Goal: Information Seeking & Learning: Learn about a topic

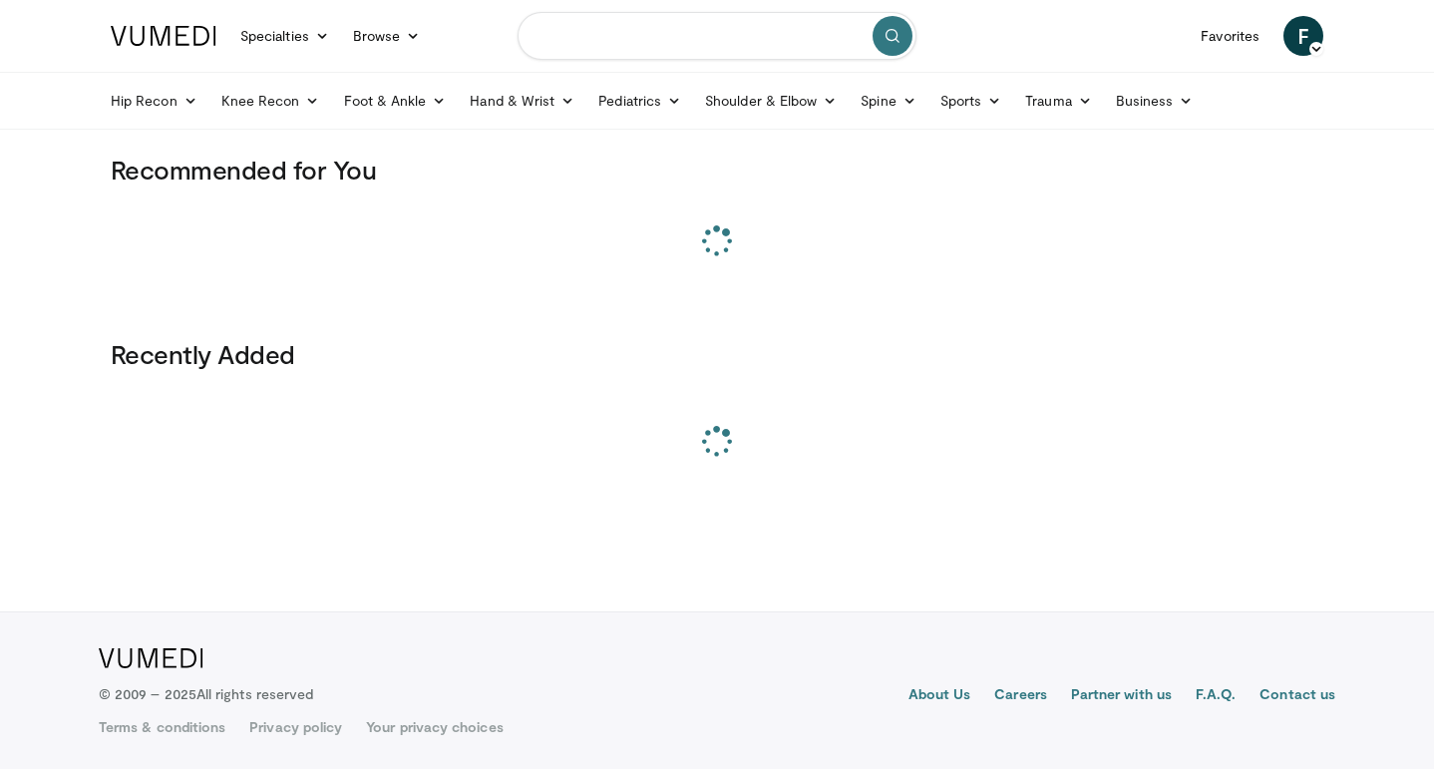
click at [715, 39] on input "Search topics, interventions" at bounding box center [717, 36] width 399 height 48
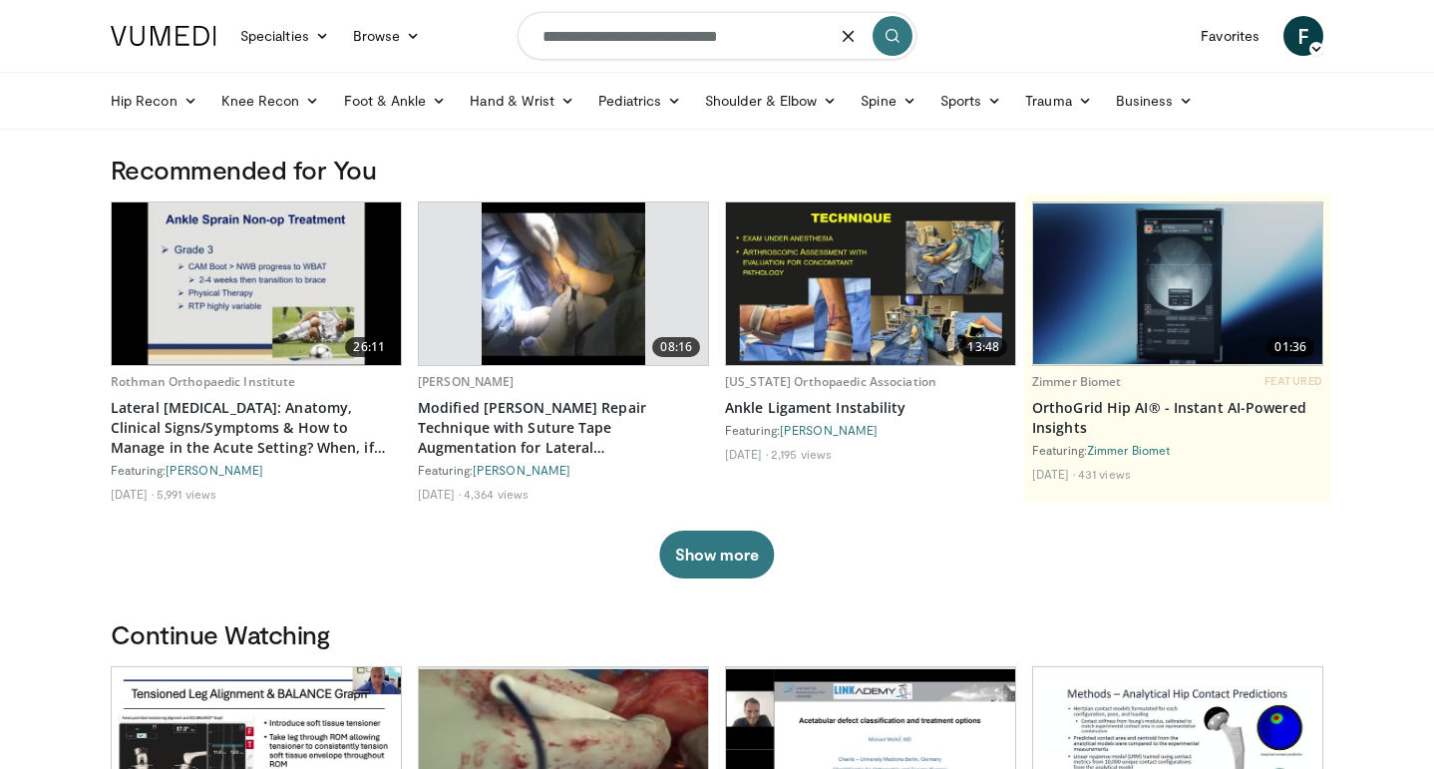
type input "**********"
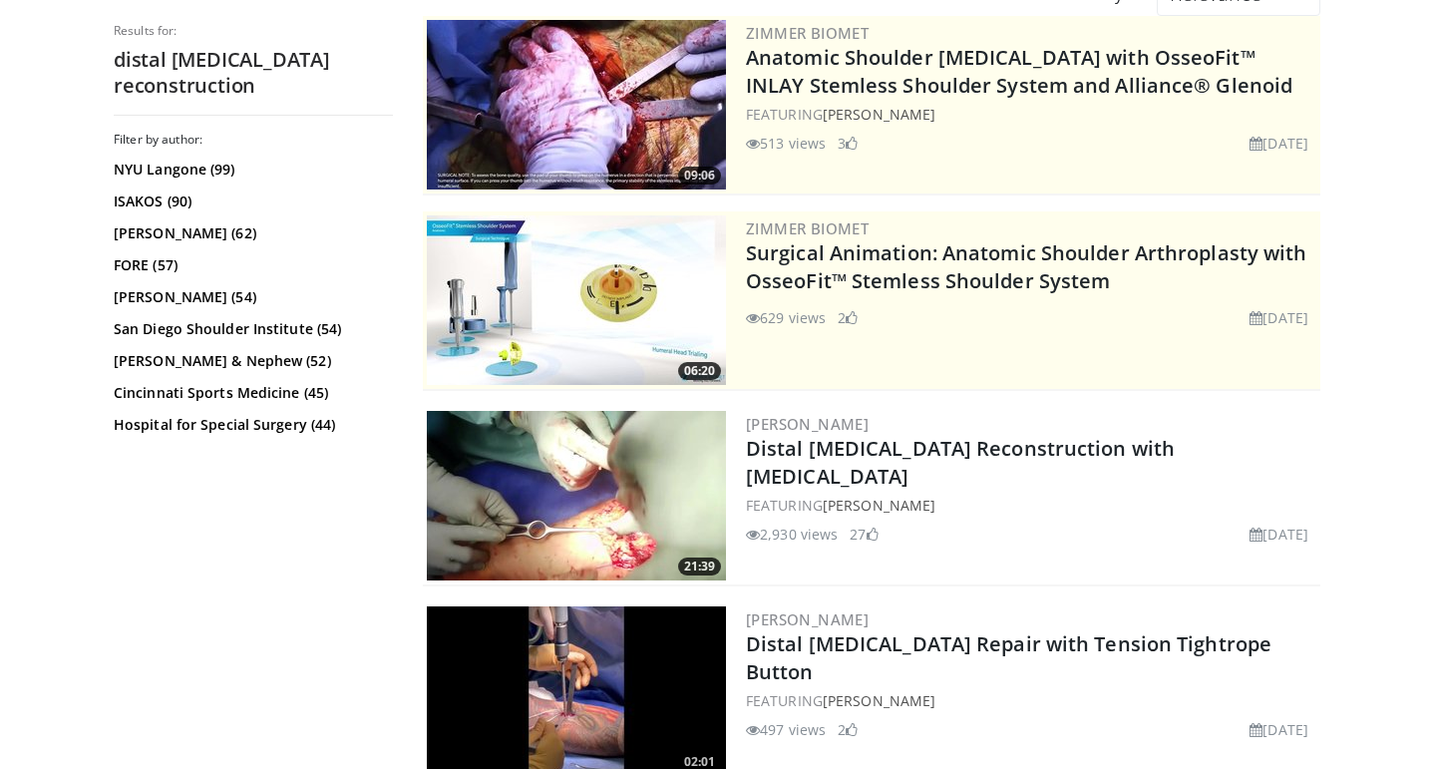
scroll to position [287, 0]
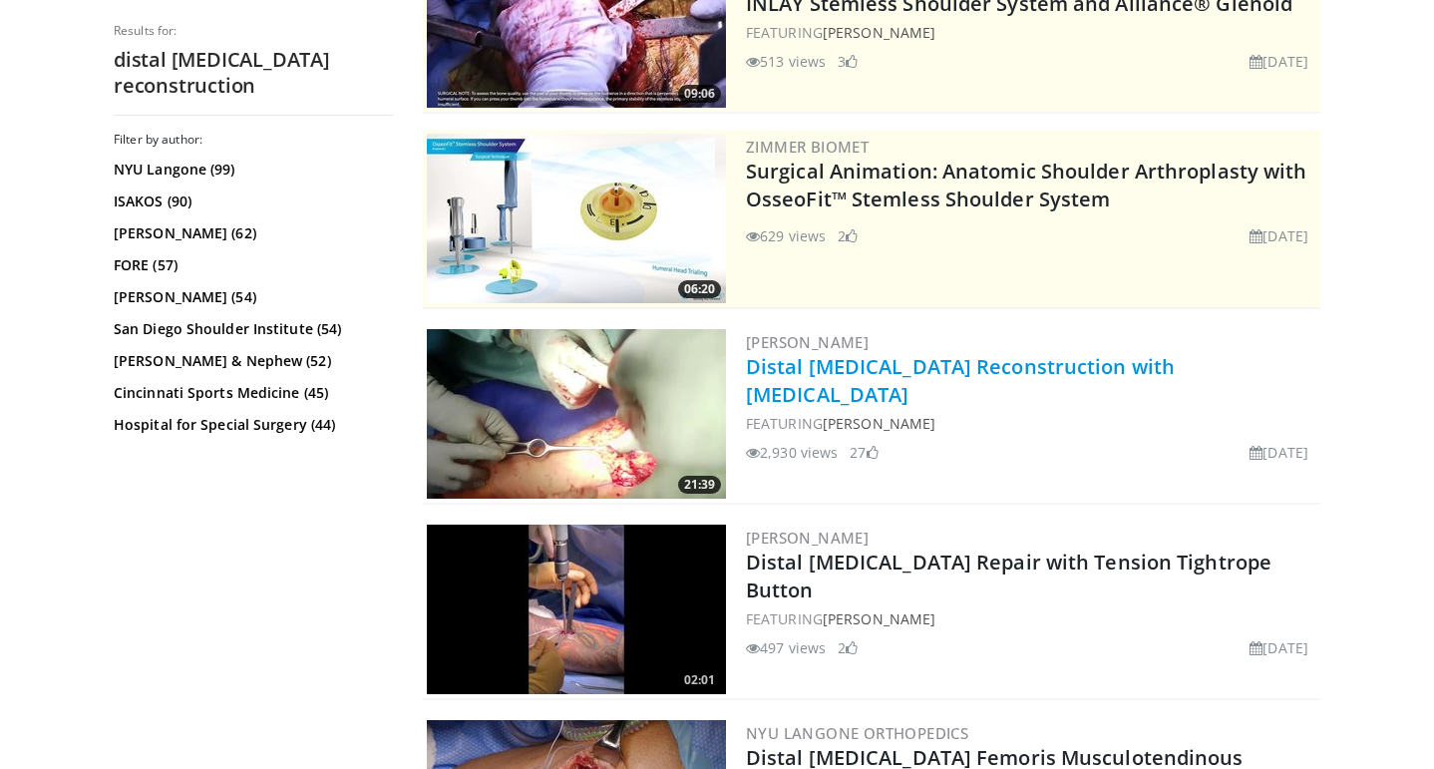
click at [1098, 359] on link "Distal [MEDICAL_DATA] Reconstruction with [MEDICAL_DATA]" at bounding box center [960, 380] width 429 height 55
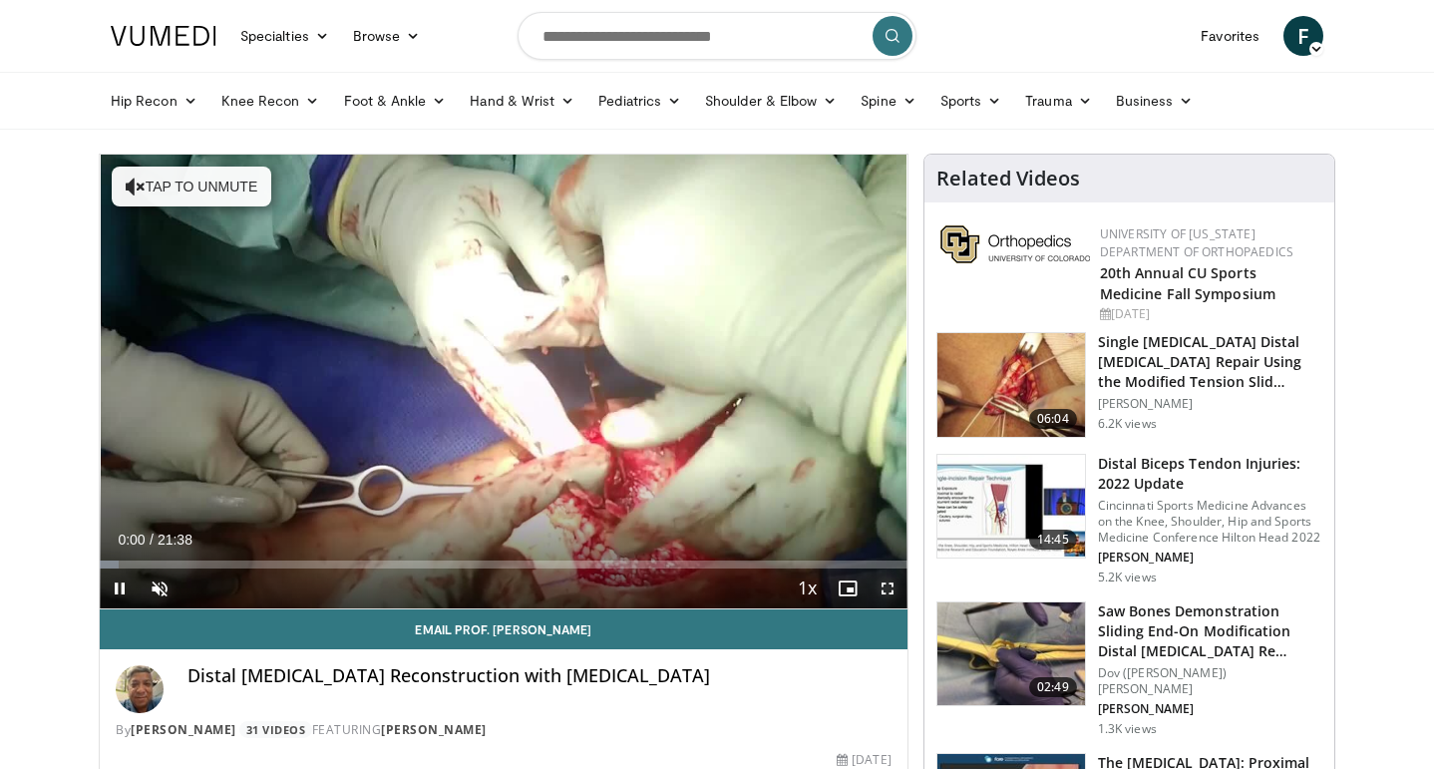
click at [889, 596] on span "Video Player" at bounding box center [888, 589] width 40 height 40
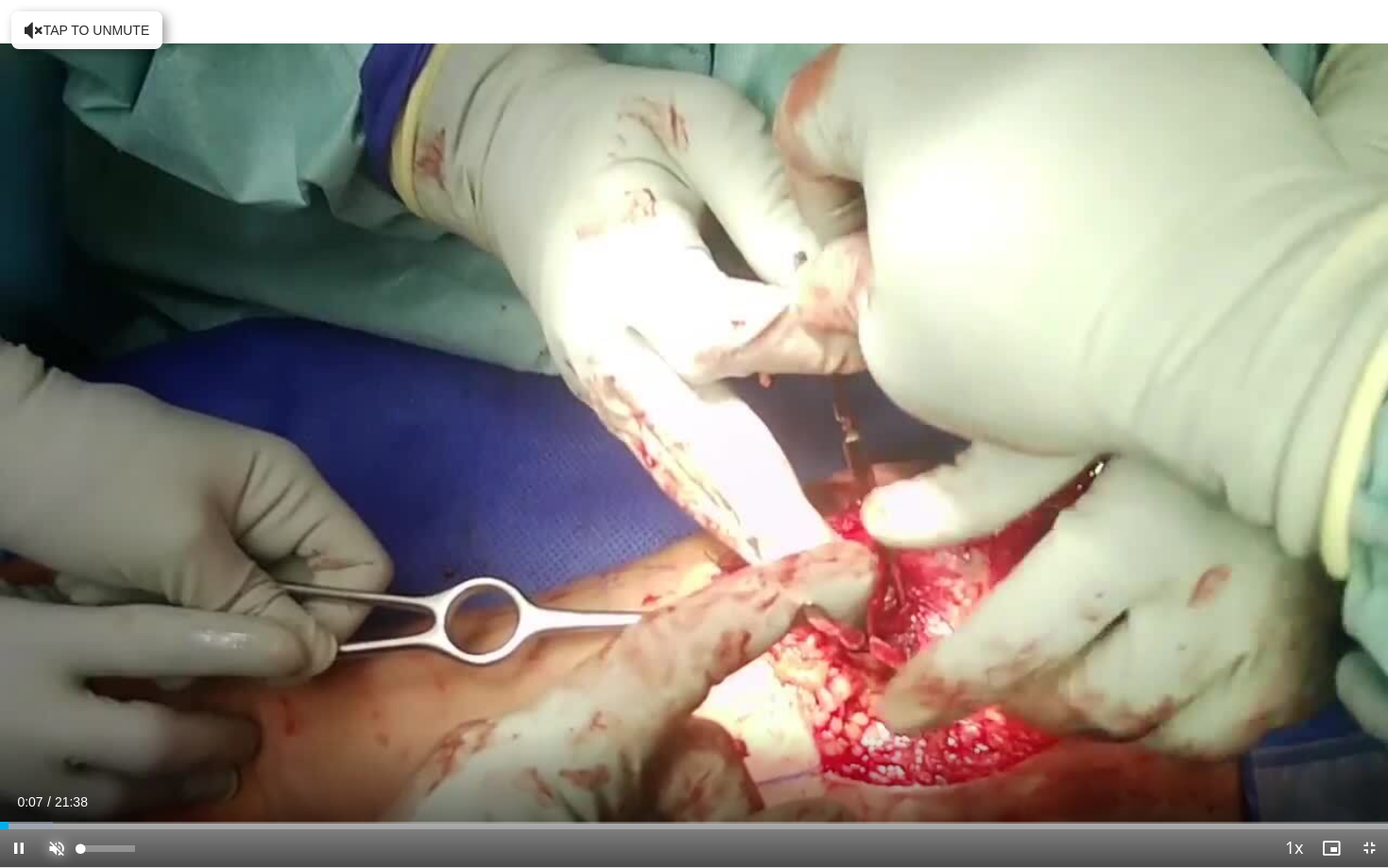
click at [46, 727] on span "Video Player" at bounding box center [57, 848] width 38 height 38
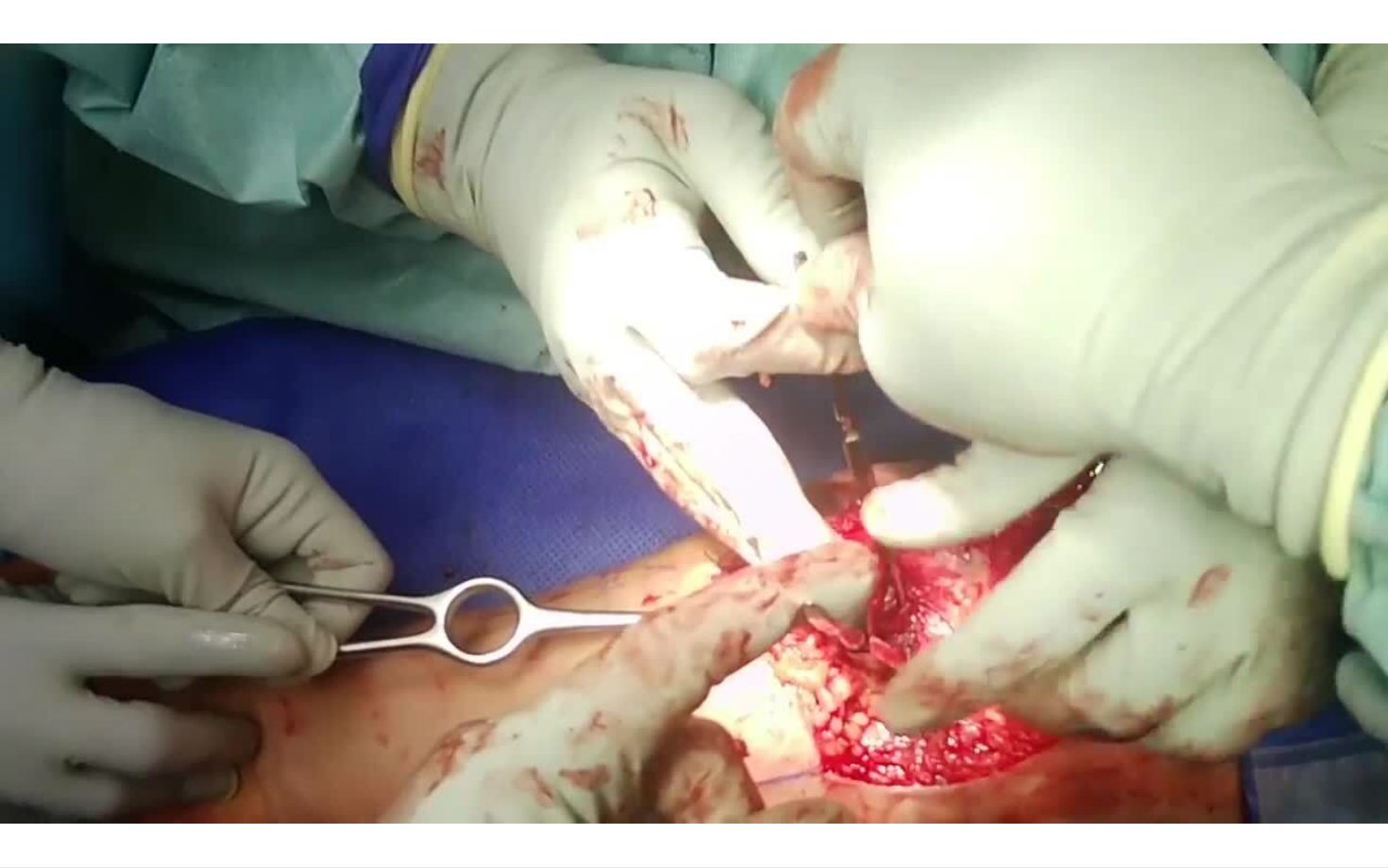
click at [38, 727] on button "Mute" at bounding box center [57, 848] width 38 height 38
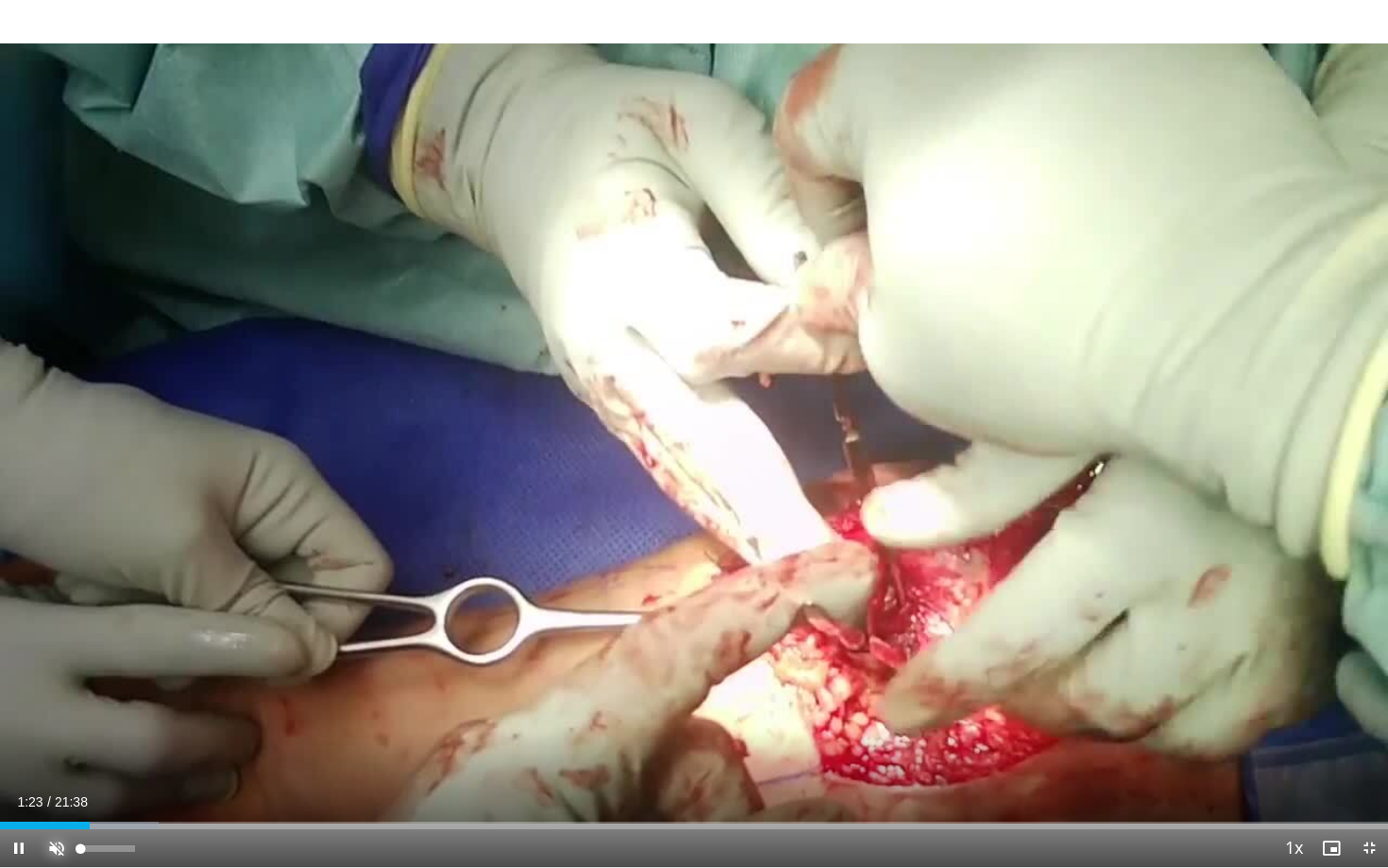
click at [54, 727] on span "Video Player" at bounding box center [57, 848] width 38 height 38
click at [17, 727] on span "Video Player" at bounding box center [19, 848] width 38 height 38
click at [61, 727] on div "Loaded : 11.45% 01:25 00:57" at bounding box center [694, 820] width 1388 height 18
click at [21, 727] on span "Video Player" at bounding box center [19, 848] width 38 height 38
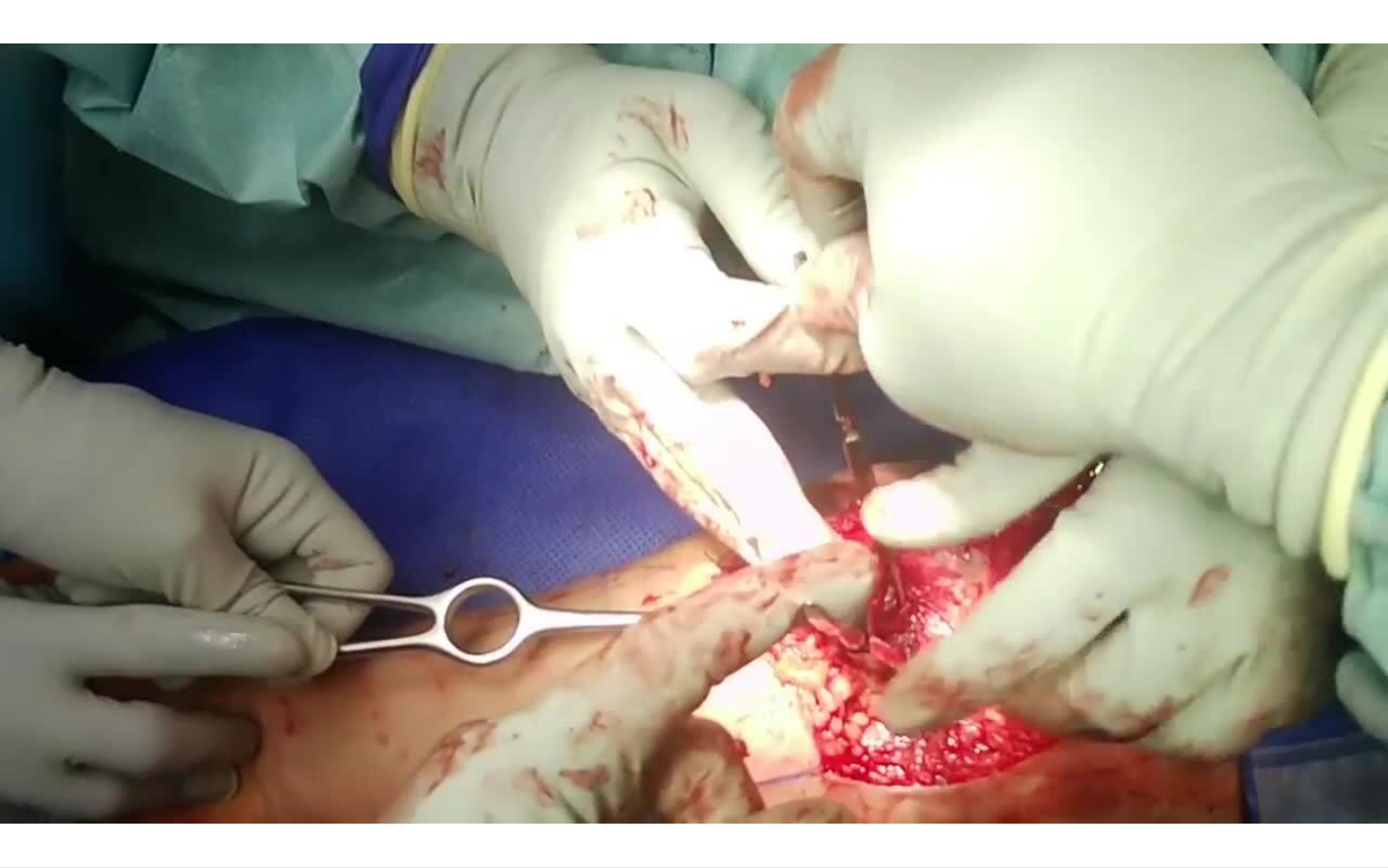
click at [0, 727] on button "Pause" at bounding box center [19, 848] width 38 height 38
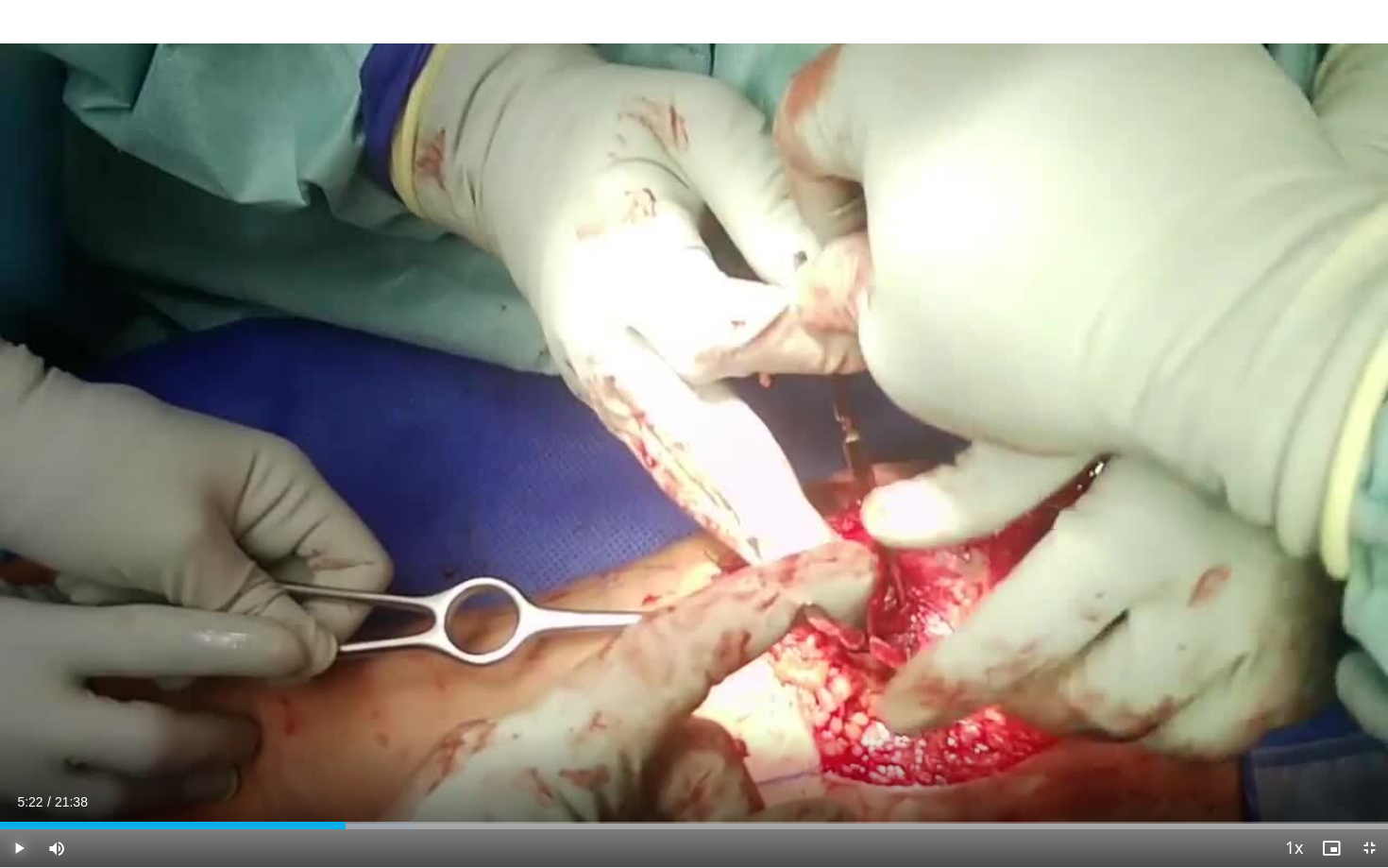
click at [0, 727] on button "Play" at bounding box center [19, 848] width 38 height 38
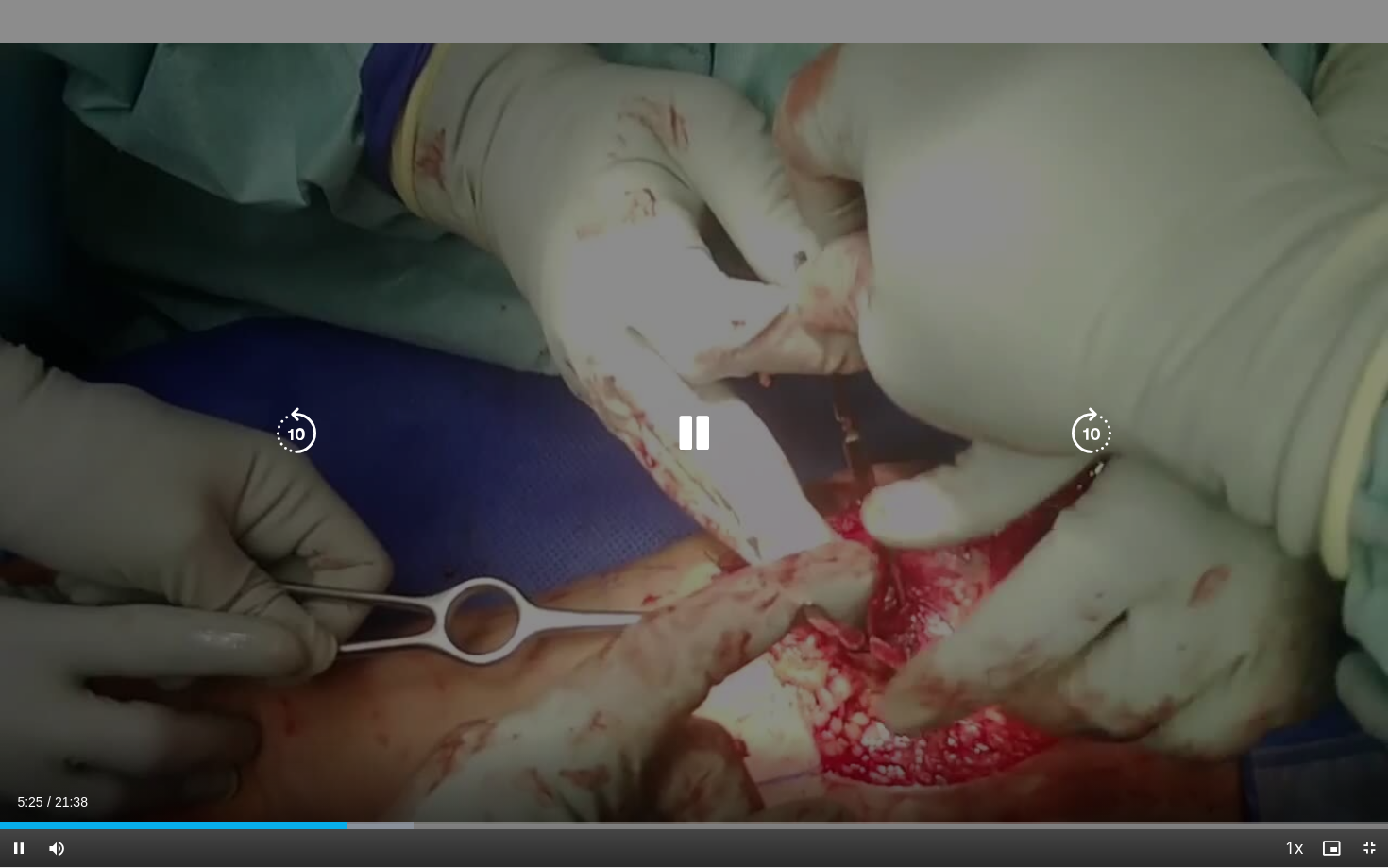
click at [21, 620] on div "10 seconds Tap to unmute" at bounding box center [694, 434] width 1388 height 867
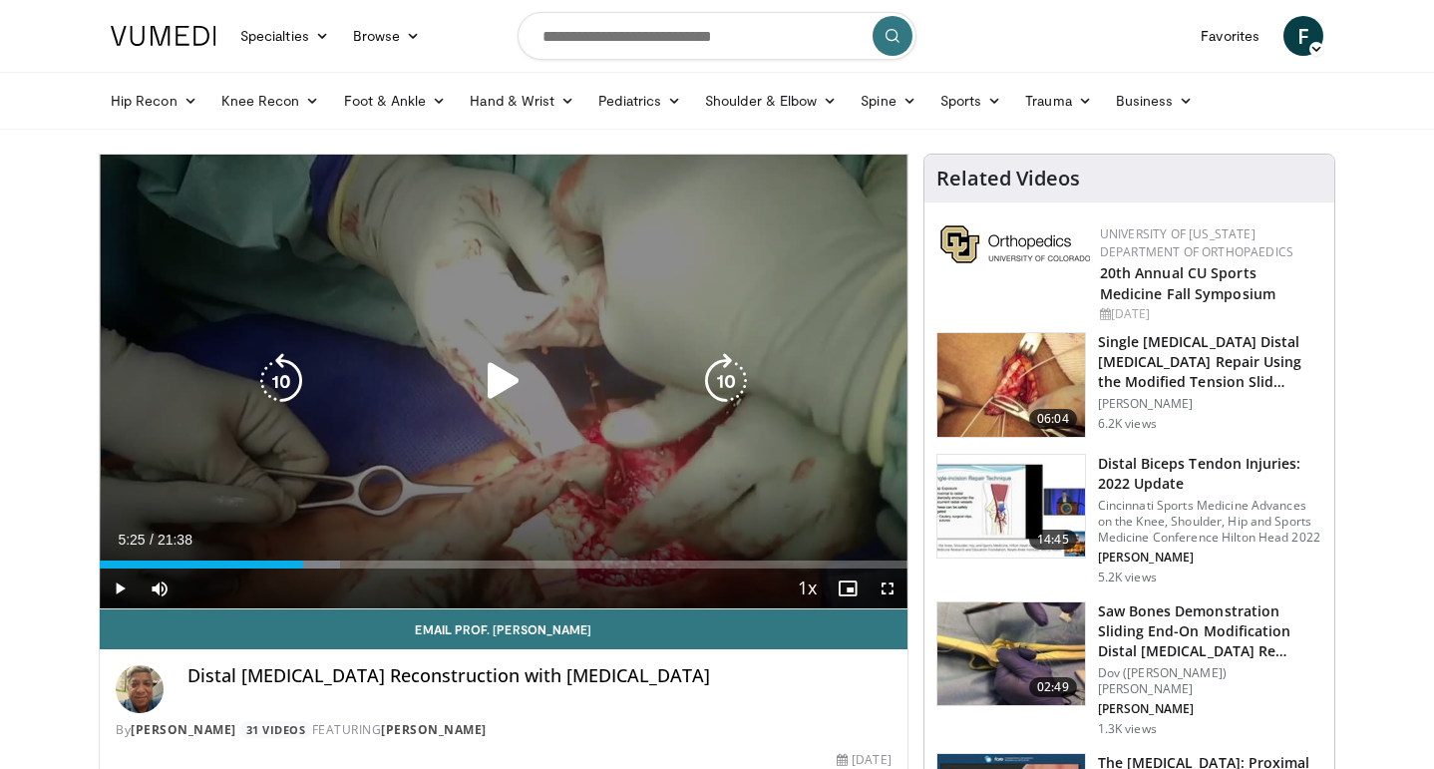
click at [513, 383] on icon "Video Player" at bounding box center [504, 381] width 56 height 56
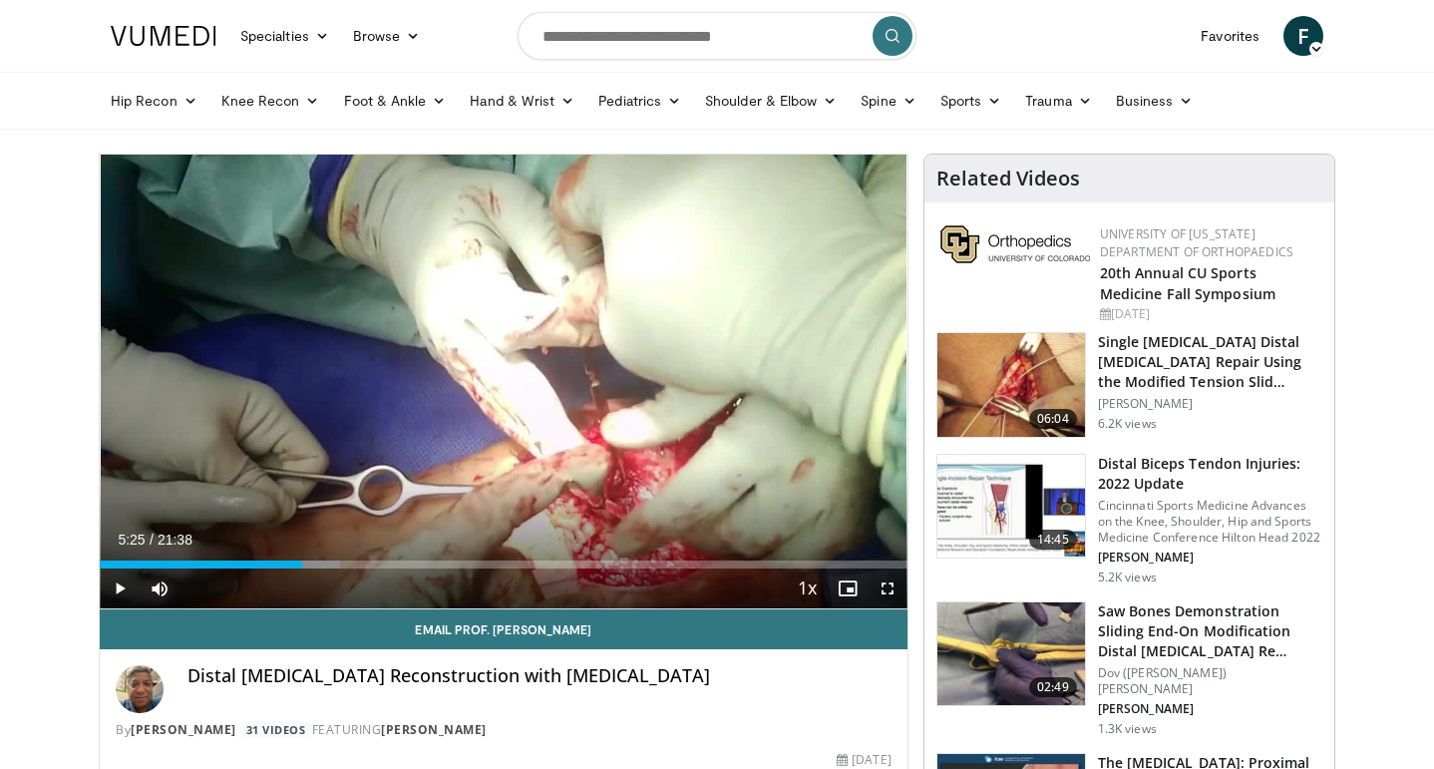
click at [478, 356] on div "10 seconds Tap to unmute" at bounding box center [504, 382] width 808 height 454
click at [893, 589] on span "Video Player" at bounding box center [888, 589] width 40 height 40
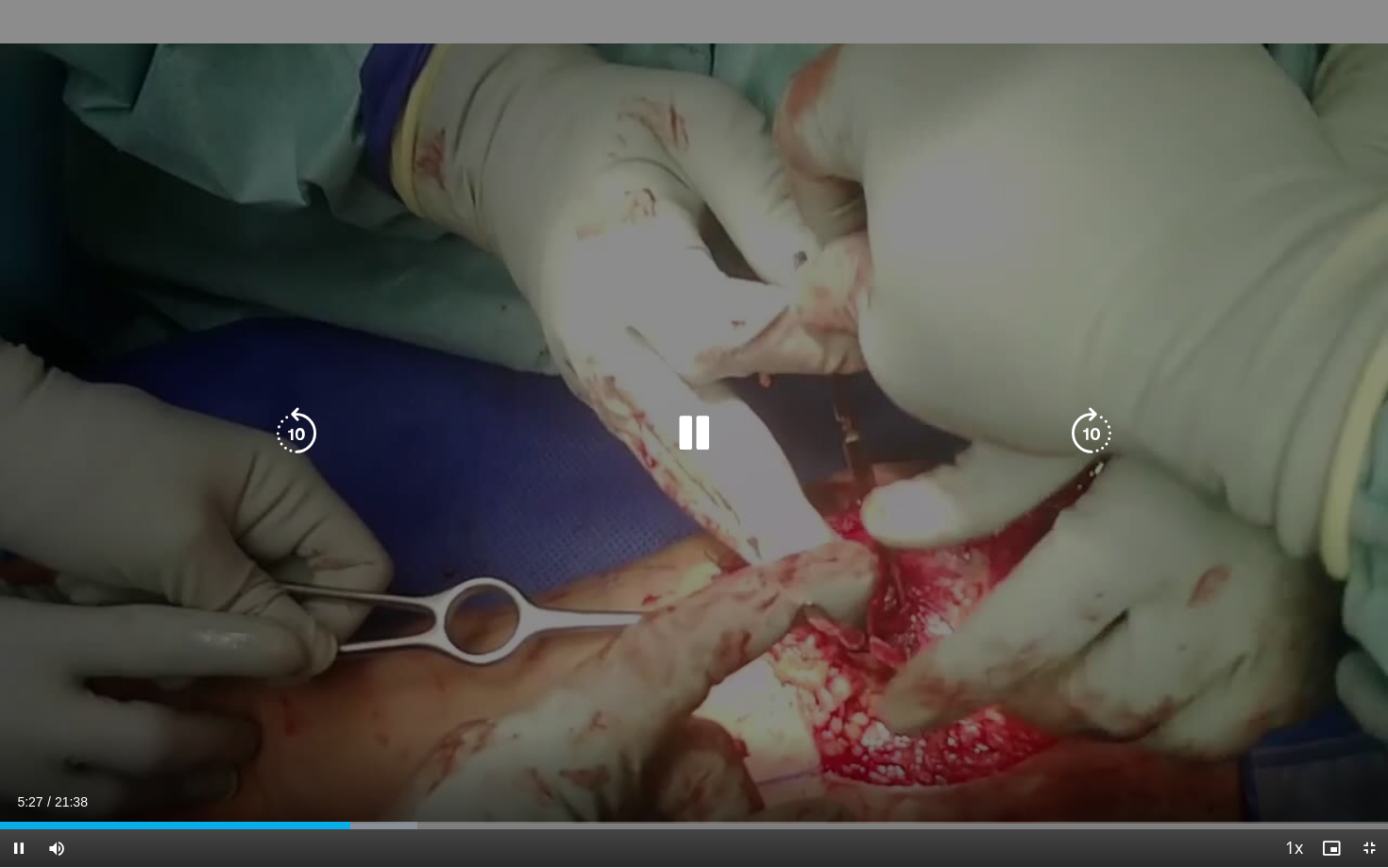
click at [709, 440] on icon "Video Player" at bounding box center [694, 434] width 53 height 53
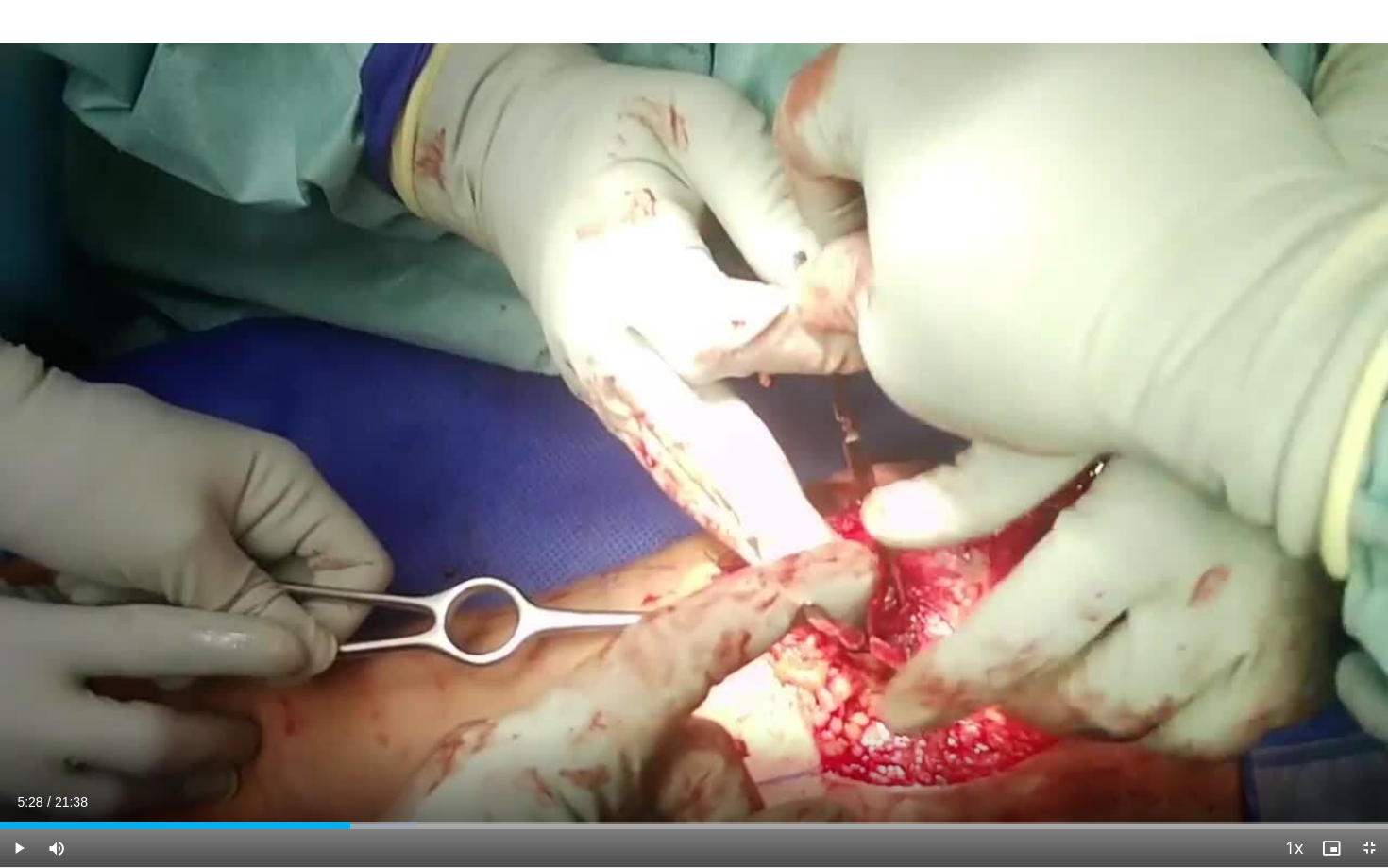
click at [692, 443] on div "10 seconds Tap to unmute" at bounding box center [694, 434] width 1388 height 867
click at [460, 727] on div "Current Time 6:44 / Duration 21:38 Pause Skip Backward Skip Forward Mute Loaded…" at bounding box center [694, 848] width 1388 height 38
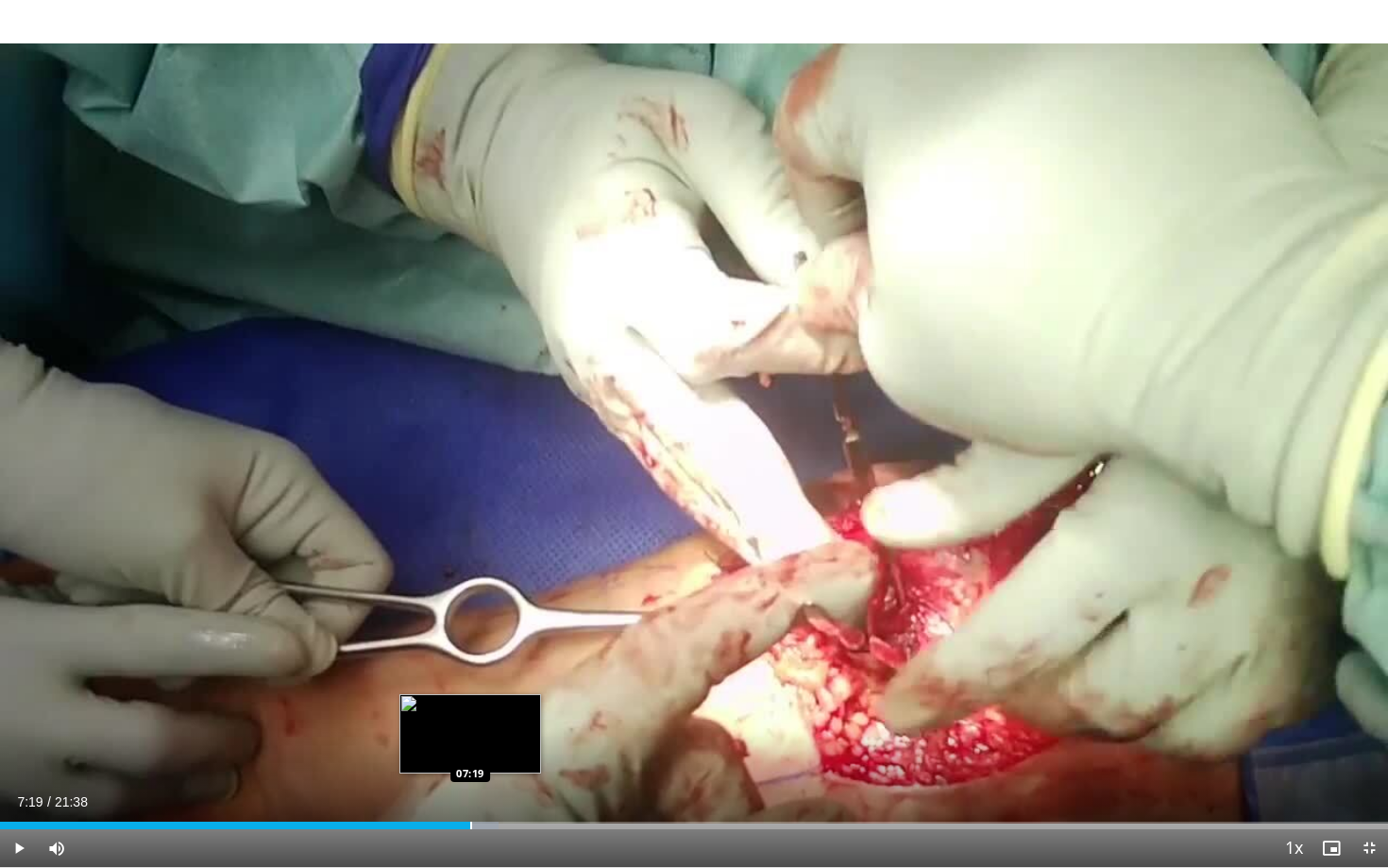
click at [470, 727] on div "Loaded : 35.90% 07:19 07:19" at bounding box center [694, 820] width 1388 height 18
click at [524, 727] on div "Progress Bar" at bounding box center [525, 825] width 2 height 8
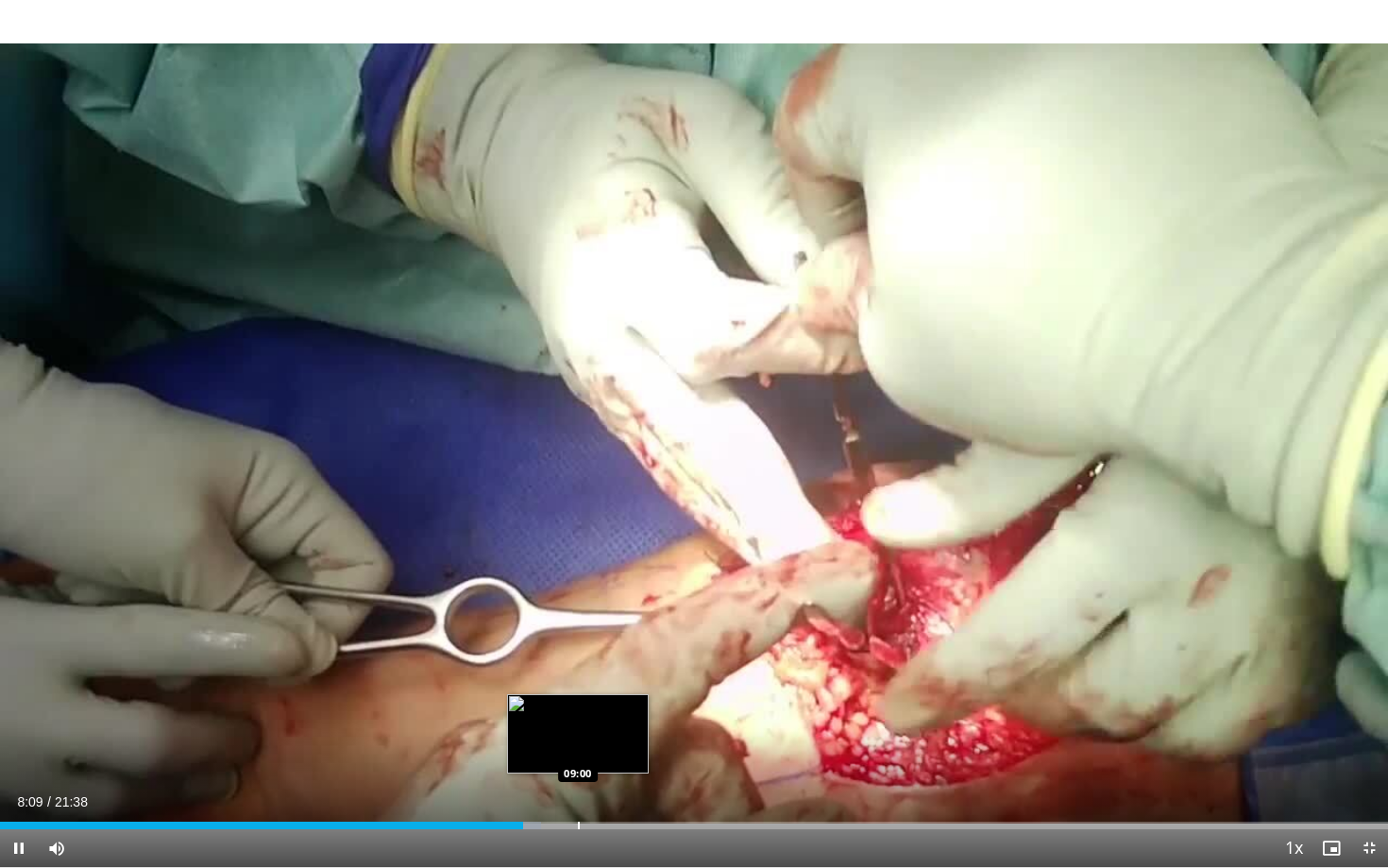
click at [578, 727] on div "Progress Bar" at bounding box center [578, 825] width 2 height 8
click at [629, 727] on video-js "**********" at bounding box center [694, 434] width 1388 height 868
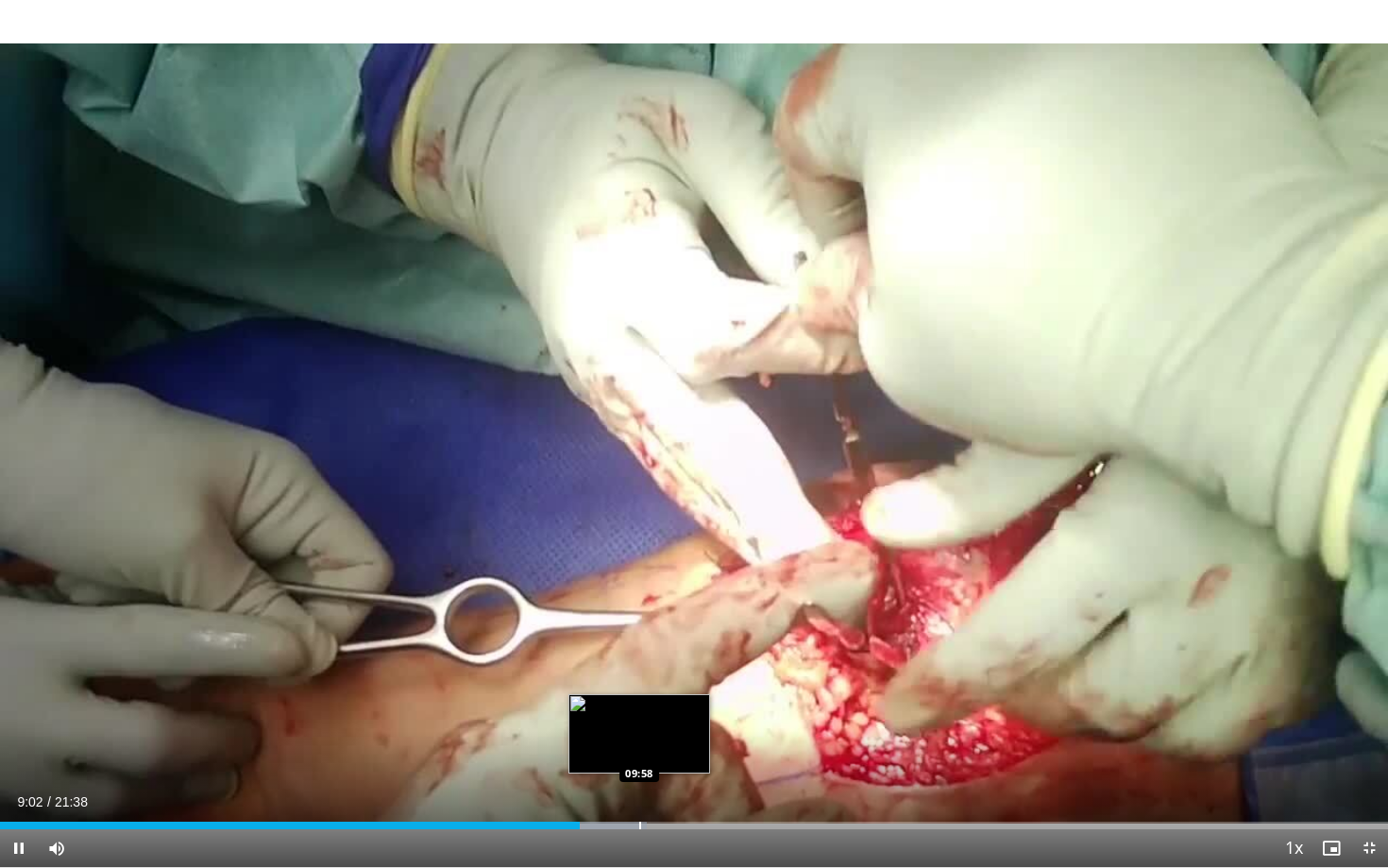
click at [639, 727] on div "Progress Bar" at bounding box center [640, 825] width 2 height 8
click at [688, 727] on div "Progress Bar" at bounding box center [689, 825] width 2 height 8
click at [673, 727] on div "Progress Bar" at bounding box center [674, 825] width 2 height 8
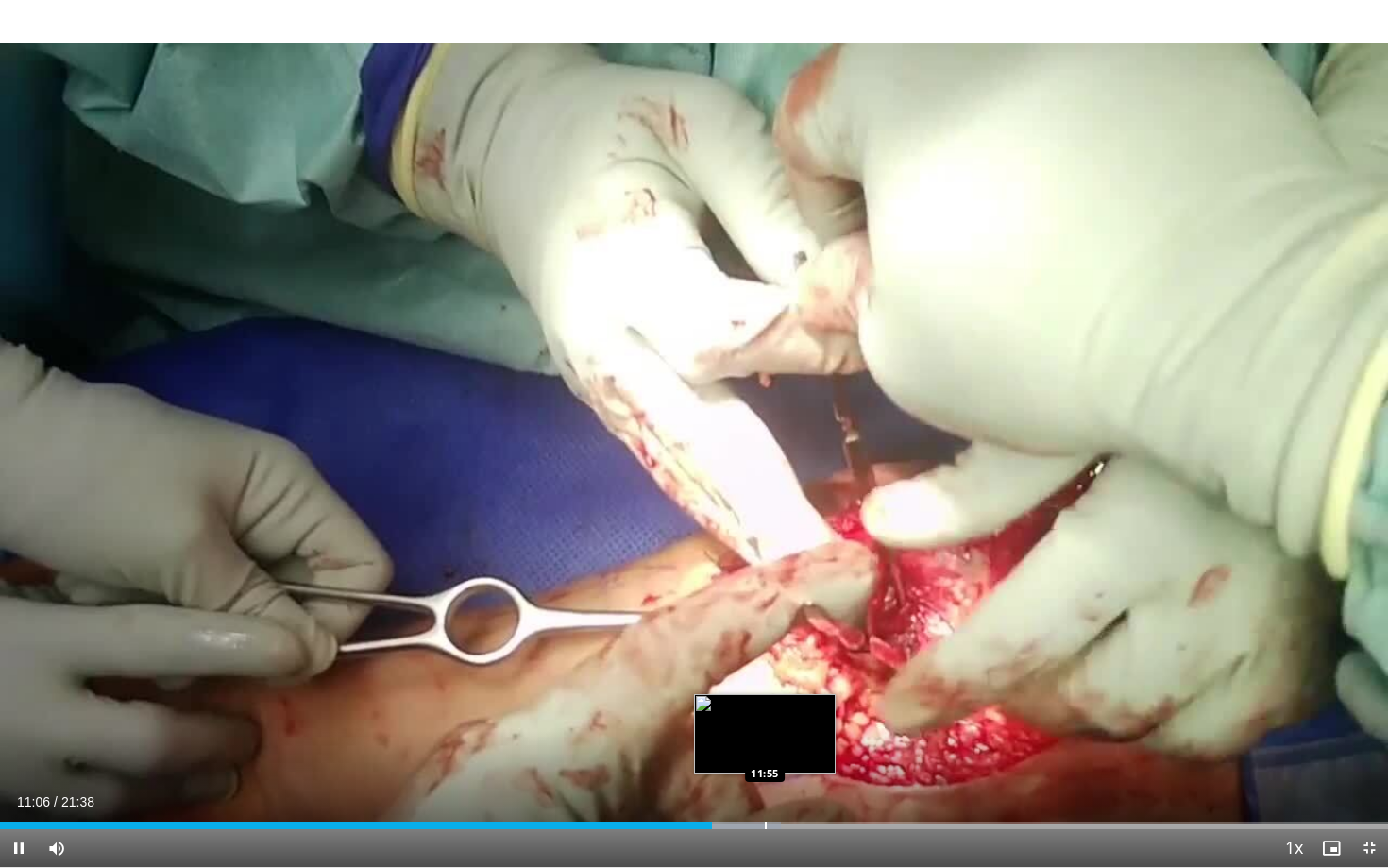
click at [765, 727] on div "Progress Bar" at bounding box center [766, 825] width 2 height 8
click at [804, 727] on div "Progress Bar" at bounding box center [805, 825] width 2 height 8
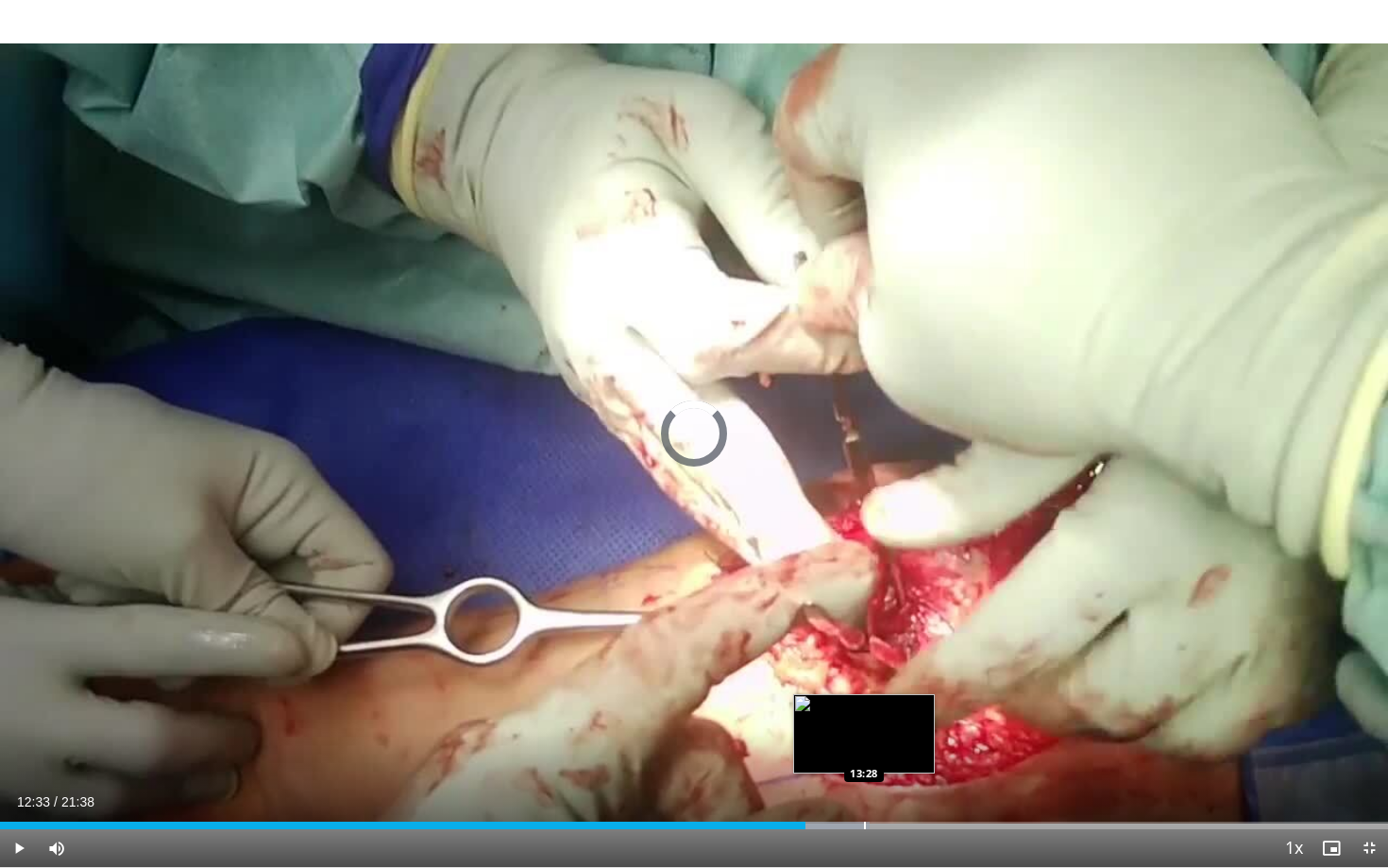
click at [864, 727] on div "Progress Bar" at bounding box center [865, 825] width 2 height 8
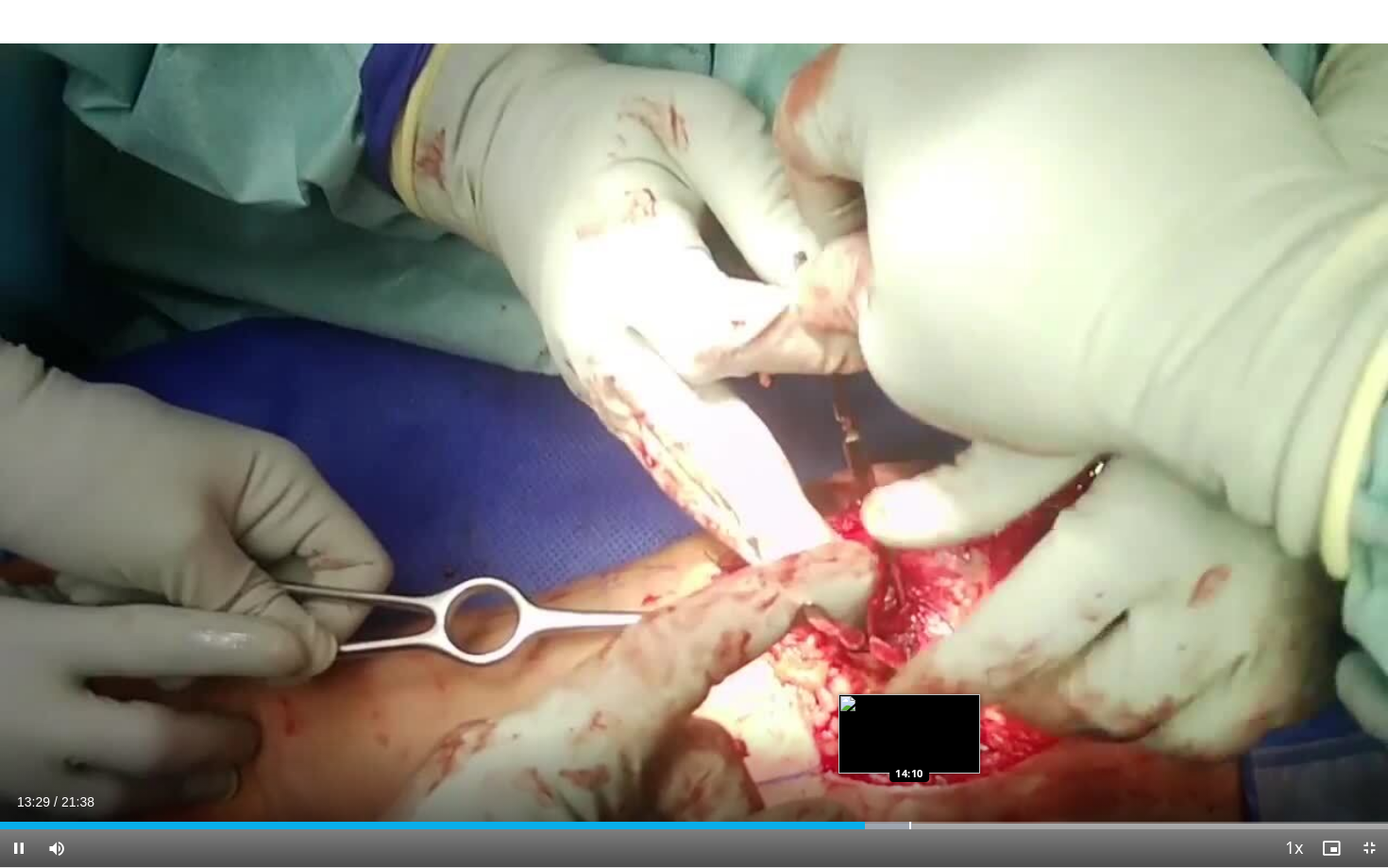
click at [910, 727] on div "Progress Bar" at bounding box center [911, 825] width 2 height 8
click at [946, 727] on div "Progress Bar" at bounding box center [947, 825] width 2 height 8
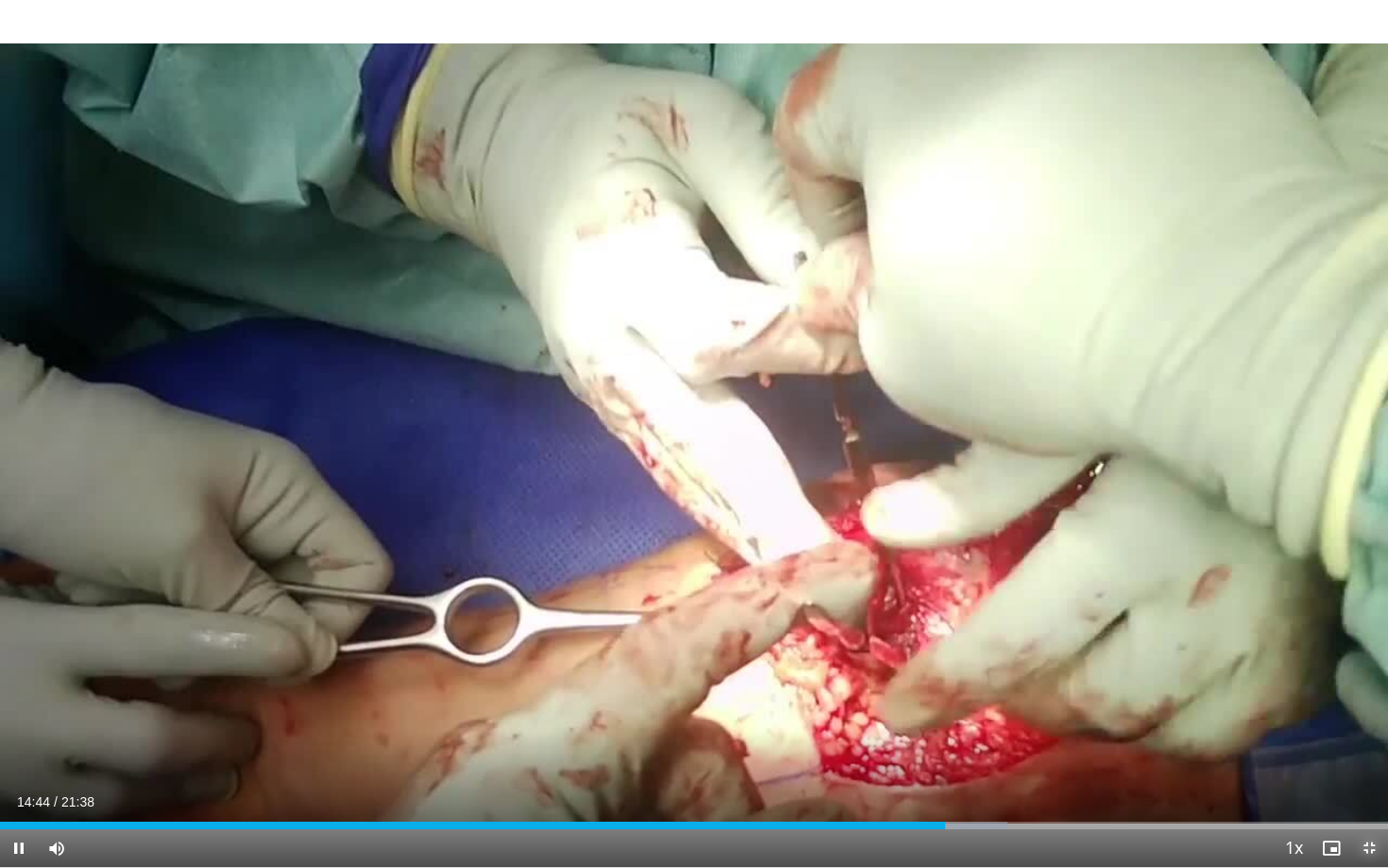
click at [1357, 727] on span "Video Player" at bounding box center [1369, 848] width 38 height 38
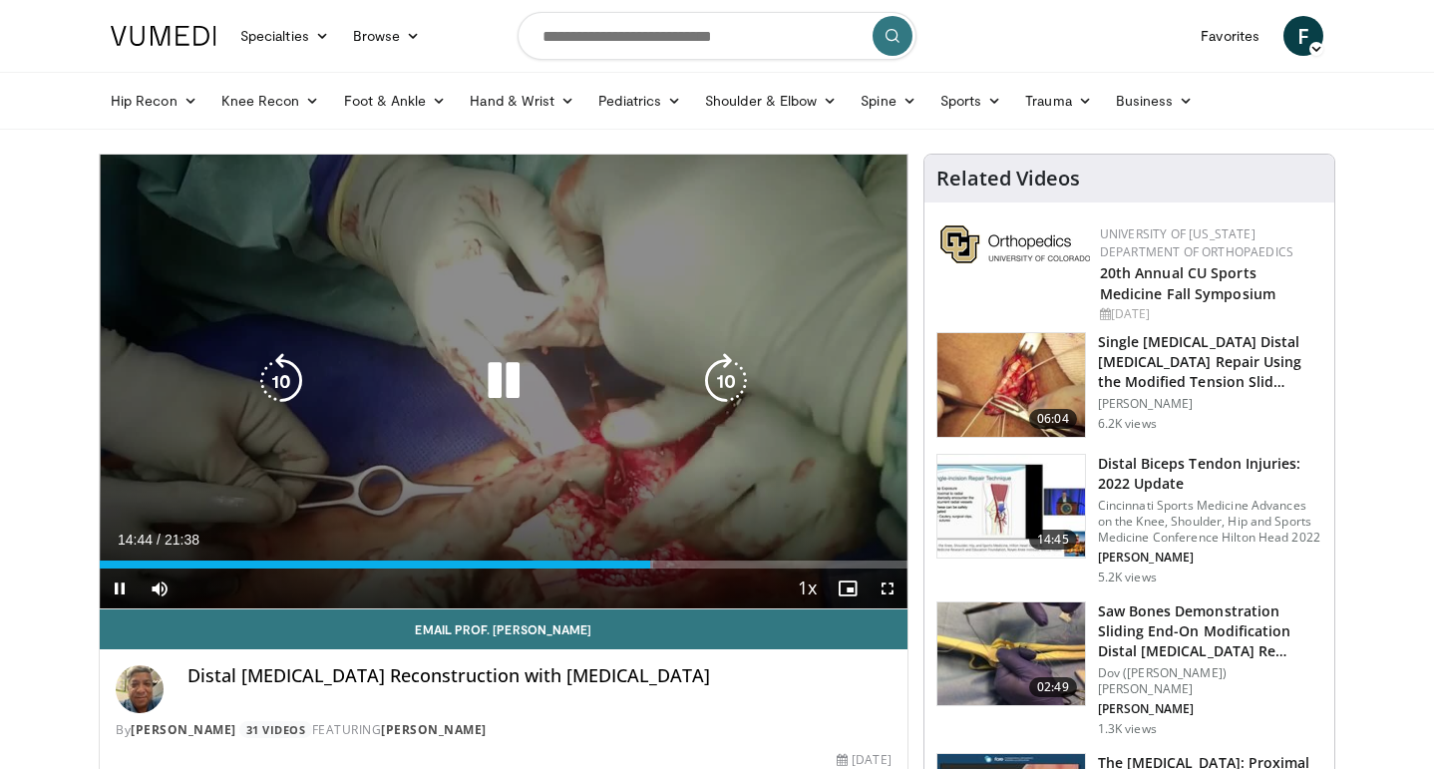
click at [409, 229] on div "10 seconds Tap to unmute" at bounding box center [504, 382] width 808 height 454
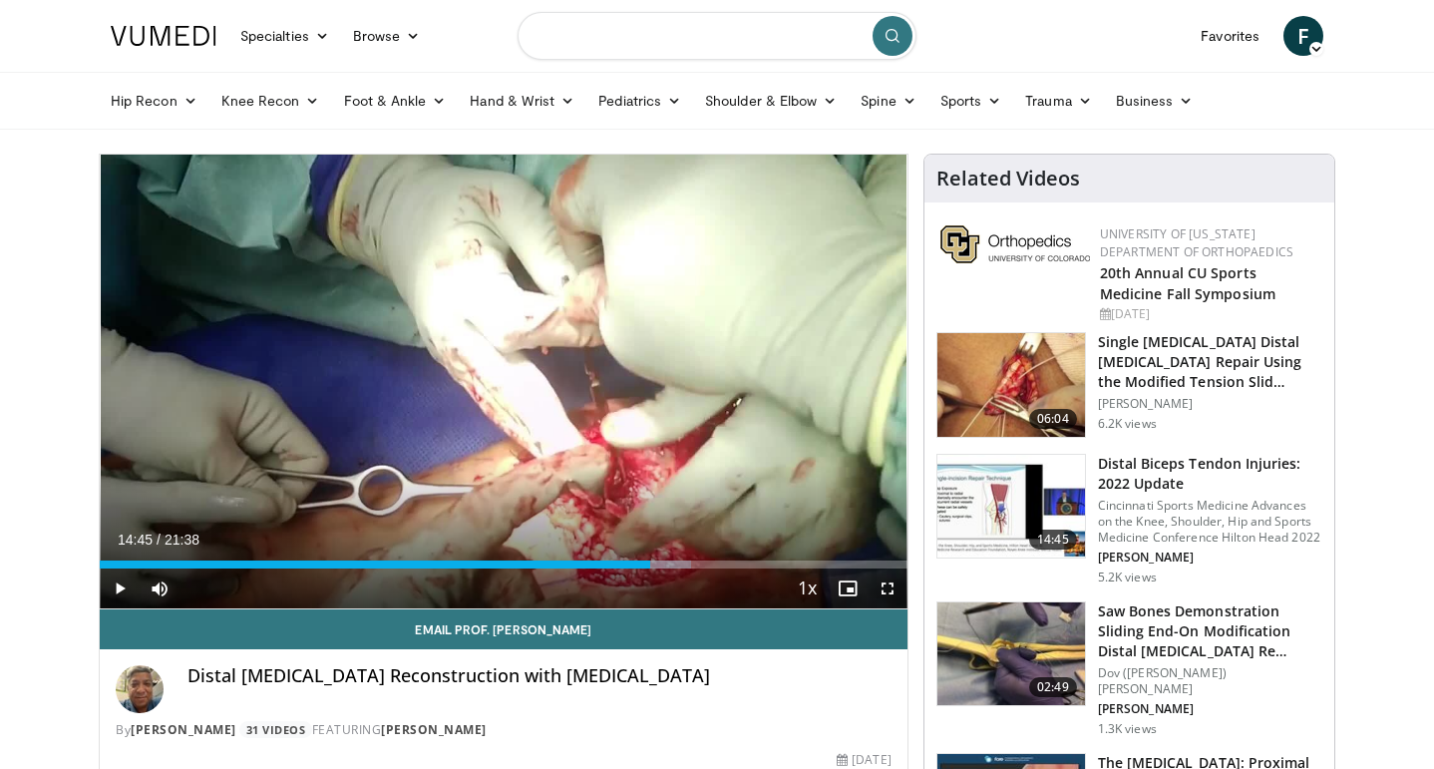
click at [825, 56] on input "Search topics, interventions" at bounding box center [717, 36] width 399 height 48
type input "**********"
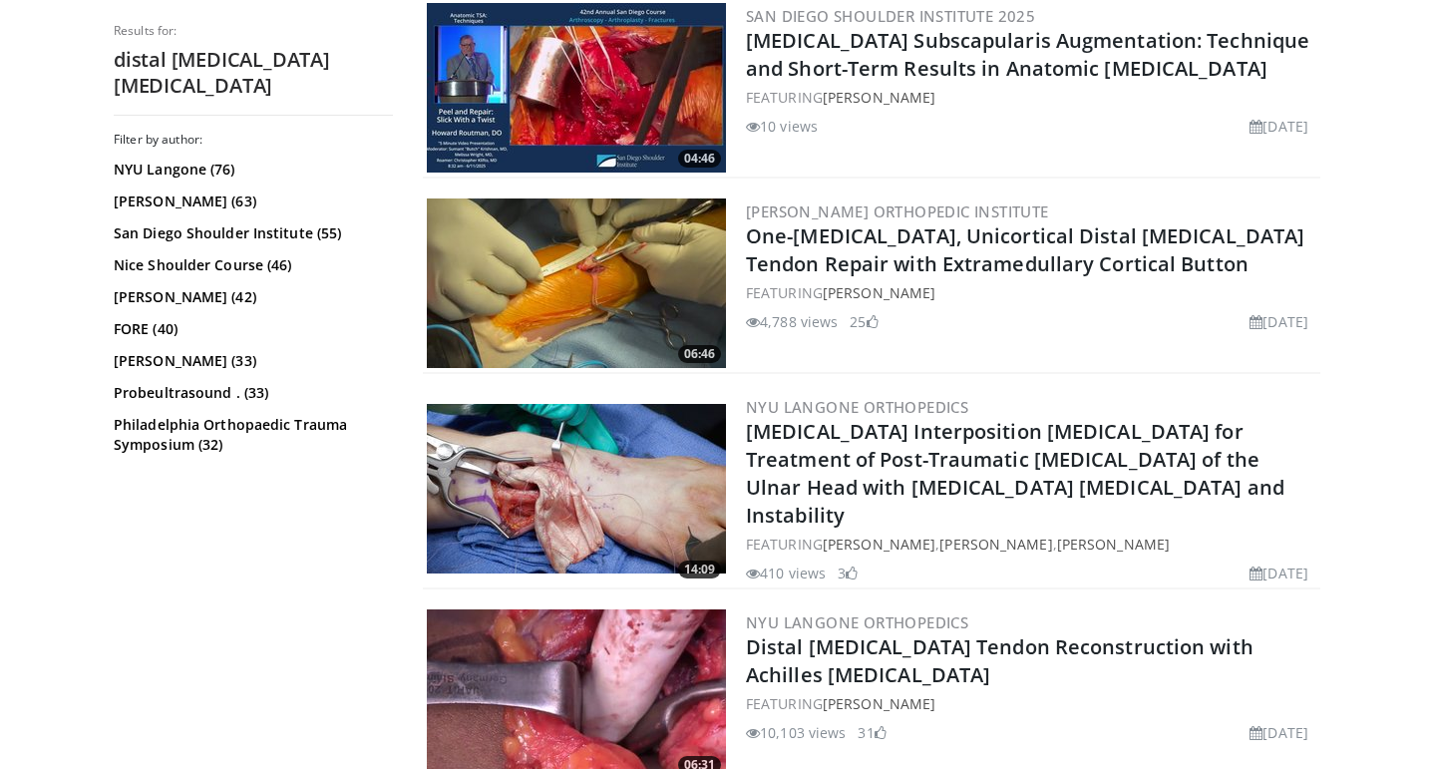
scroll to position [3632, 0]
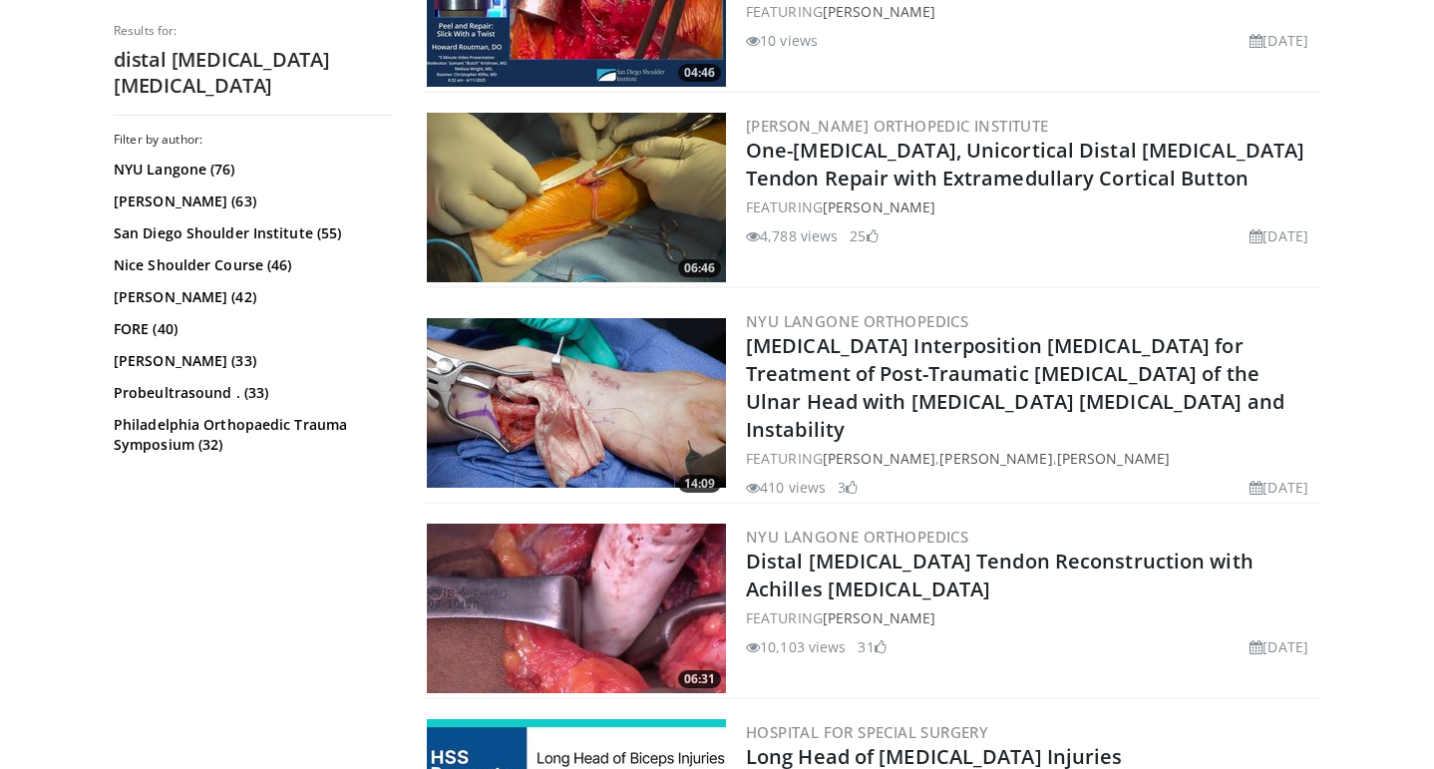
click at [674, 178] on img at bounding box center [576, 198] width 299 height 170
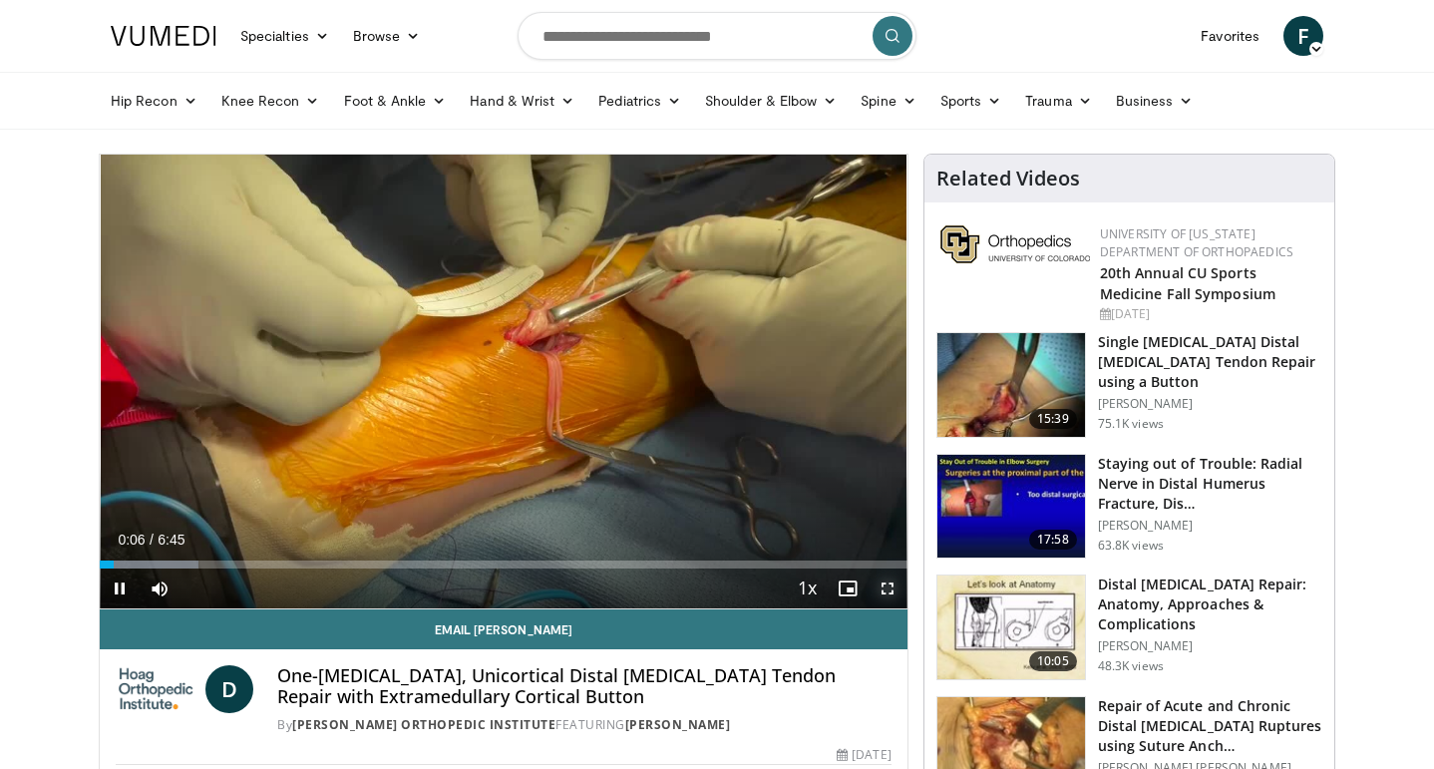
click at [881, 584] on span "Video Player" at bounding box center [888, 589] width 40 height 40
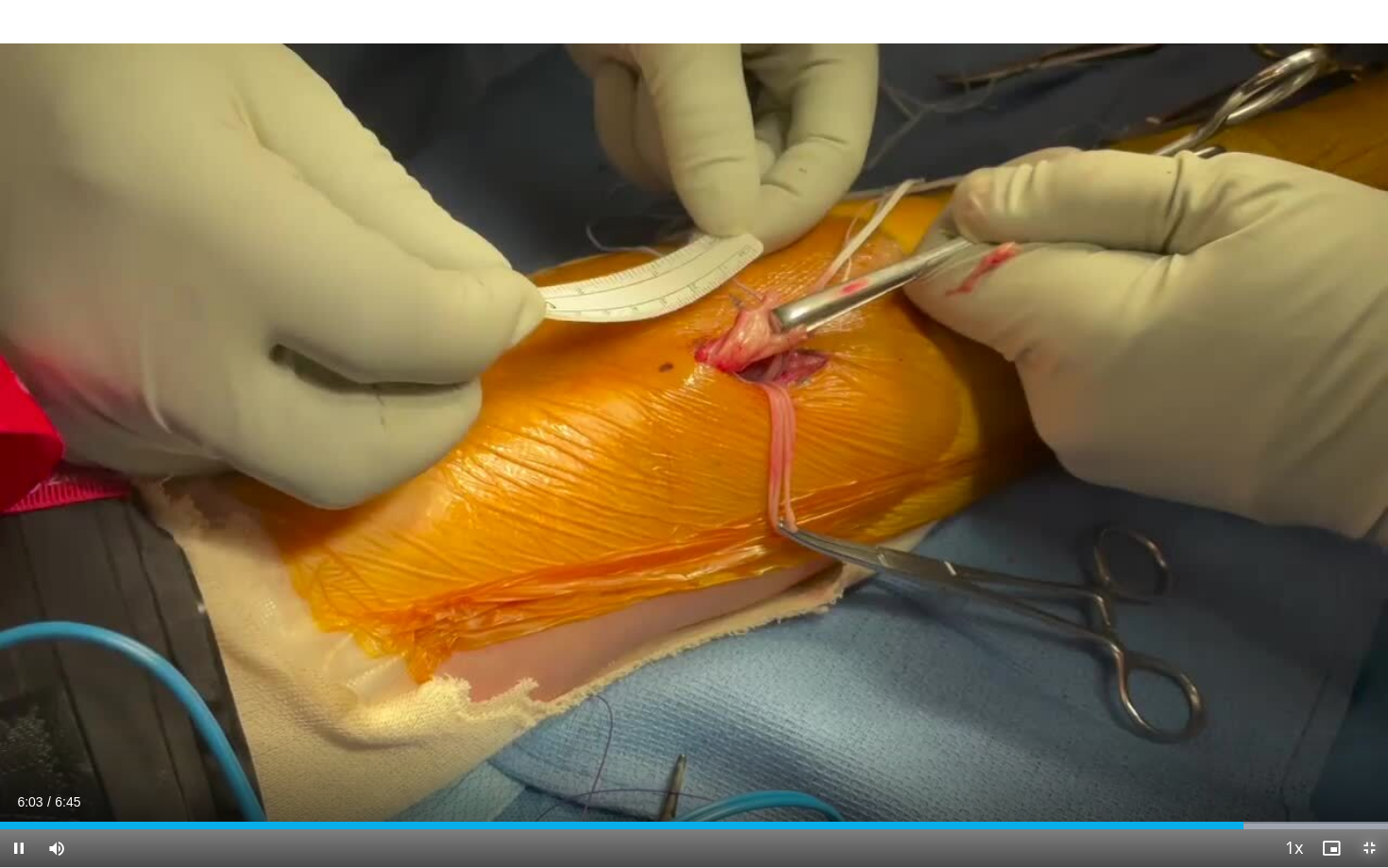
click at [1357, 727] on span "Video Player" at bounding box center [1369, 848] width 38 height 38
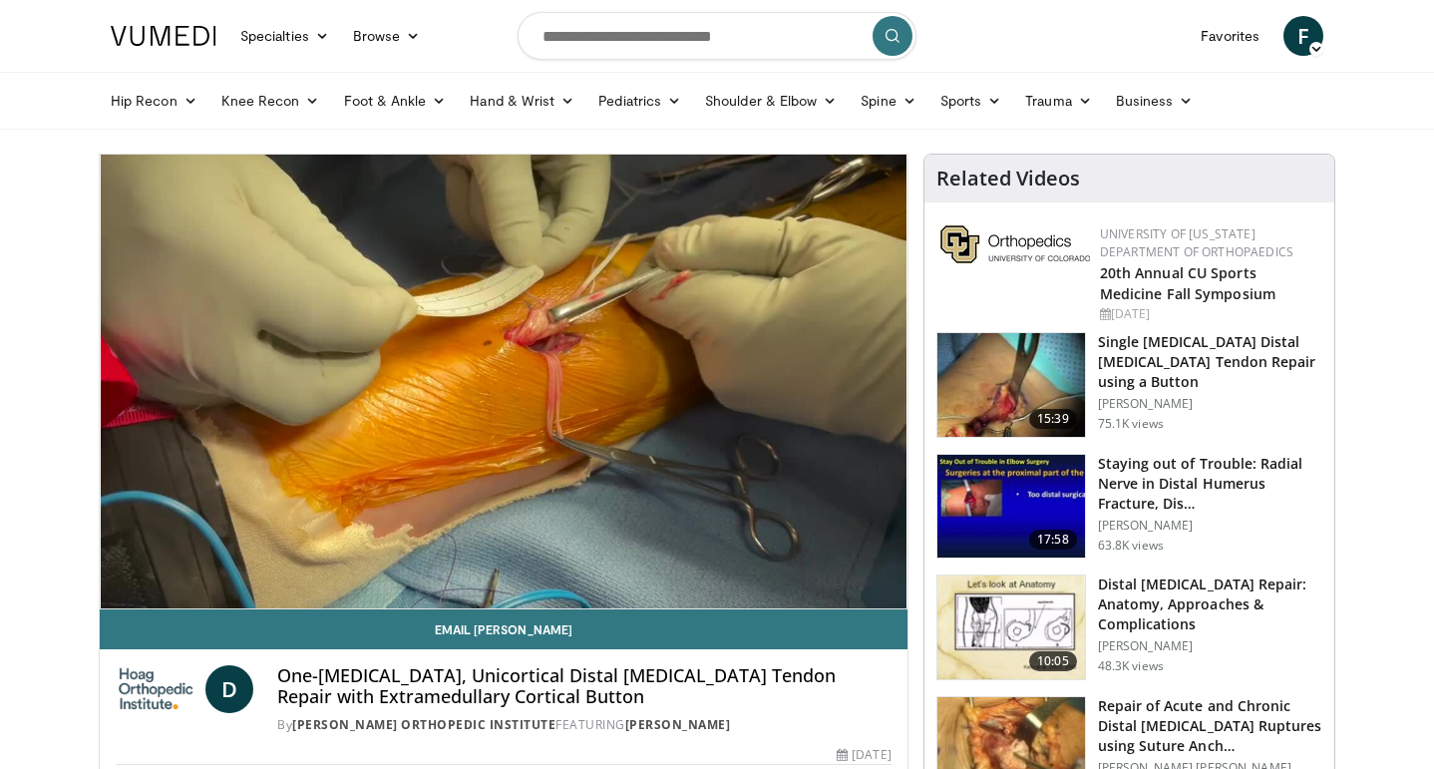
click at [1016, 397] on img at bounding box center [1012, 385] width 148 height 104
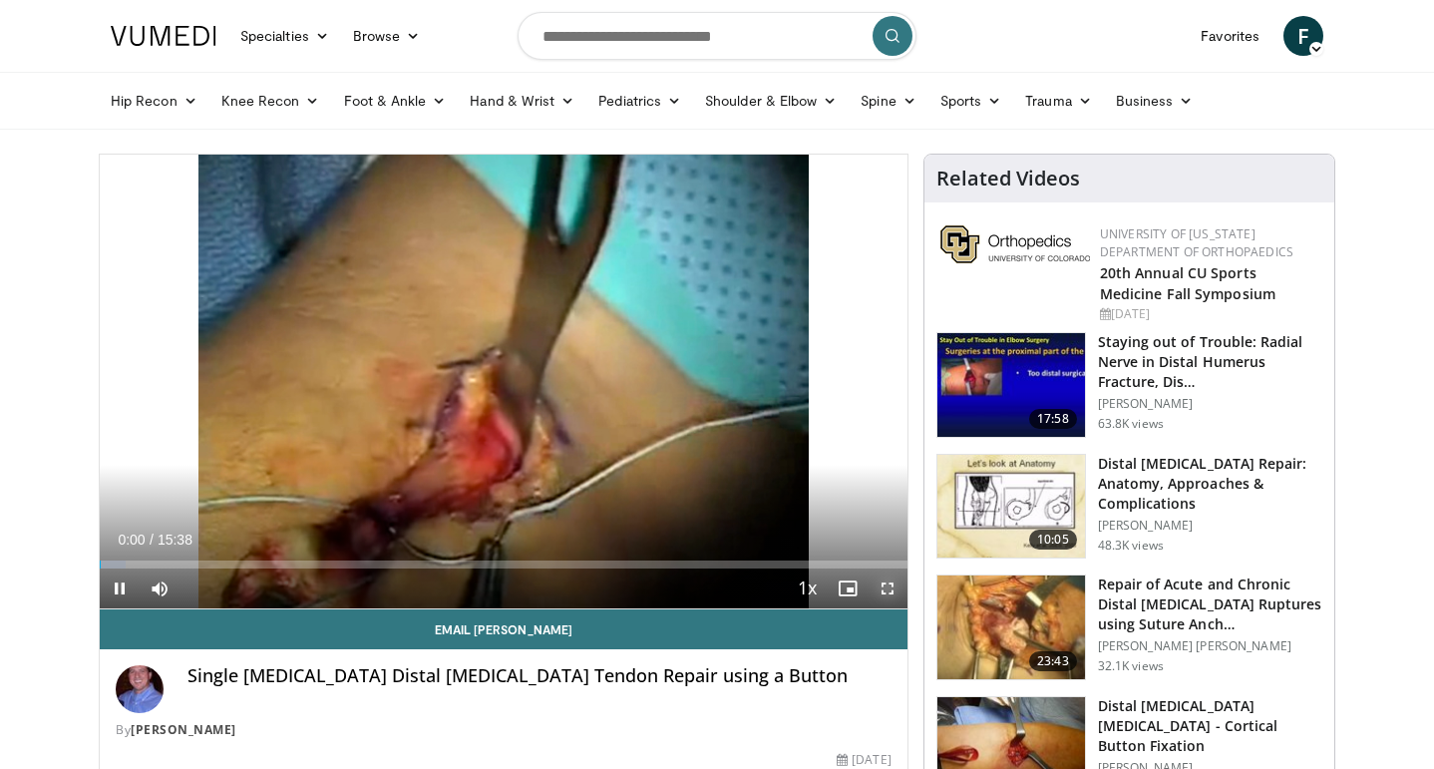
click at [888, 586] on span "Video Player" at bounding box center [888, 589] width 40 height 40
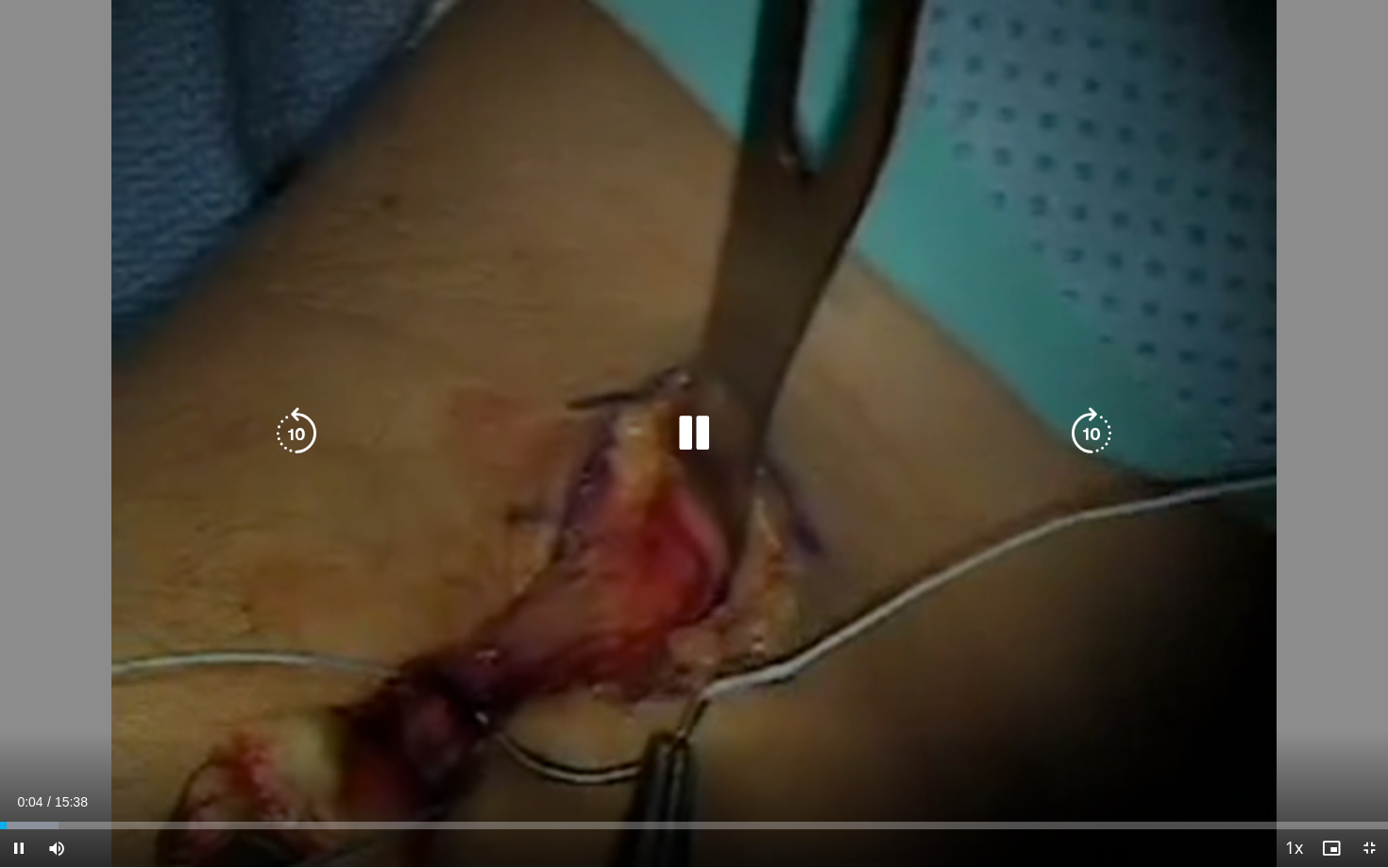
click at [1078, 423] on icon "Video Player" at bounding box center [1092, 434] width 53 height 53
click at [1098, 425] on icon "Video Player" at bounding box center [1092, 434] width 53 height 53
click at [1110, 413] on icon "Video Player" at bounding box center [1092, 434] width 53 height 53
click at [1101, 433] on icon "Video Player" at bounding box center [1092, 434] width 53 height 53
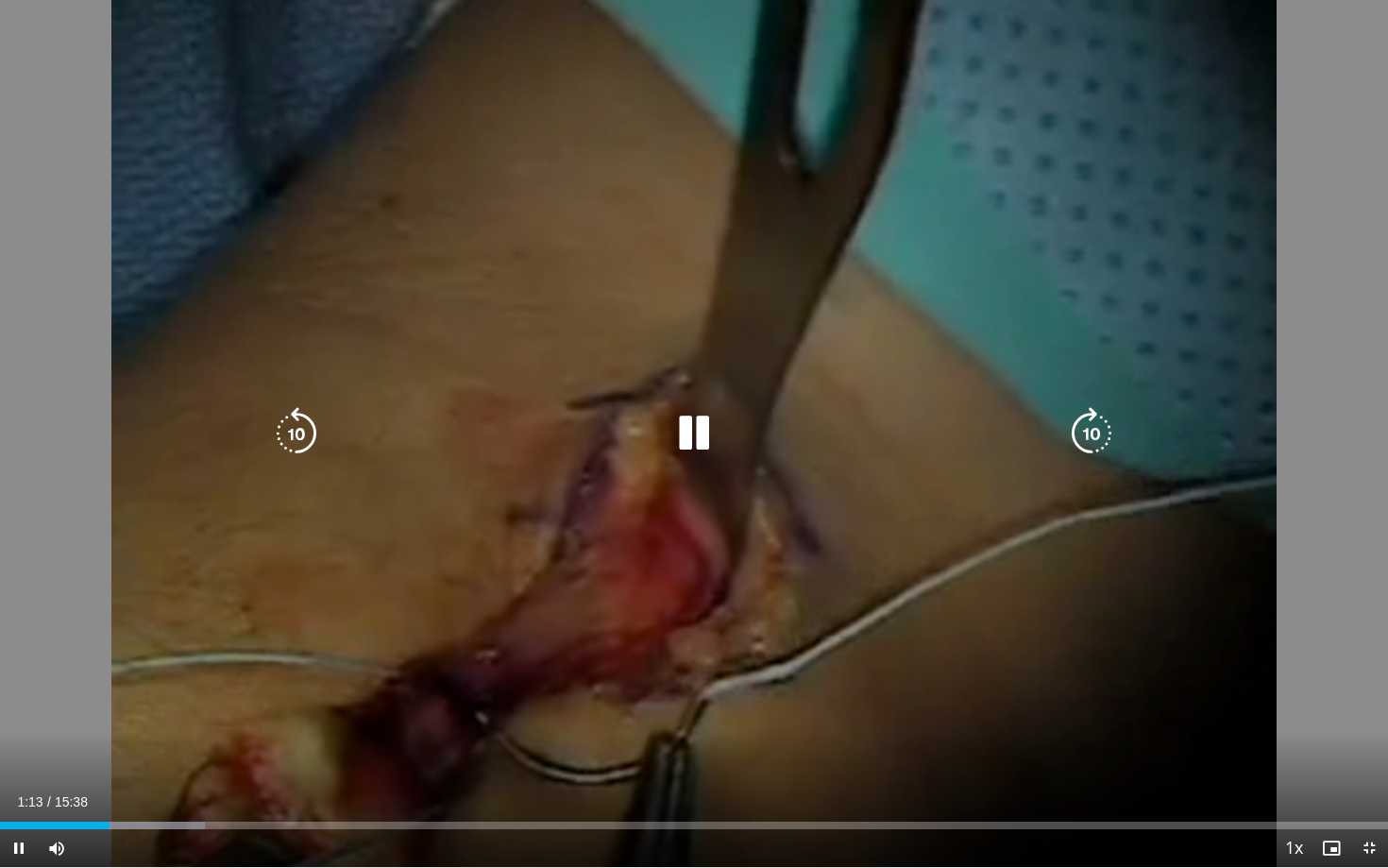
click at [1101, 433] on icon "Video Player" at bounding box center [1092, 434] width 53 height 53
click at [295, 410] on icon "Video Player" at bounding box center [296, 434] width 53 height 53
click at [285, 429] on icon "Video Player" at bounding box center [296, 434] width 53 height 53
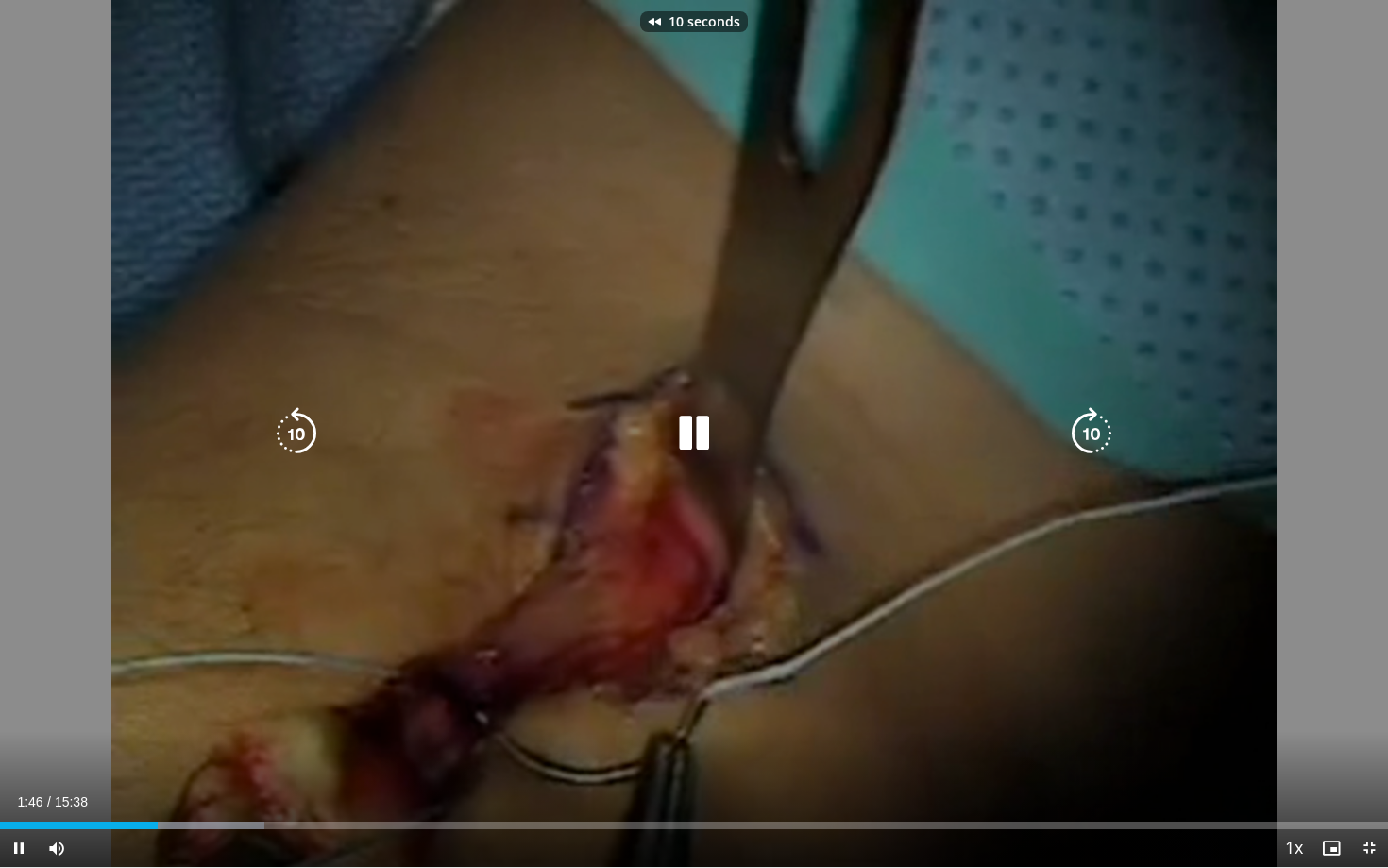
click at [285, 429] on icon "Video Player" at bounding box center [296, 434] width 53 height 53
click at [0, 481] on div "20 seconds Tap to unmute" at bounding box center [694, 434] width 1388 height 867
click at [699, 436] on icon "Video Player" at bounding box center [694, 434] width 53 height 53
click at [700, 421] on icon "Video Player" at bounding box center [694, 434] width 53 height 53
click at [686, 441] on icon "Video Player" at bounding box center [694, 434] width 53 height 53
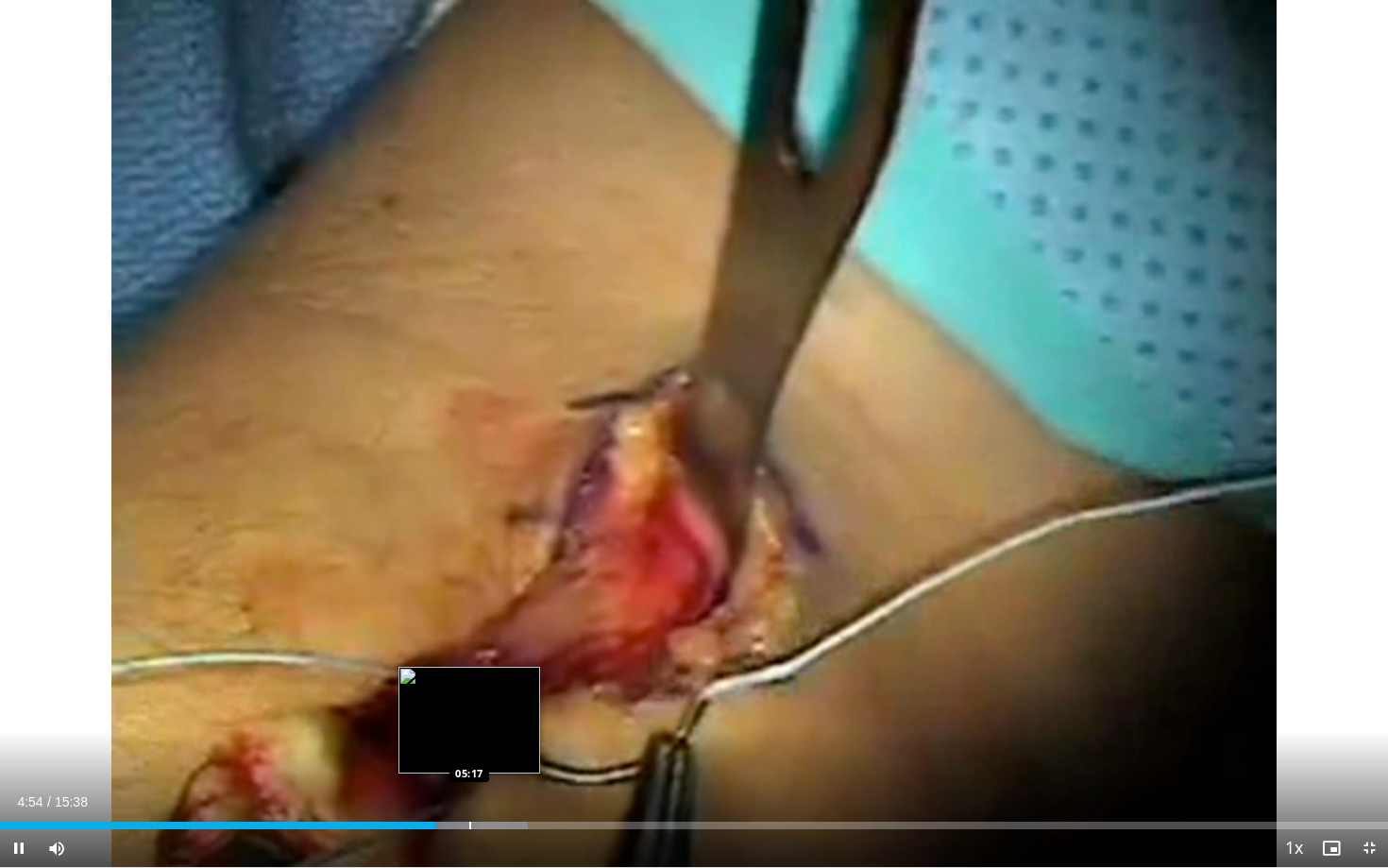
click at [470, 727] on div "Loaded : 38.05% 04:54 05:17" at bounding box center [694, 820] width 1388 height 18
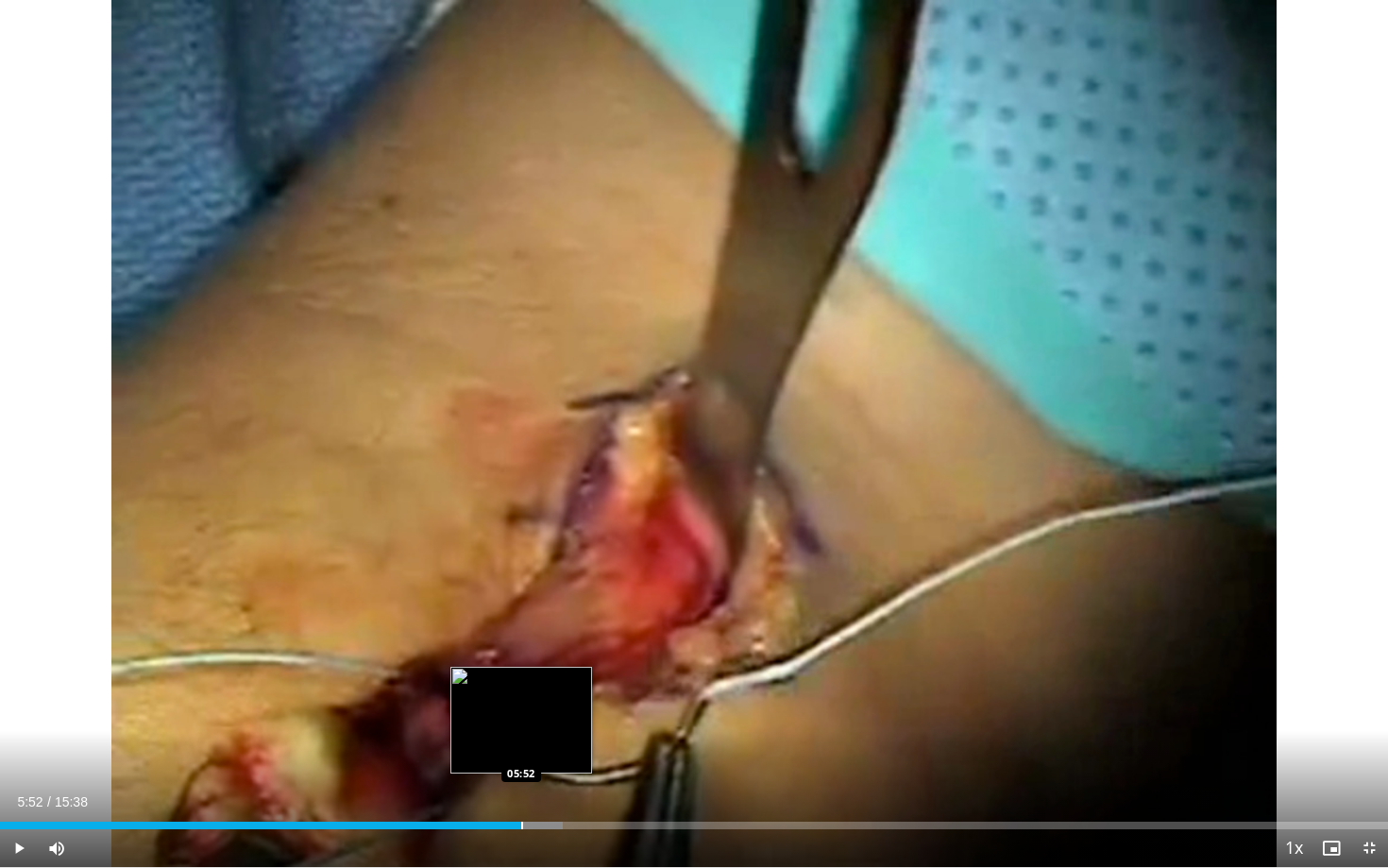
click at [522, 727] on div "Progress Bar" at bounding box center [523, 825] width 2 height 8
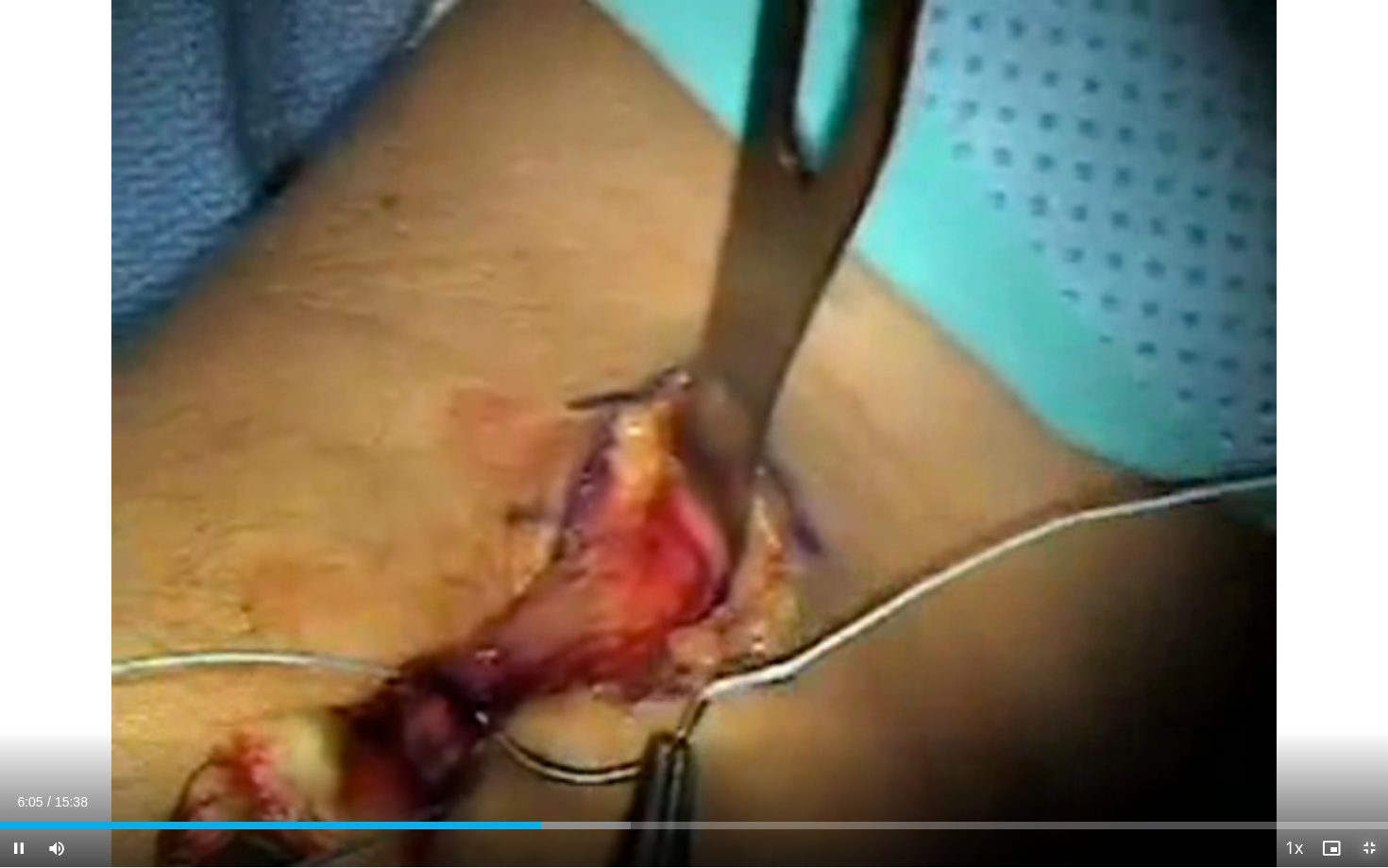
click at [1357, 727] on span "Video Player" at bounding box center [1369, 848] width 38 height 38
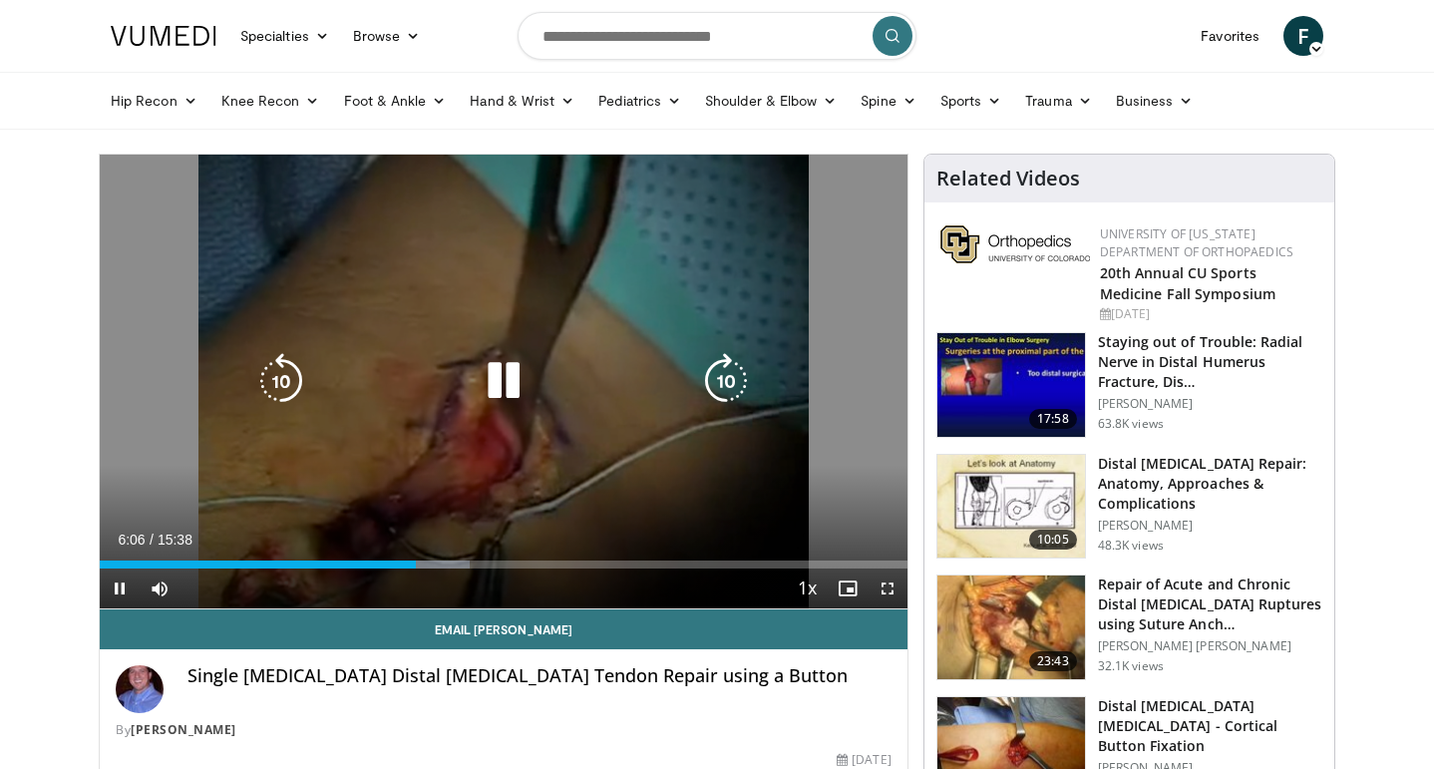
click at [658, 213] on div "20 seconds Tap to unmute" at bounding box center [504, 382] width 808 height 454
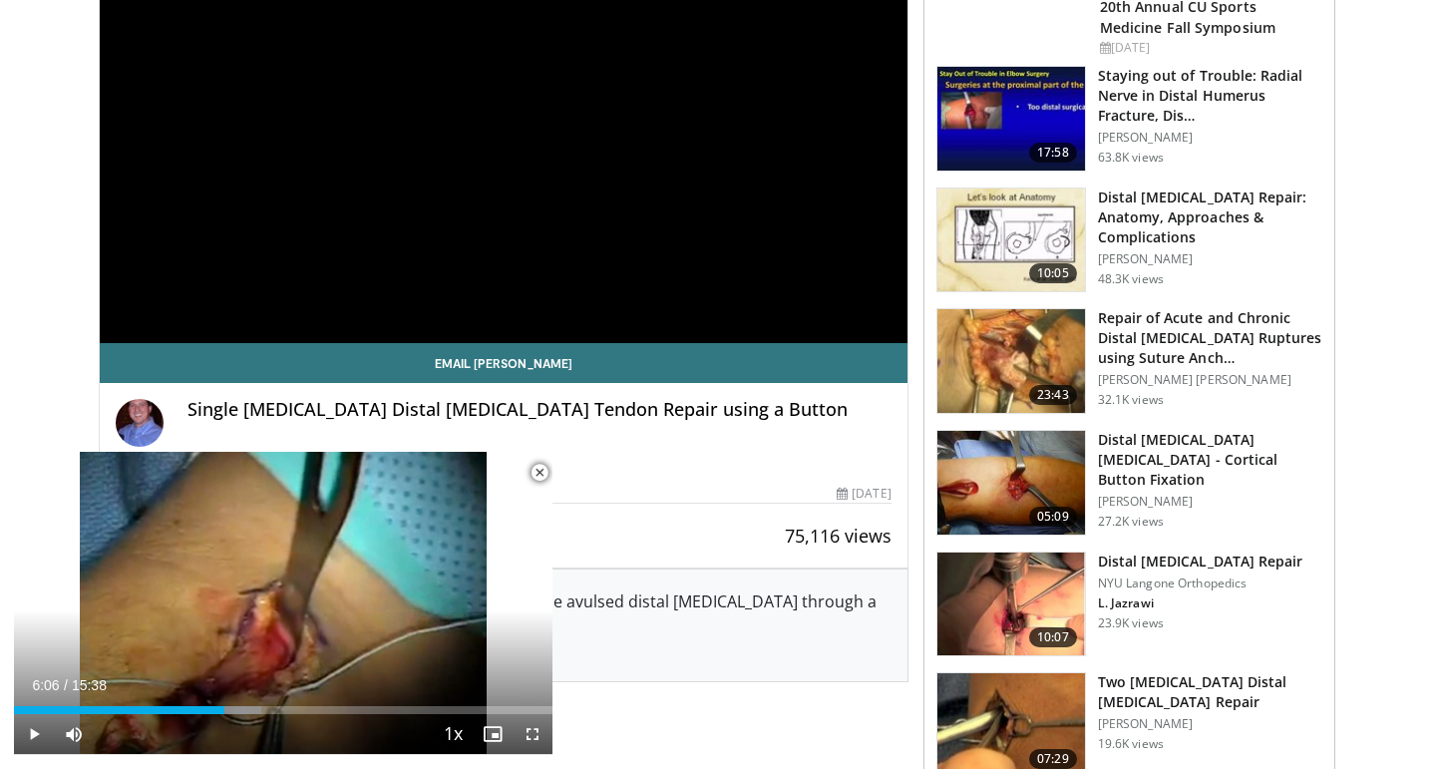
scroll to position [287, 0]
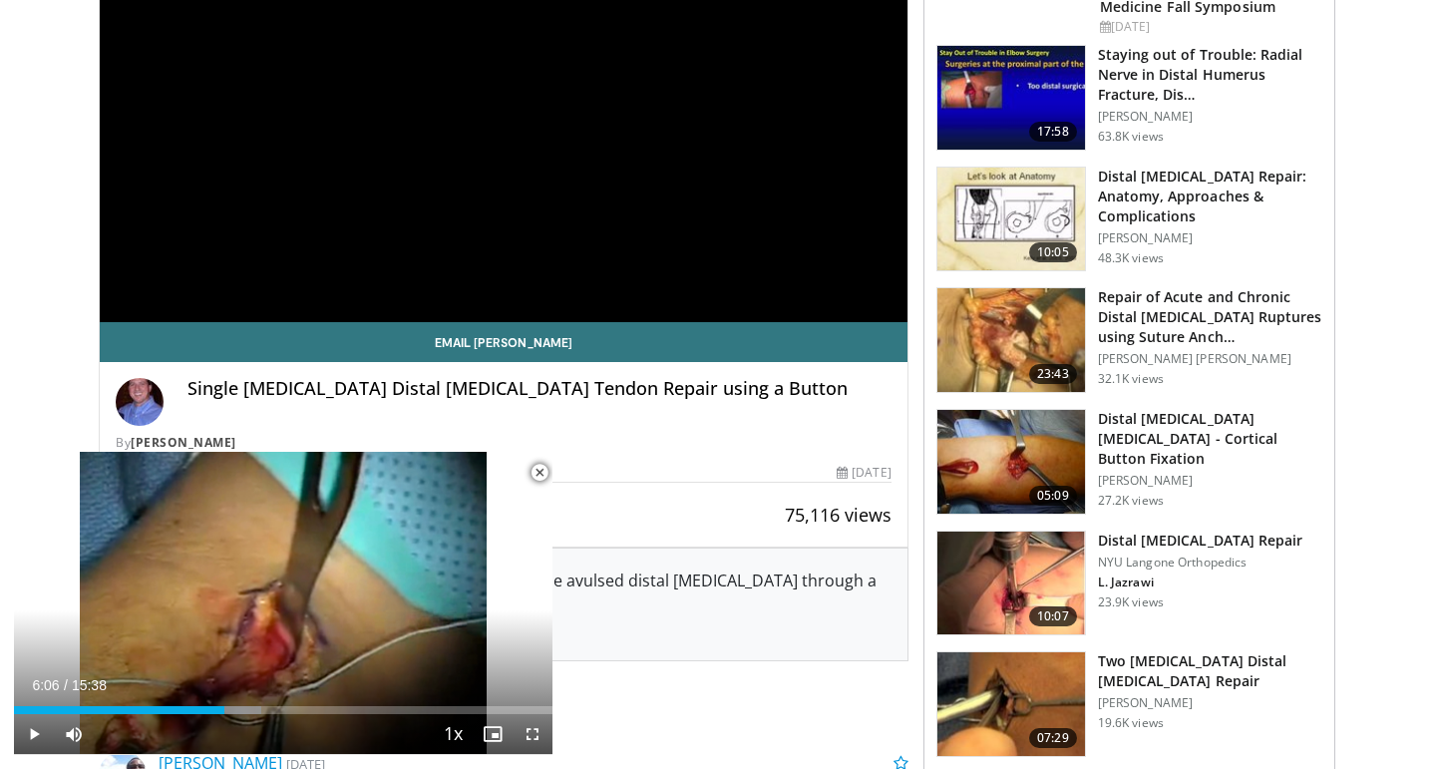
click at [1019, 464] on img at bounding box center [1012, 462] width 148 height 104
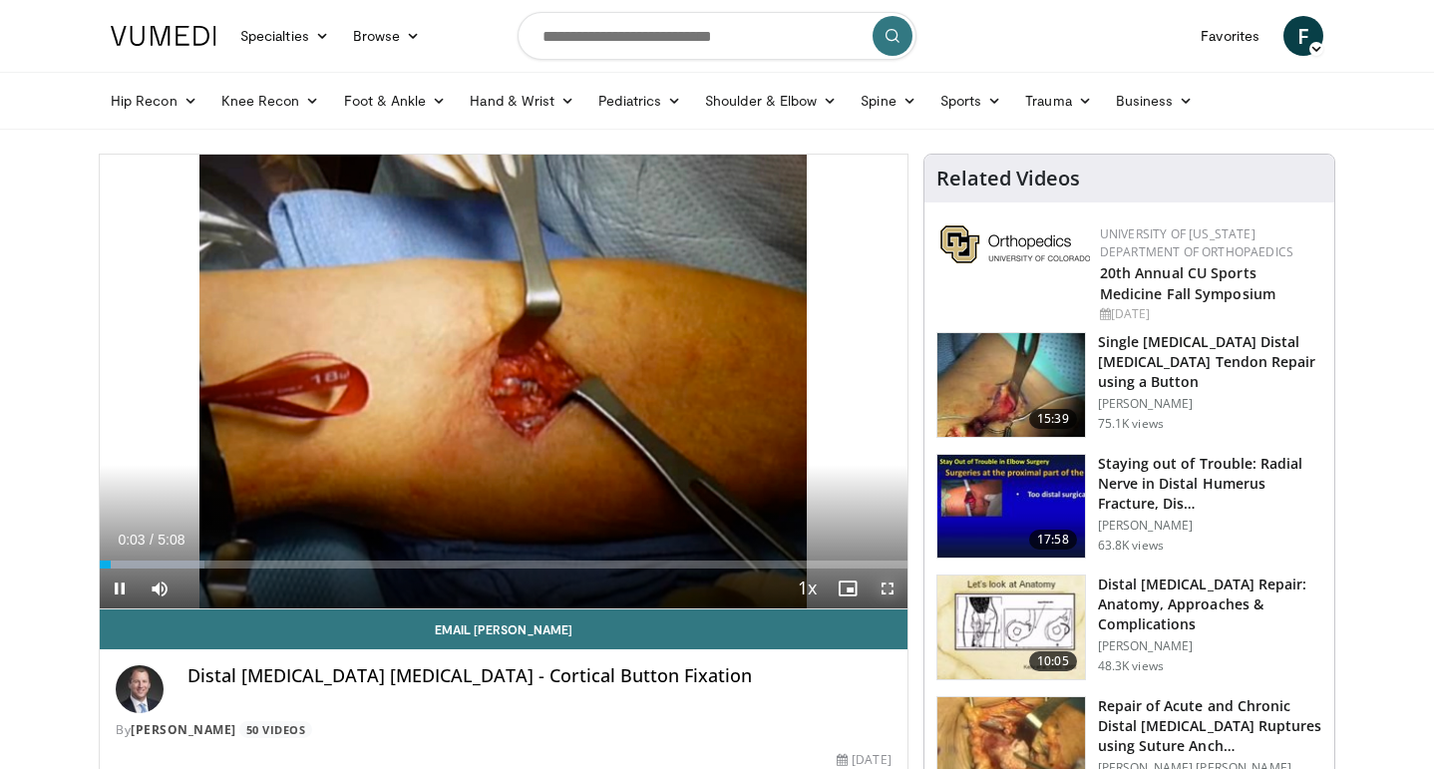
click at [883, 593] on span "Video Player" at bounding box center [888, 589] width 40 height 40
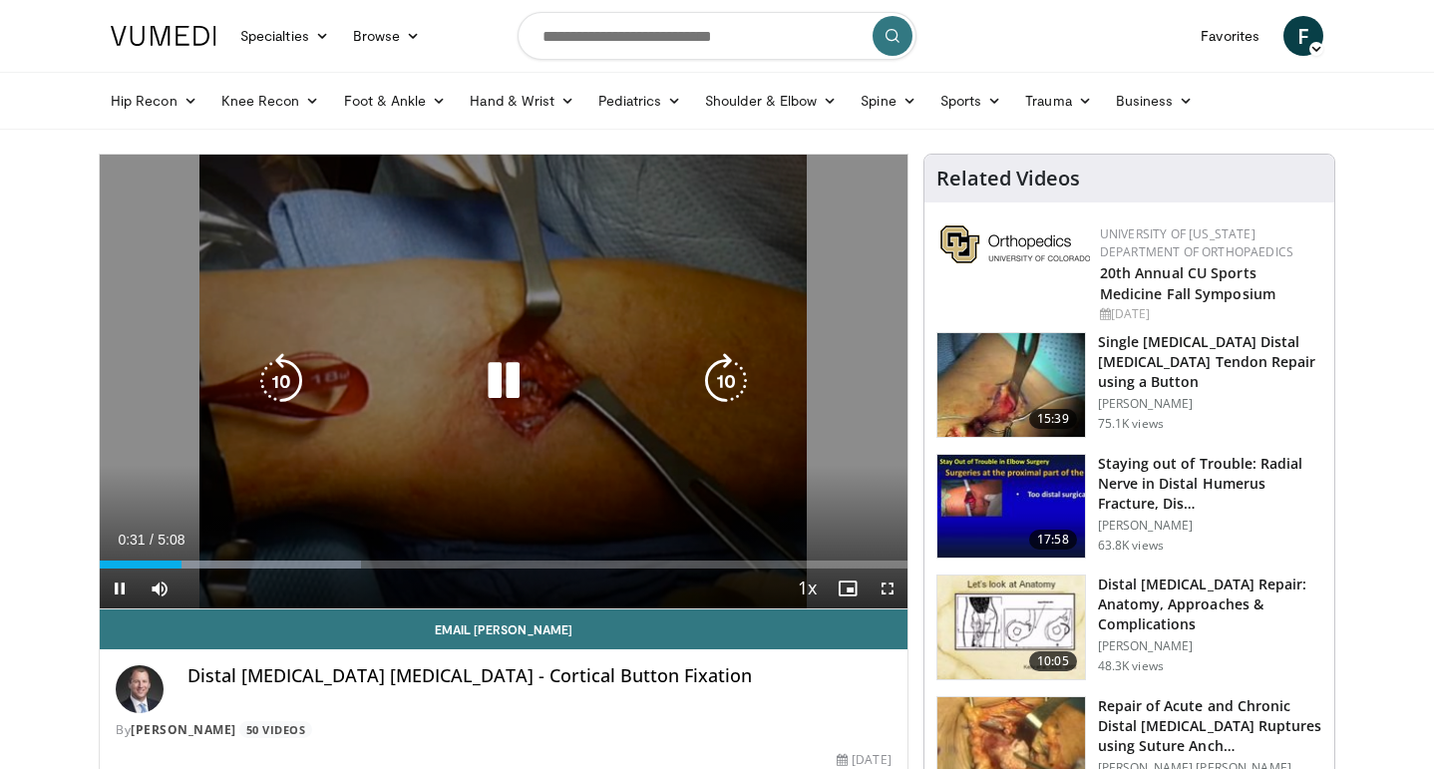
click at [568, 362] on div "Video Player" at bounding box center [503, 381] width 485 height 40
click at [501, 379] on icon "Video Player" at bounding box center [504, 381] width 56 height 56
click at [500, 398] on icon "Video Player" at bounding box center [504, 381] width 56 height 56
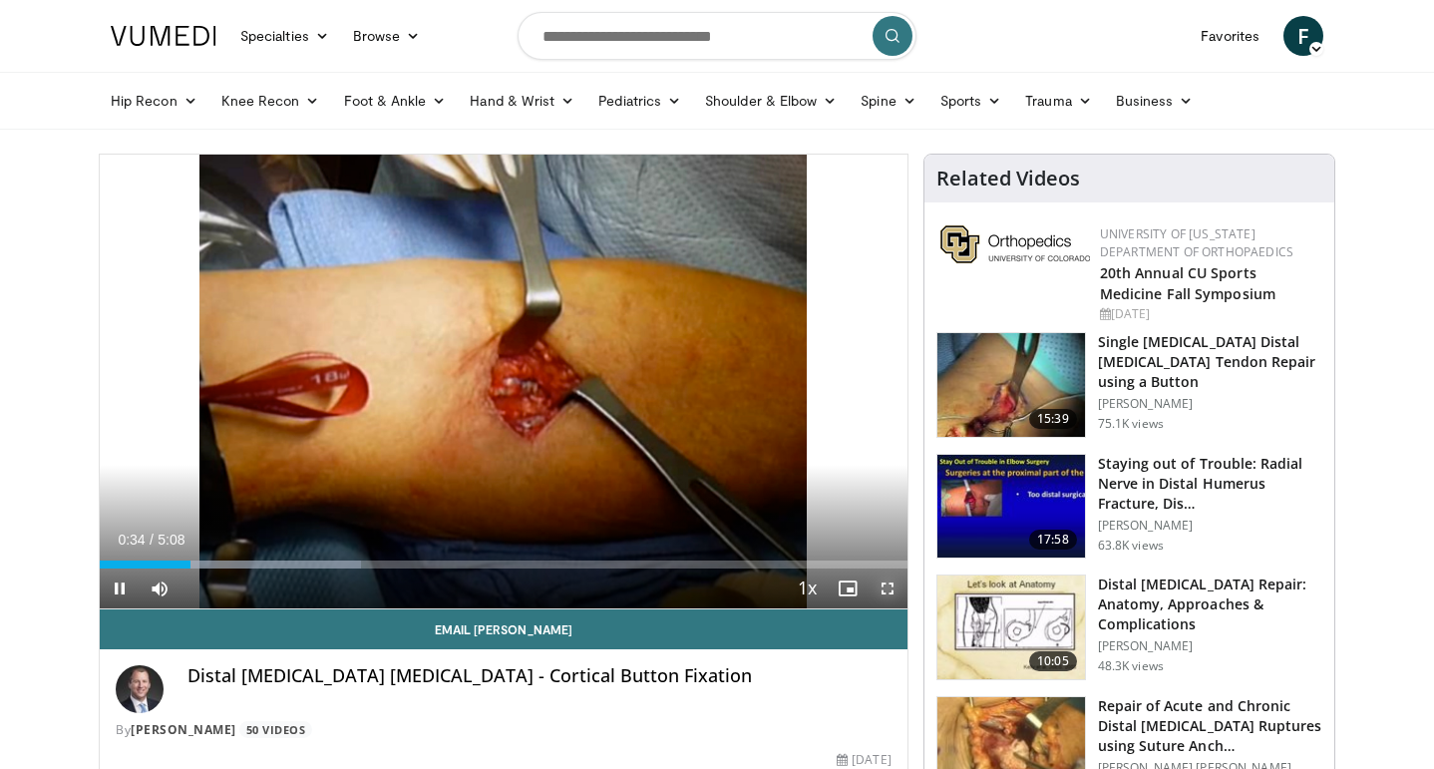
click at [887, 593] on span "Video Player" at bounding box center [888, 589] width 40 height 40
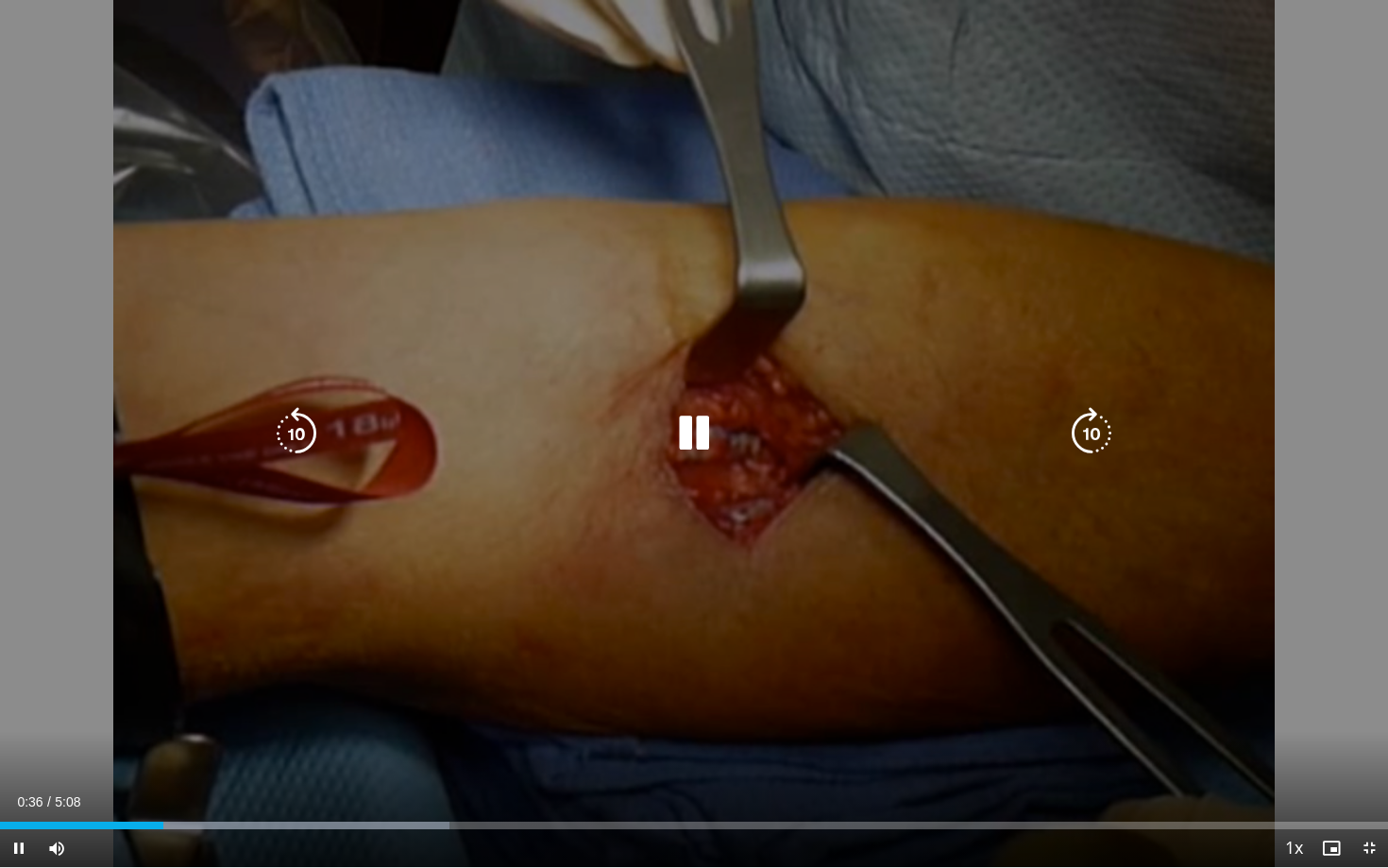
click at [1097, 434] on icon "Video Player" at bounding box center [1092, 434] width 53 height 53
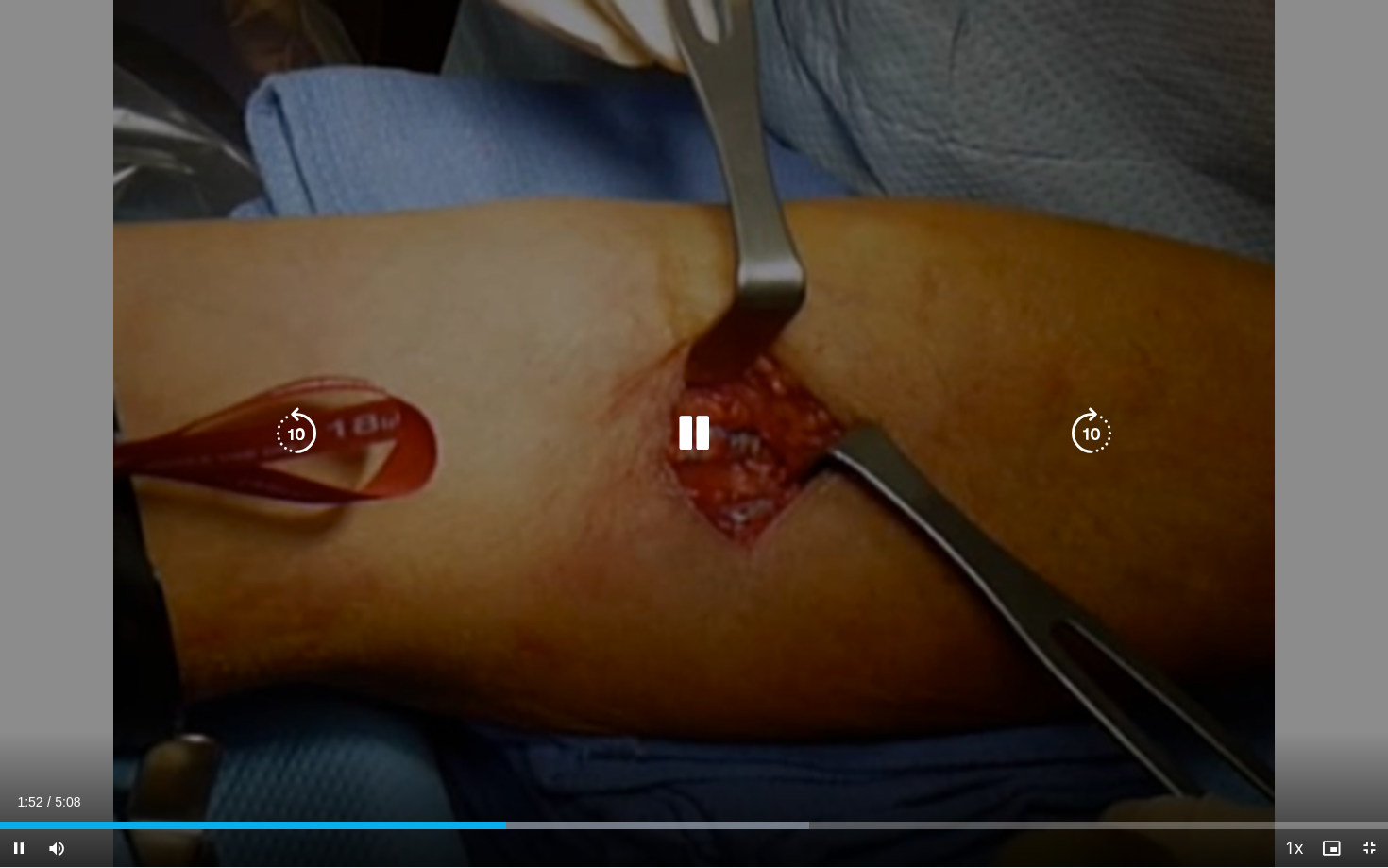
click at [297, 463] on div "20 seconds Tap to unmute" at bounding box center [694, 434] width 1388 height 867
click at [298, 434] on icon "Video Player" at bounding box center [296, 434] width 53 height 53
click at [673, 430] on icon "Video Player" at bounding box center [694, 434] width 53 height 53
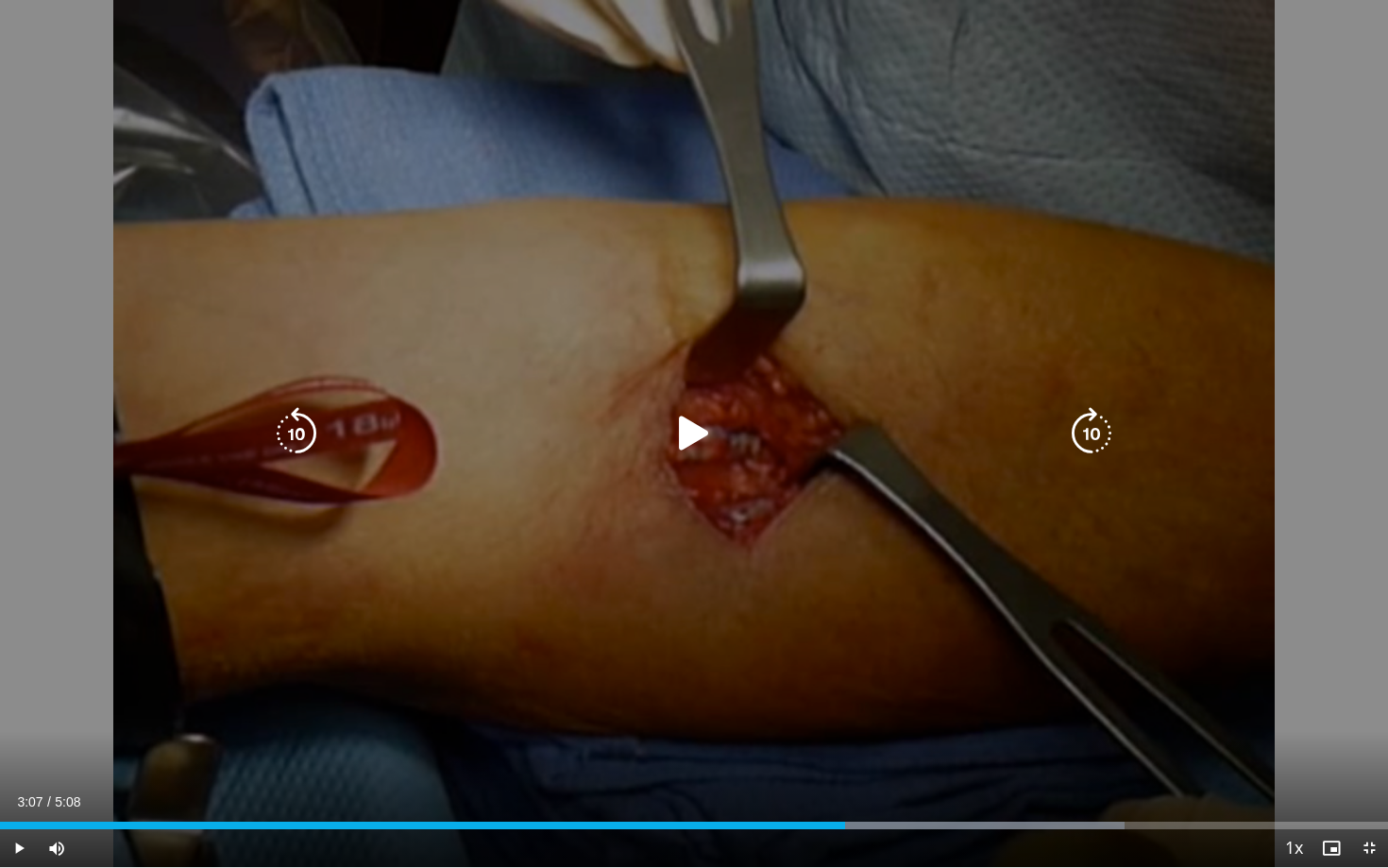
click at [289, 434] on icon "Video Player" at bounding box center [296, 434] width 53 height 53
click at [690, 443] on icon "Video Player" at bounding box center [694, 434] width 53 height 53
click at [702, 430] on icon "Video Player" at bounding box center [694, 434] width 53 height 53
click at [287, 402] on div "10 seconds Tap to unmute" at bounding box center [694, 434] width 1388 height 867
click at [294, 427] on icon "Video Player" at bounding box center [296, 434] width 53 height 53
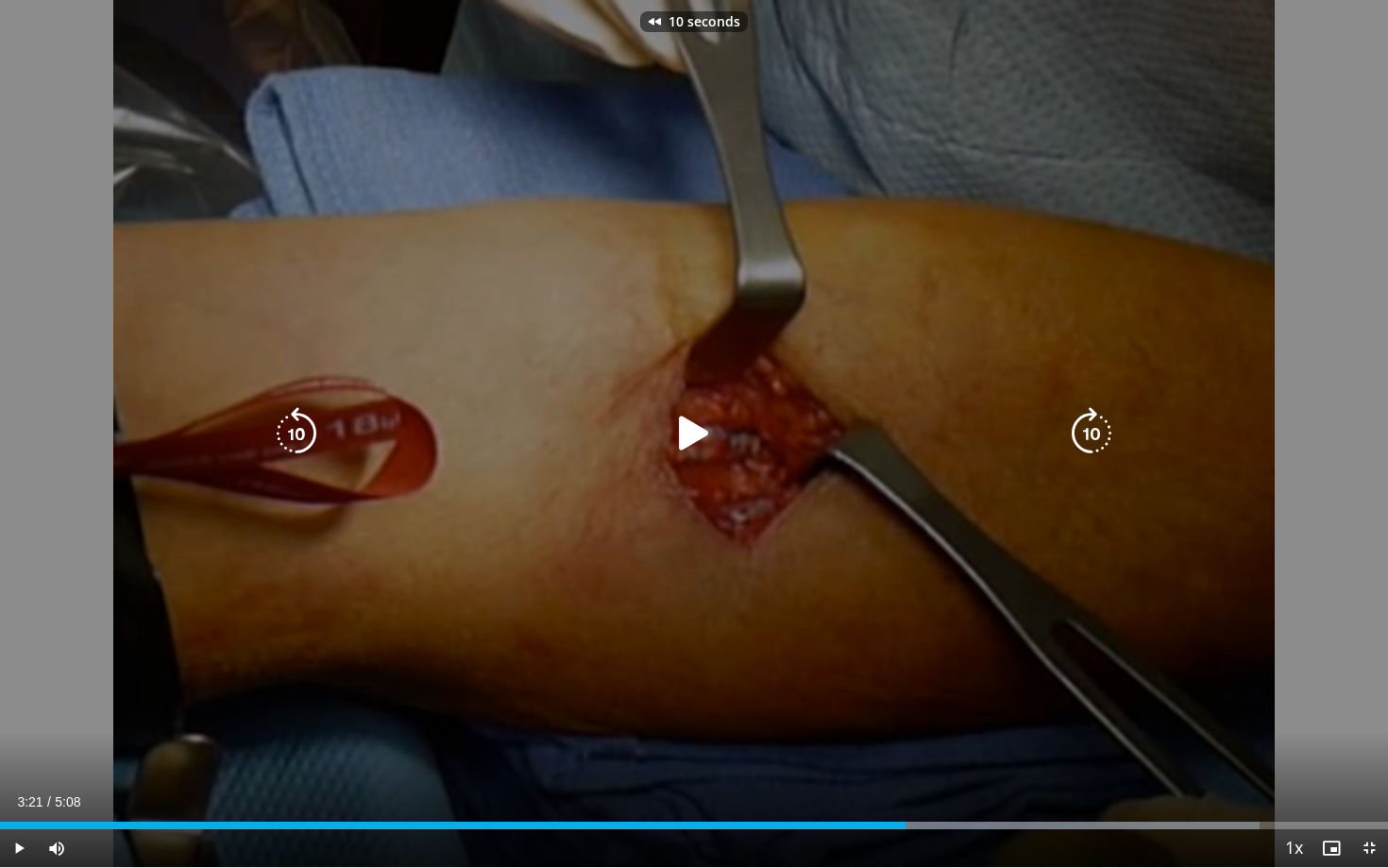
click at [709, 431] on icon "Video Player" at bounding box center [694, 434] width 53 height 53
click at [296, 411] on icon "Video Player" at bounding box center [296, 434] width 53 height 53
click at [293, 418] on icon "Video Player" at bounding box center [296, 434] width 53 height 53
click at [296, 422] on icon "Video Player" at bounding box center [296, 434] width 53 height 53
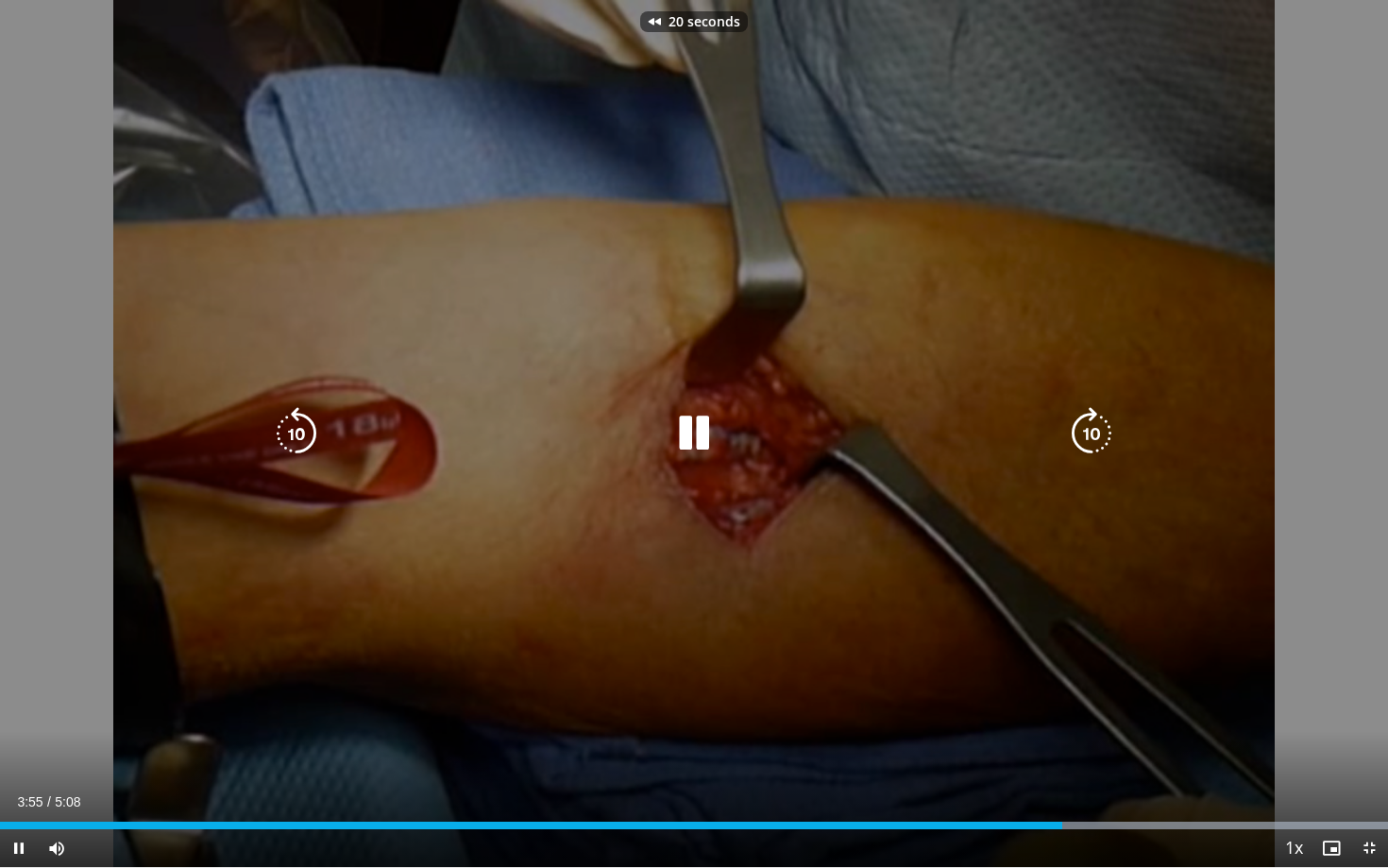
click at [296, 422] on icon "Video Player" at bounding box center [296, 434] width 53 height 53
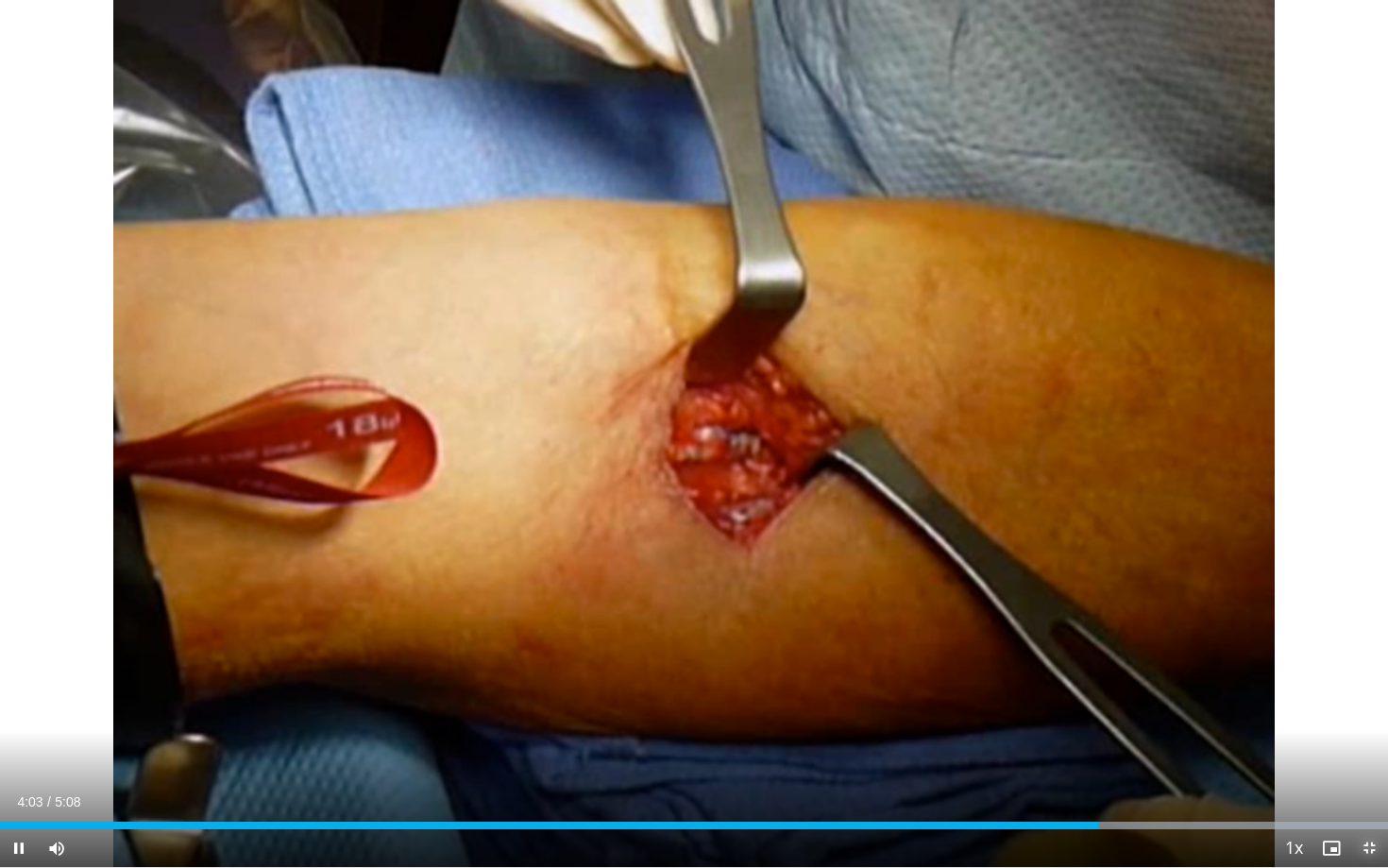
click at [1357, 727] on span "Video Player" at bounding box center [1369, 848] width 38 height 38
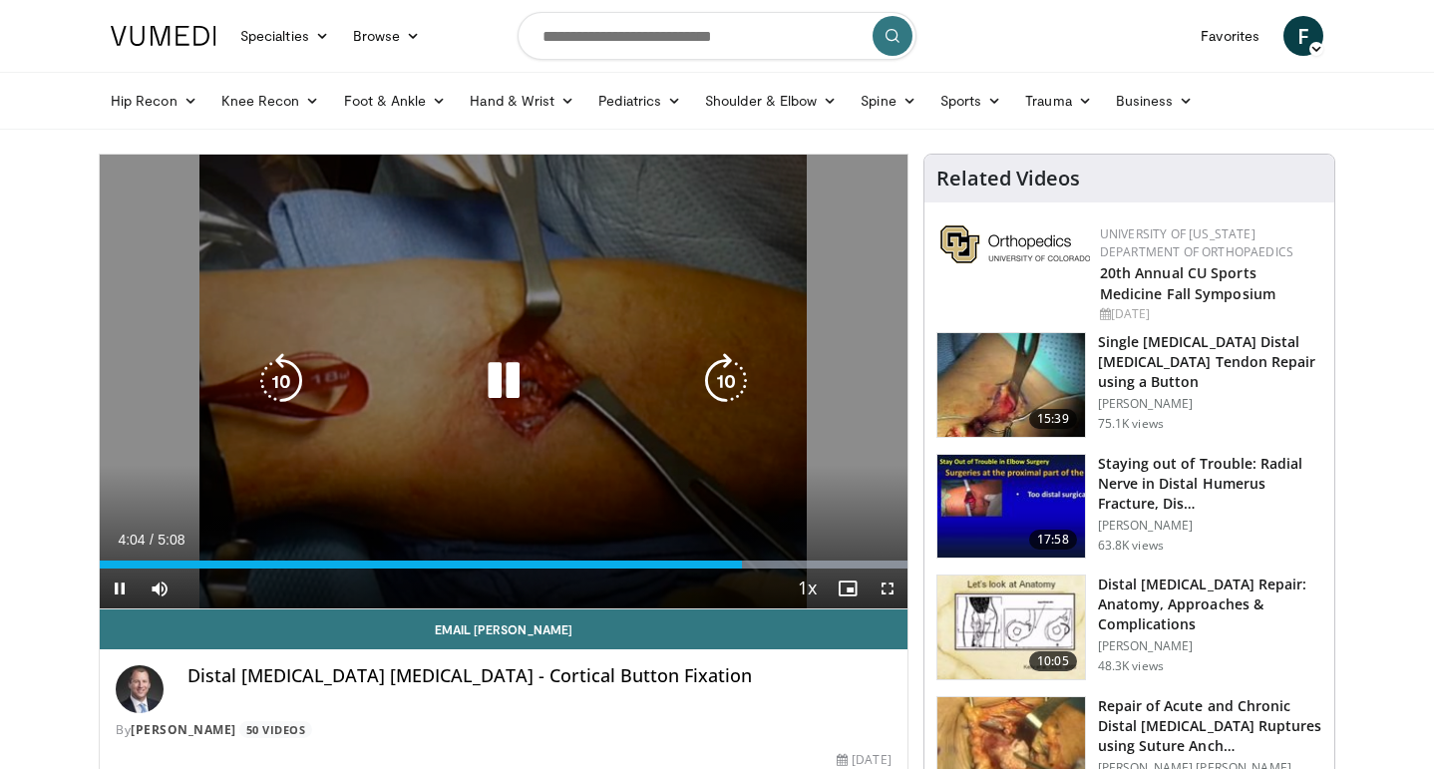
click at [493, 362] on icon "Video Player" at bounding box center [504, 381] width 56 height 56
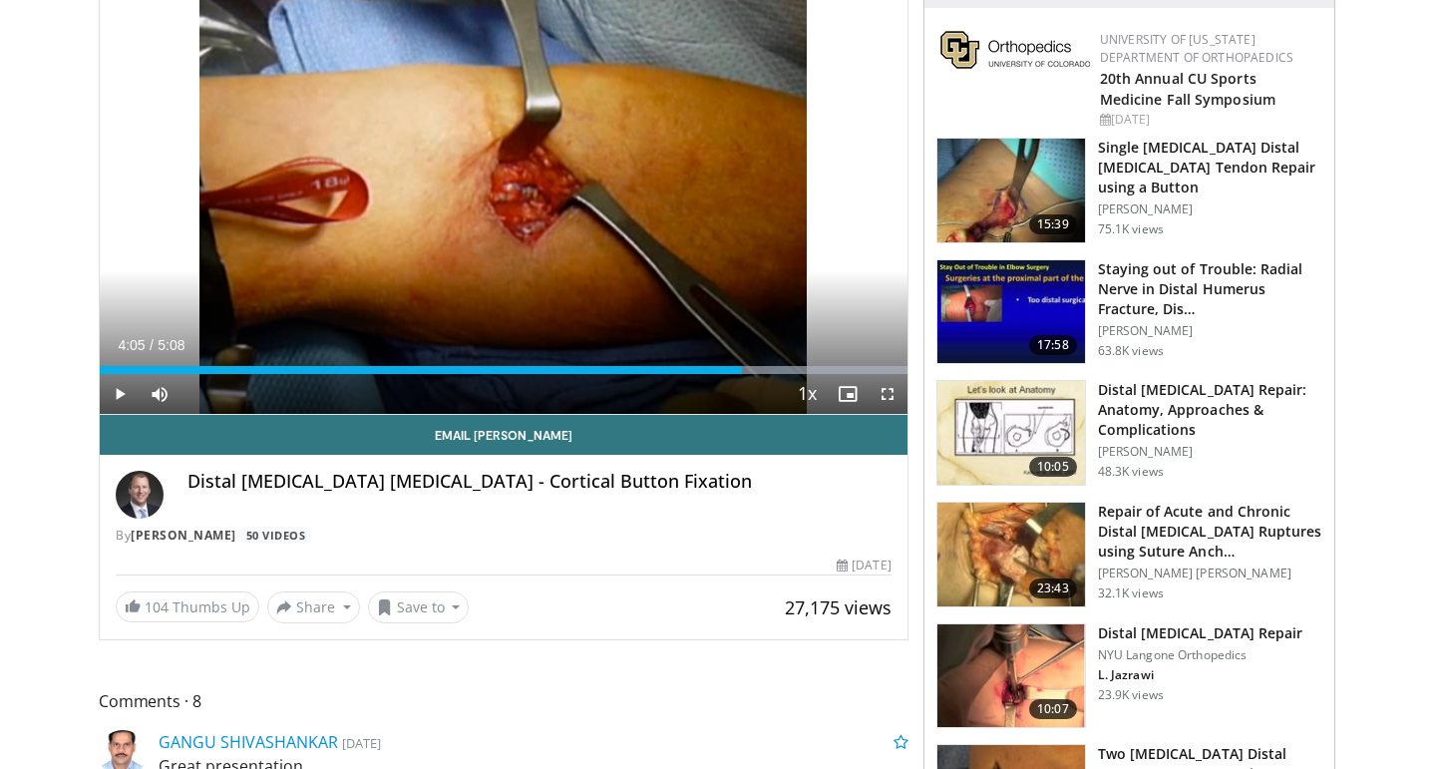
scroll to position [265, 0]
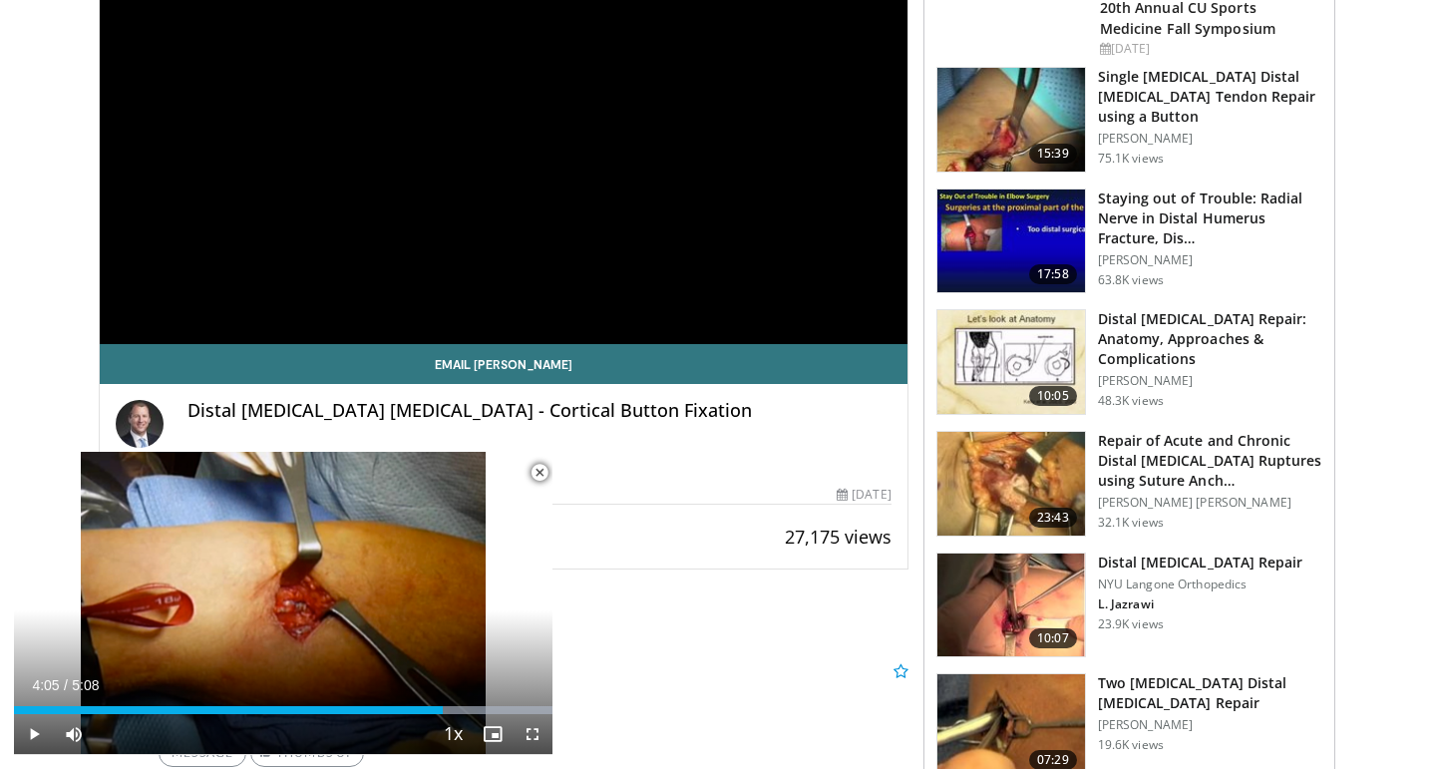
click at [550, 474] on span "Video Player" at bounding box center [540, 473] width 40 height 40
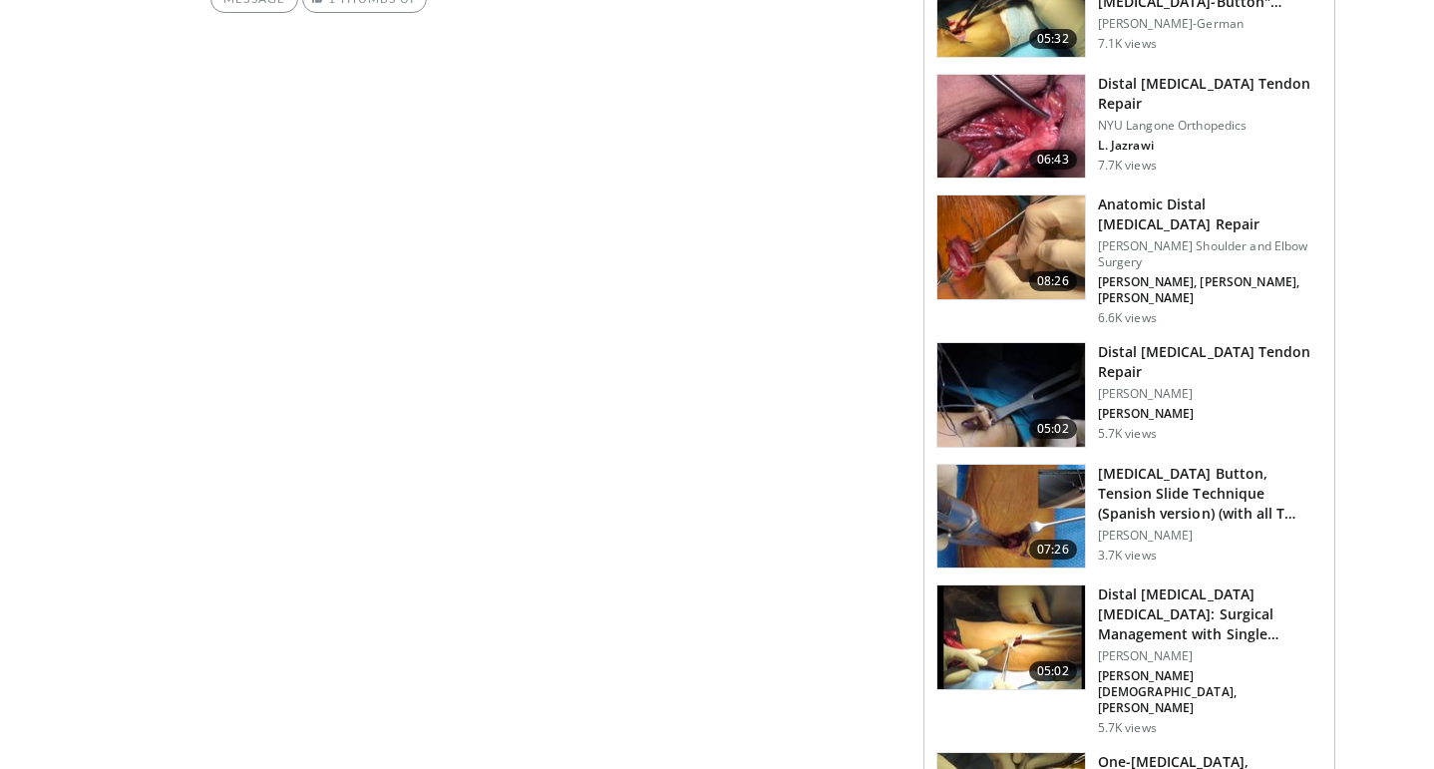
scroll to position [2124, 0]
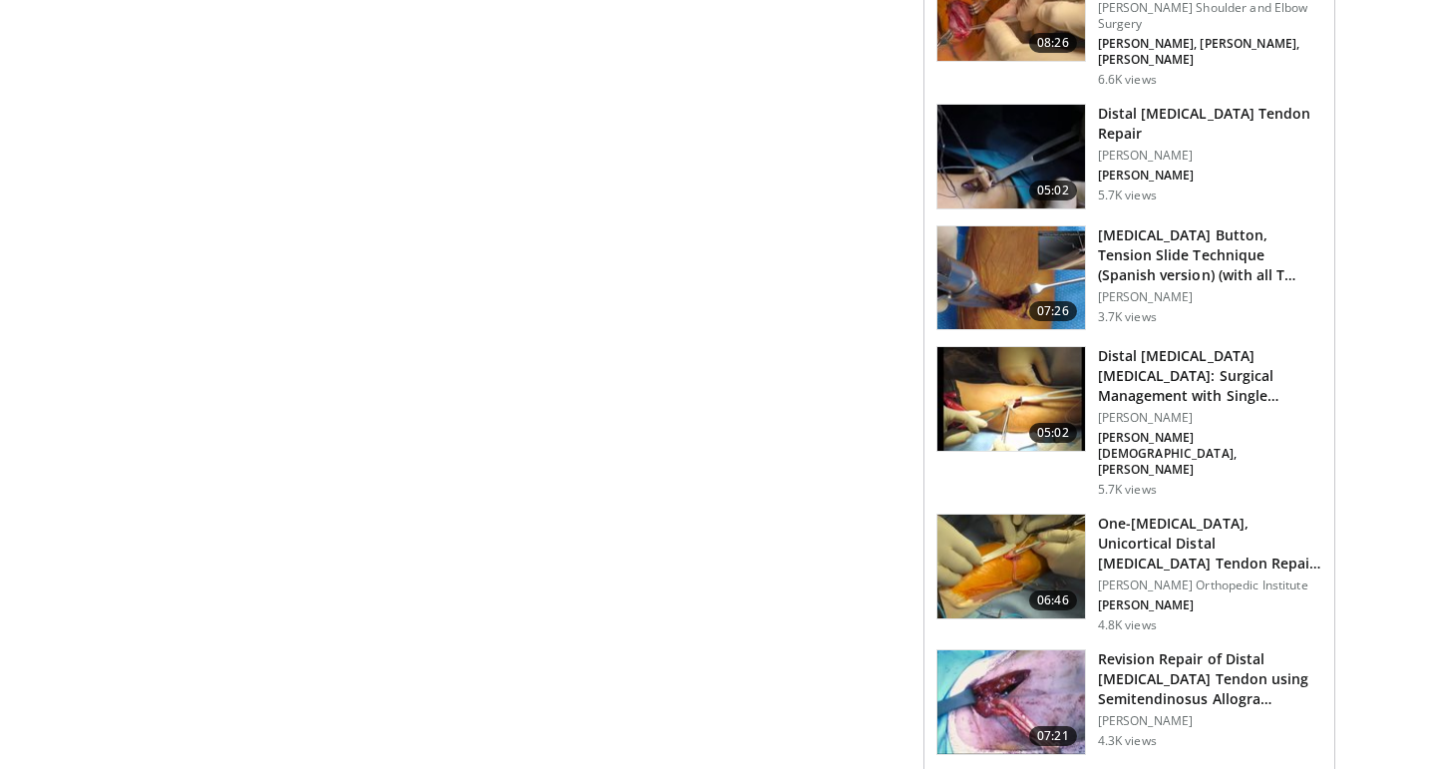
click at [1008, 650] on img at bounding box center [1012, 702] width 148 height 104
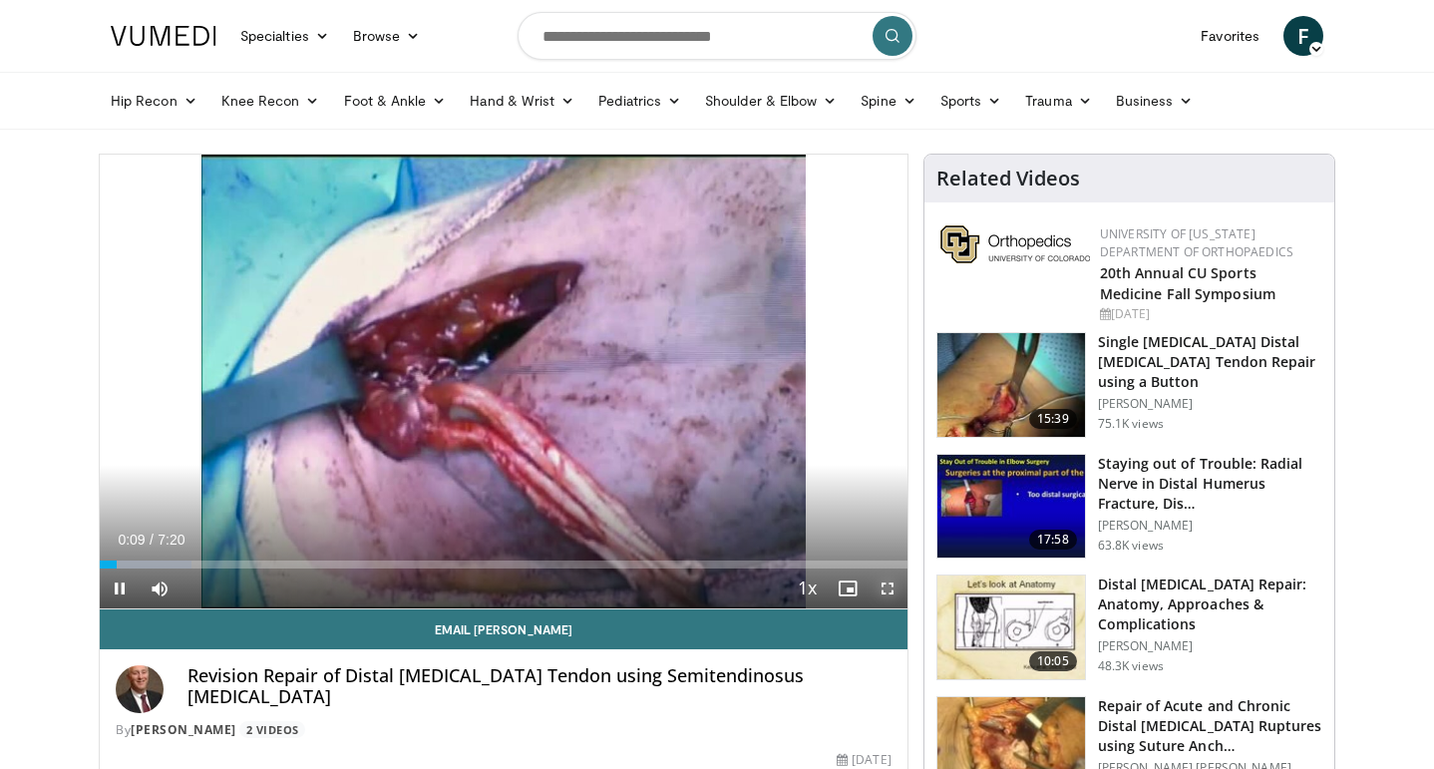
click at [894, 597] on span "Video Player" at bounding box center [888, 589] width 40 height 40
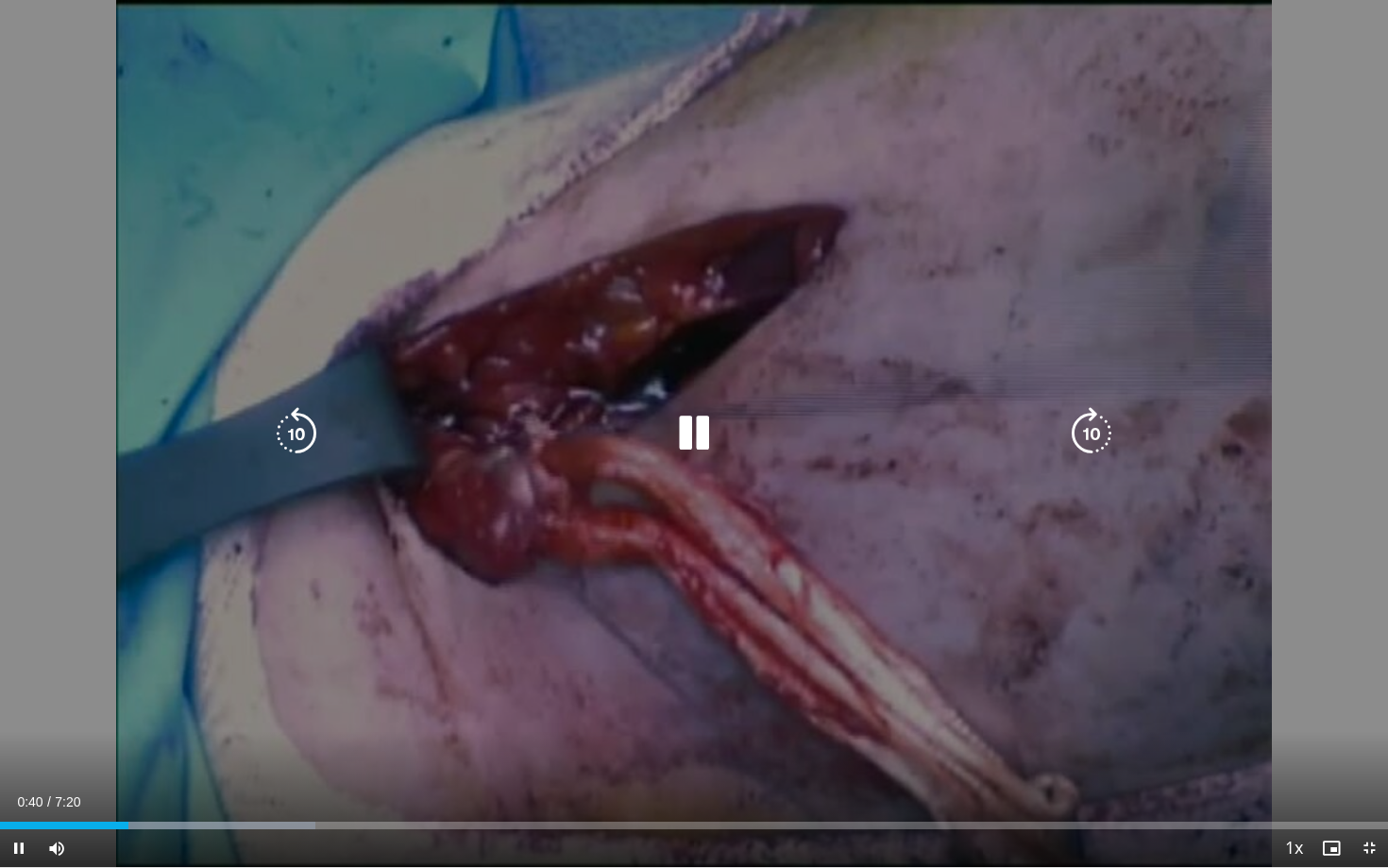
click at [301, 431] on icon "Video Player" at bounding box center [296, 434] width 53 height 53
click at [292, 417] on icon "Video Player" at bounding box center [296, 434] width 53 height 53
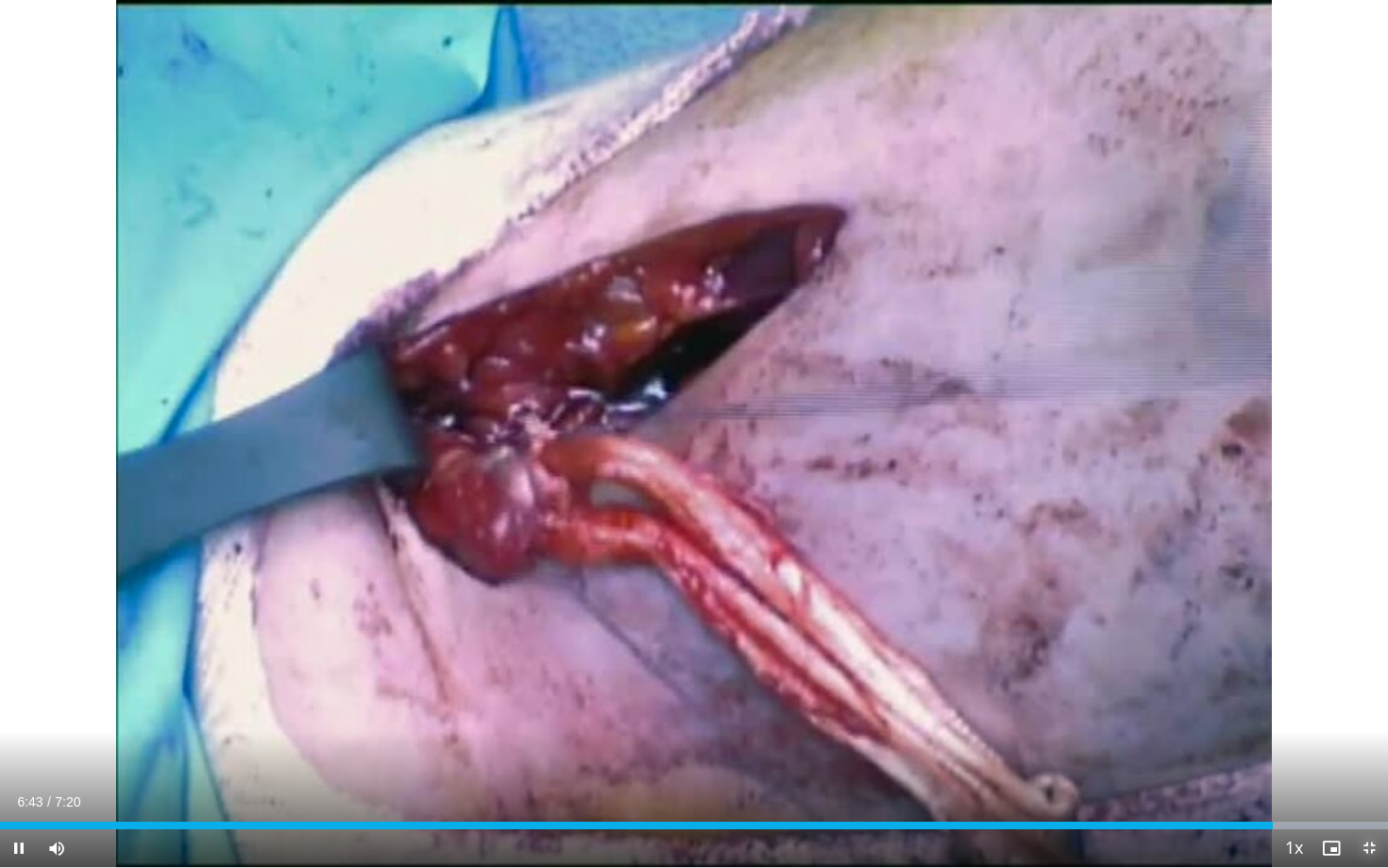
click at [1357, 727] on span "Video Player" at bounding box center [1369, 848] width 38 height 38
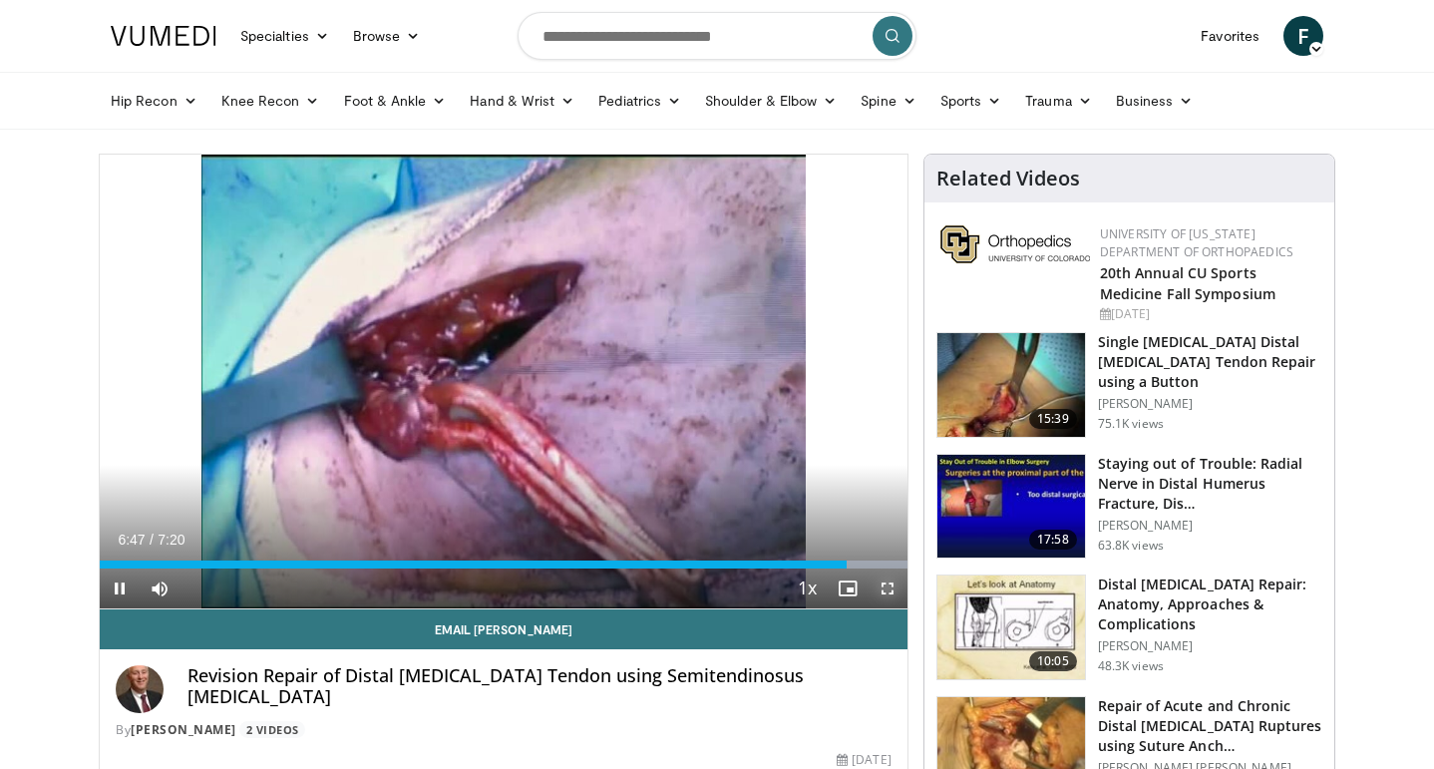
click at [888, 600] on span "Video Player" at bounding box center [888, 589] width 40 height 40
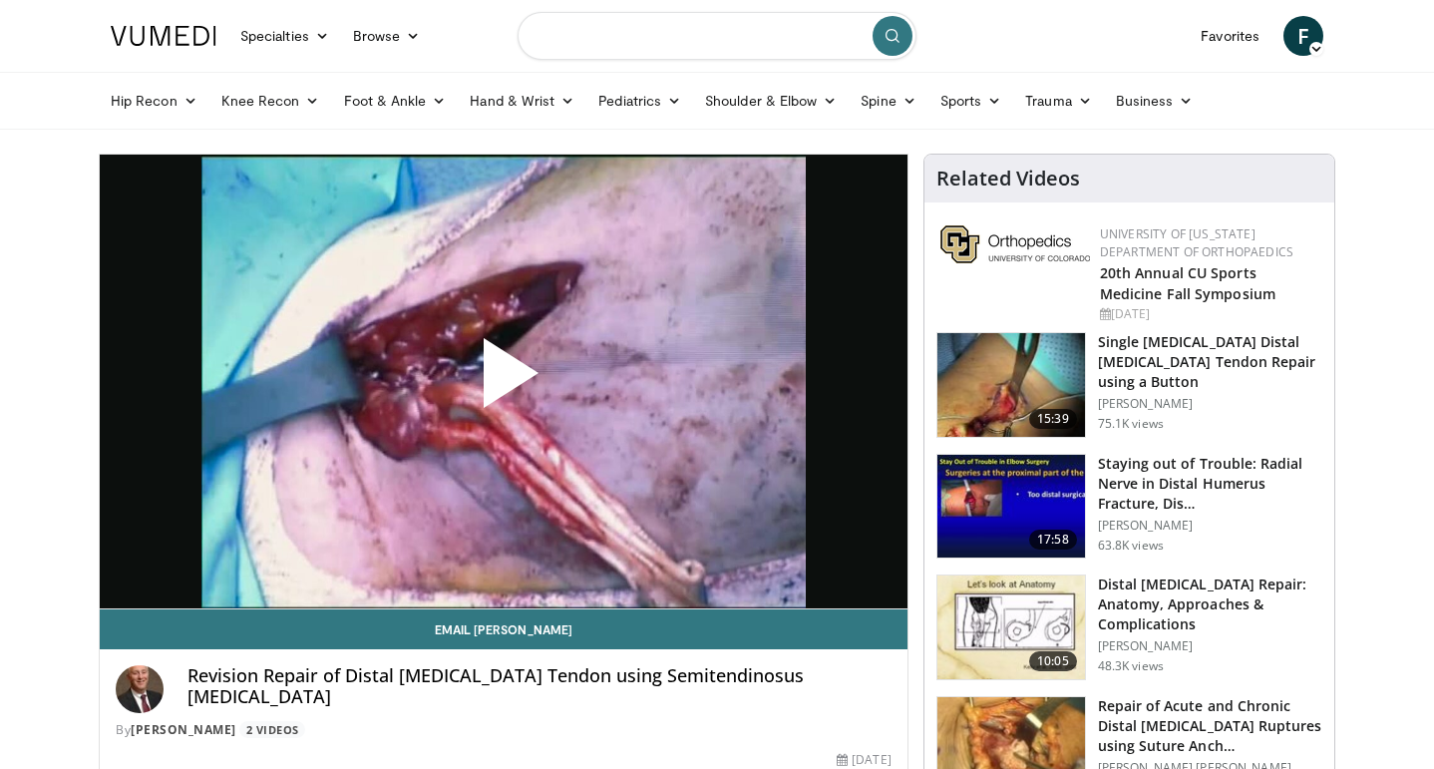
click at [742, 47] on input "Search topics, interventions" at bounding box center [717, 36] width 399 height 48
type input "**********"
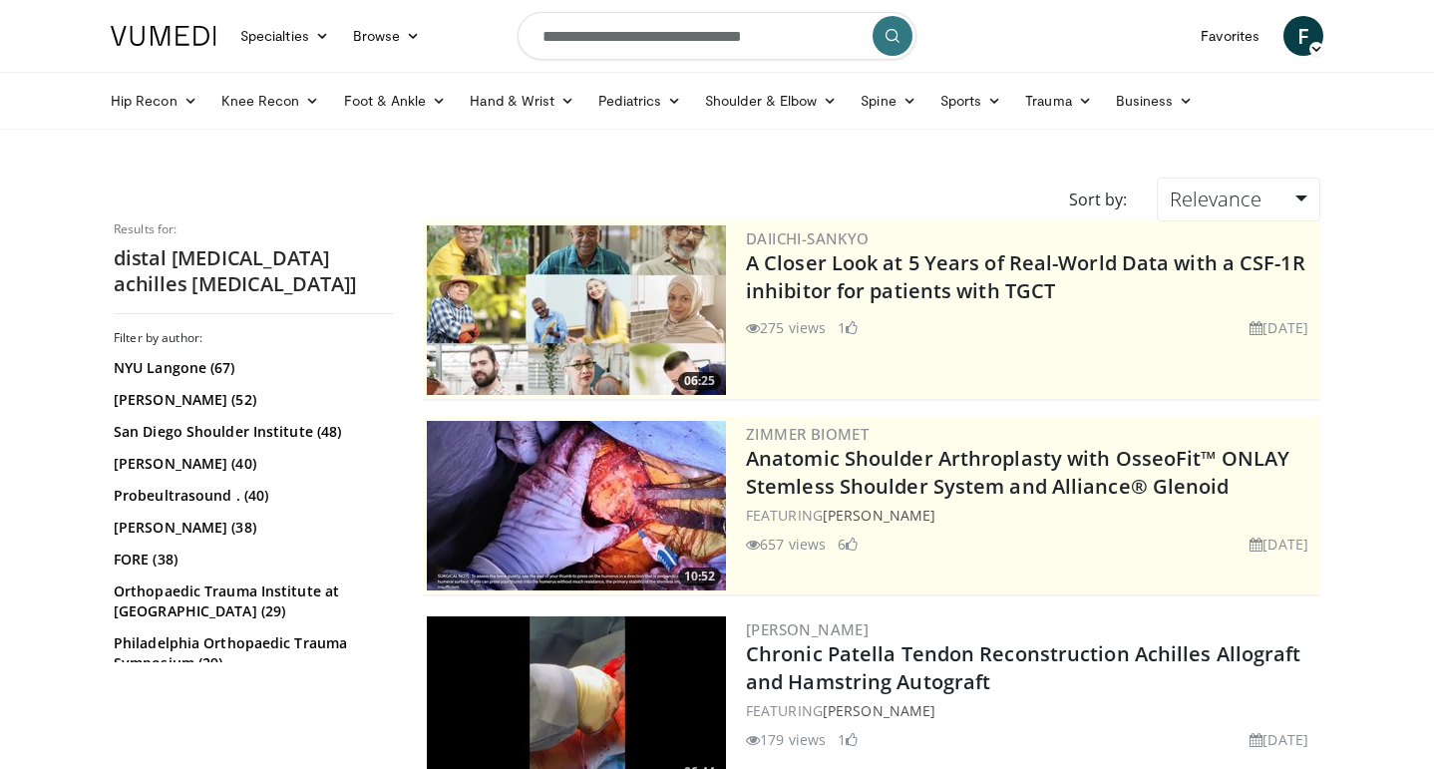
click at [772, 46] on input "**********" at bounding box center [717, 36] width 399 height 48
type input "**********"
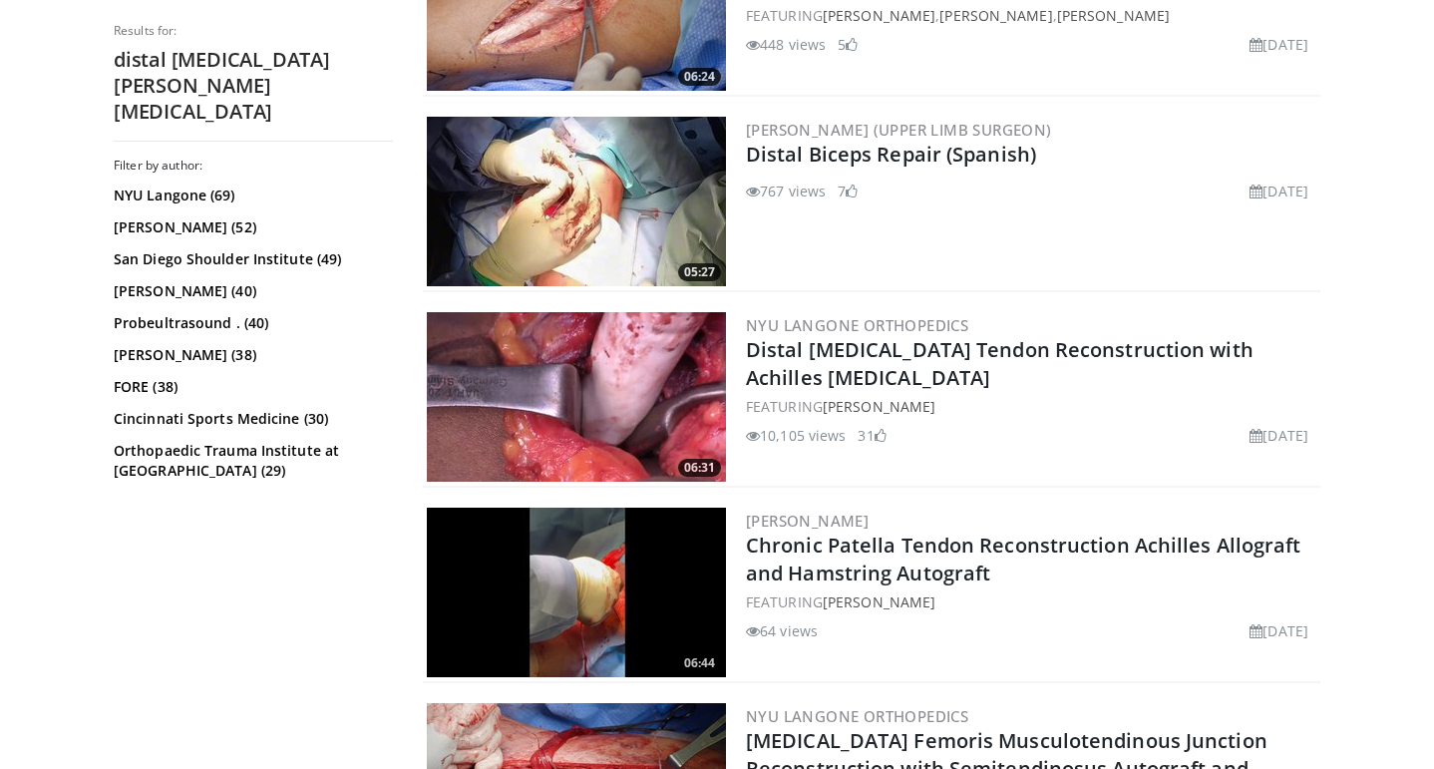
scroll to position [2277, 0]
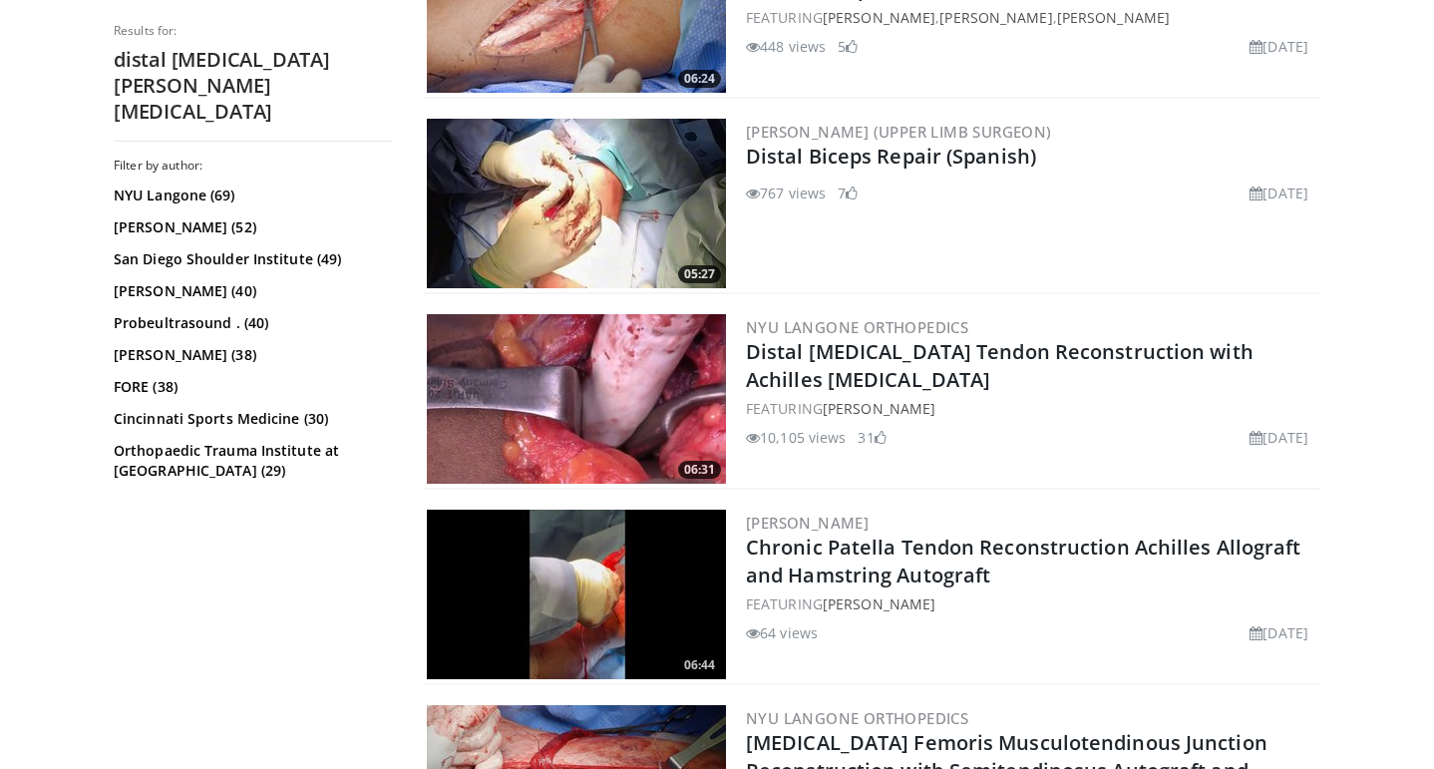
click at [614, 363] on img at bounding box center [576, 399] width 299 height 170
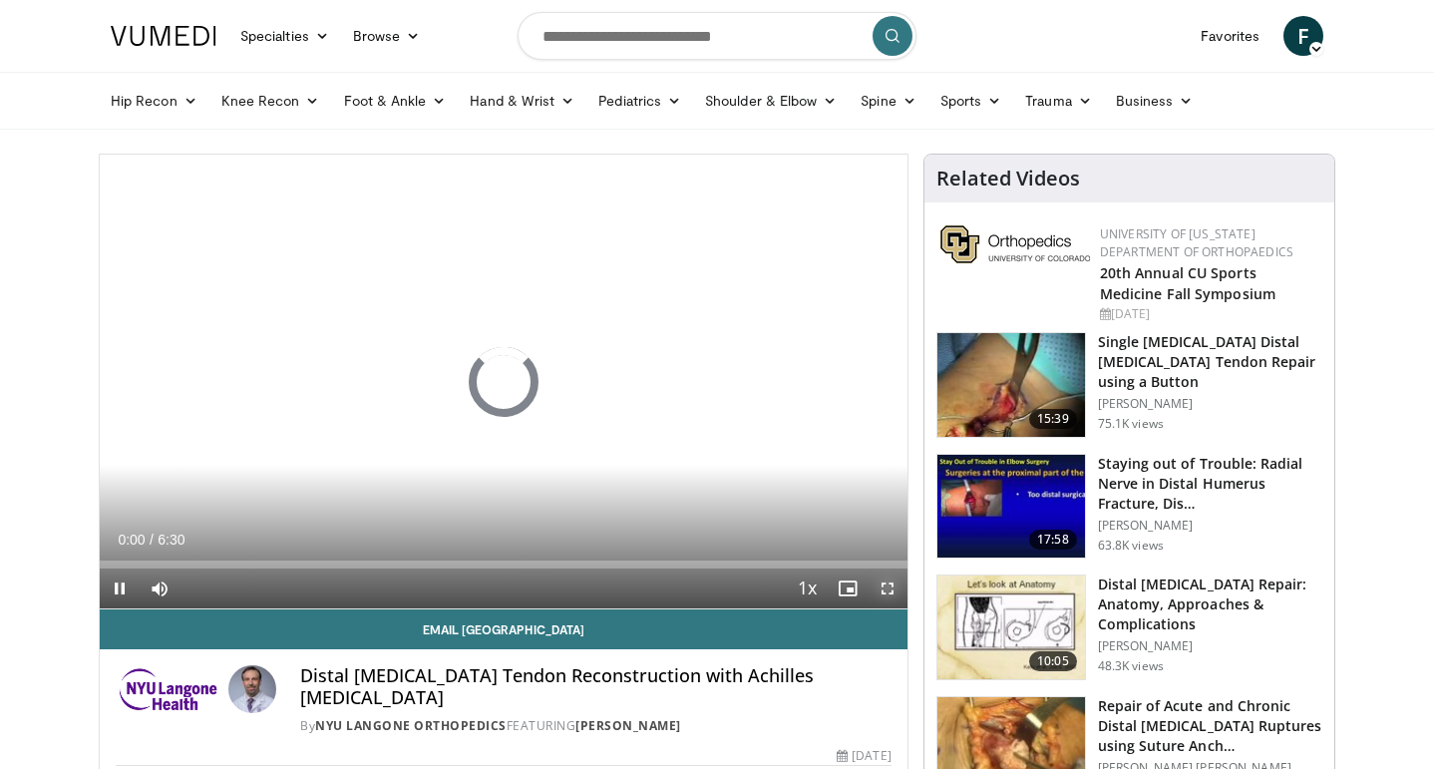
click at [886, 591] on span "Video Player" at bounding box center [888, 589] width 40 height 40
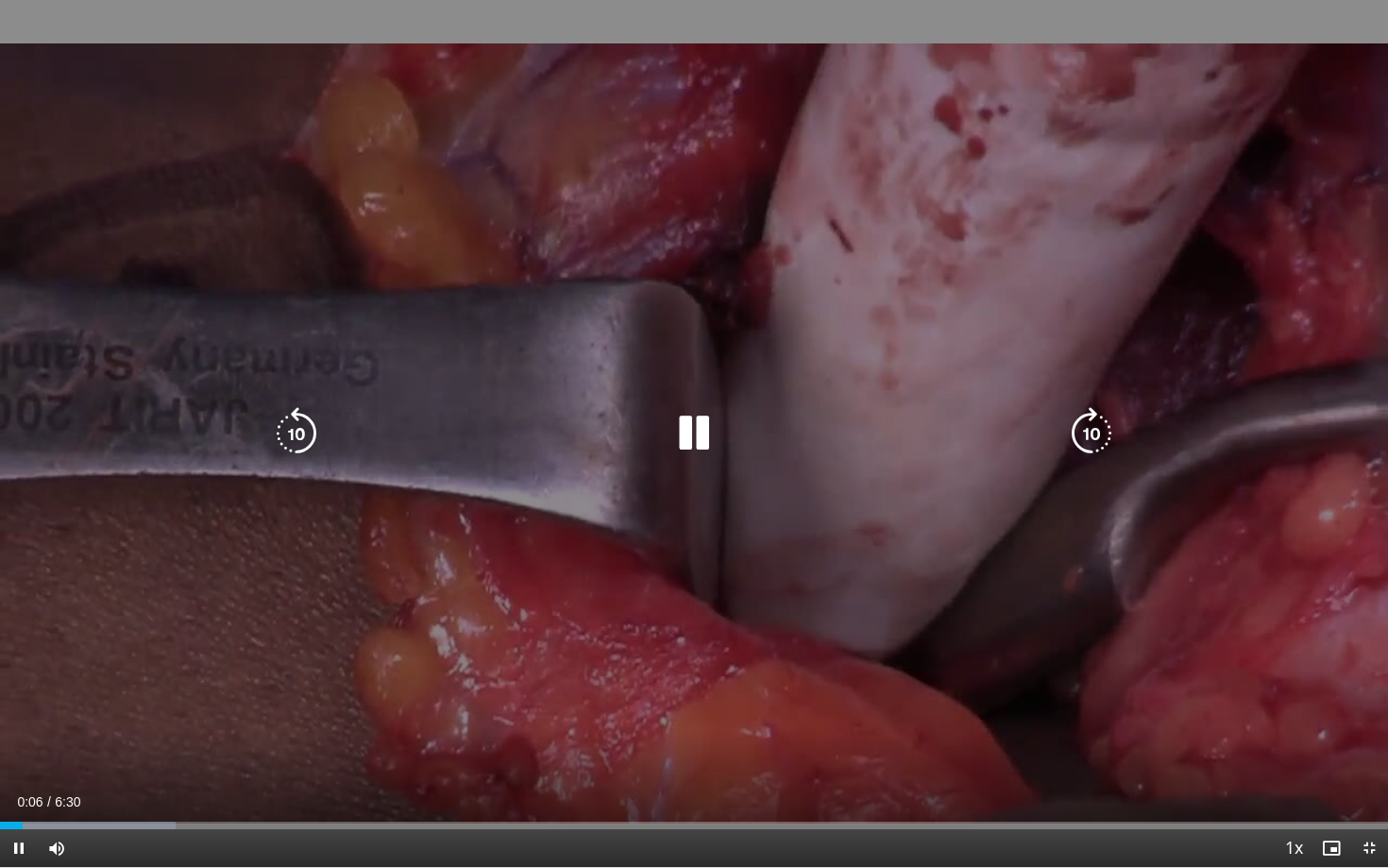
click at [1095, 431] on icon "Video Player" at bounding box center [1092, 434] width 53 height 53
click at [1101, 432] on icon "Video Player" at bounding box center [1092, 434] width 53 height 53
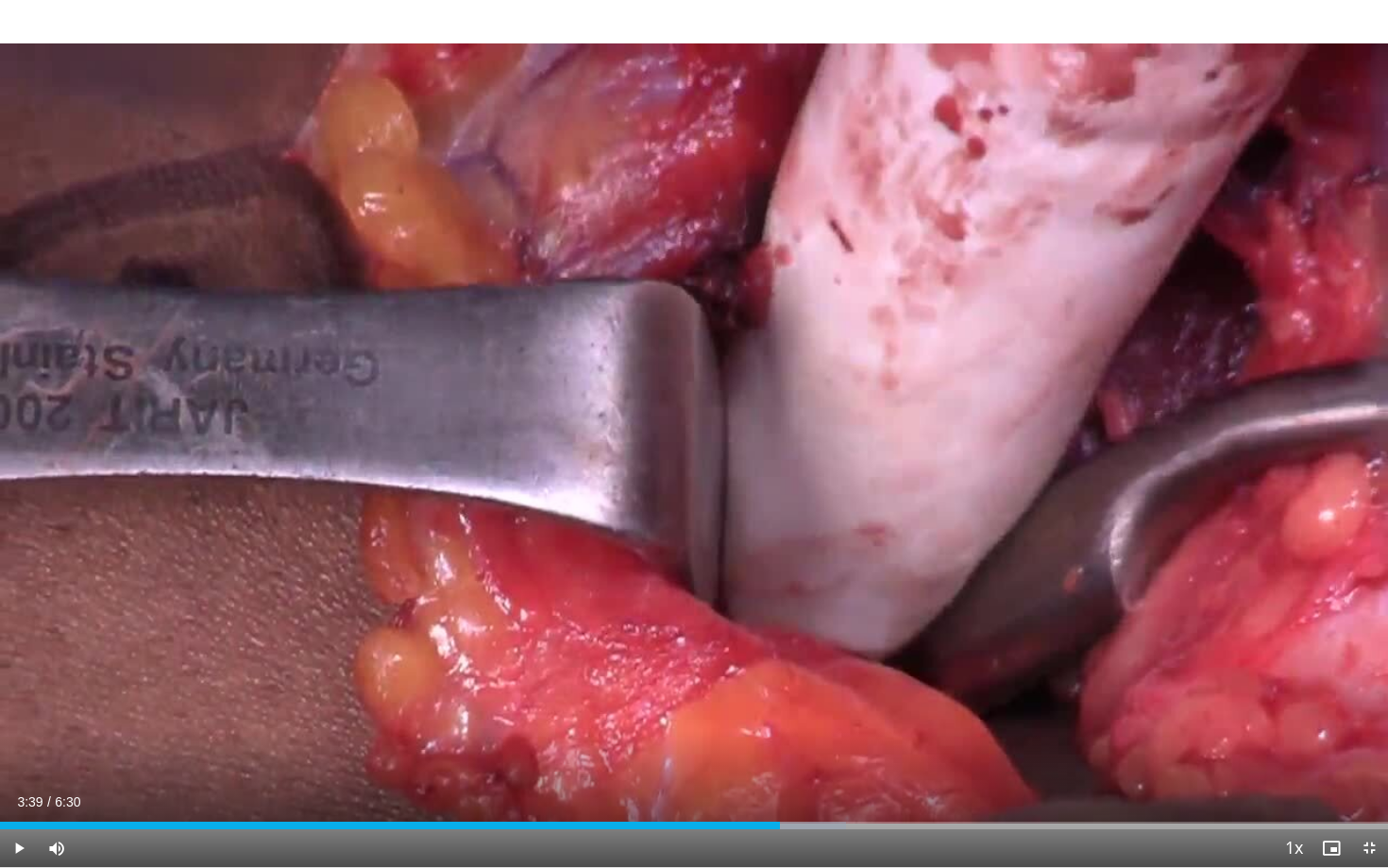
drag, startPoint x: 1107, startPoint y: 824, endPoint x: 780, endPoint y: 809, distance: 327.3
click at [780, 727] on div "Current Time 3:39 / Duration 6:30 Play Skip Backward Skip Forward Mute Loaded :…" at bounding box center [694, 848] width 1388 height 38
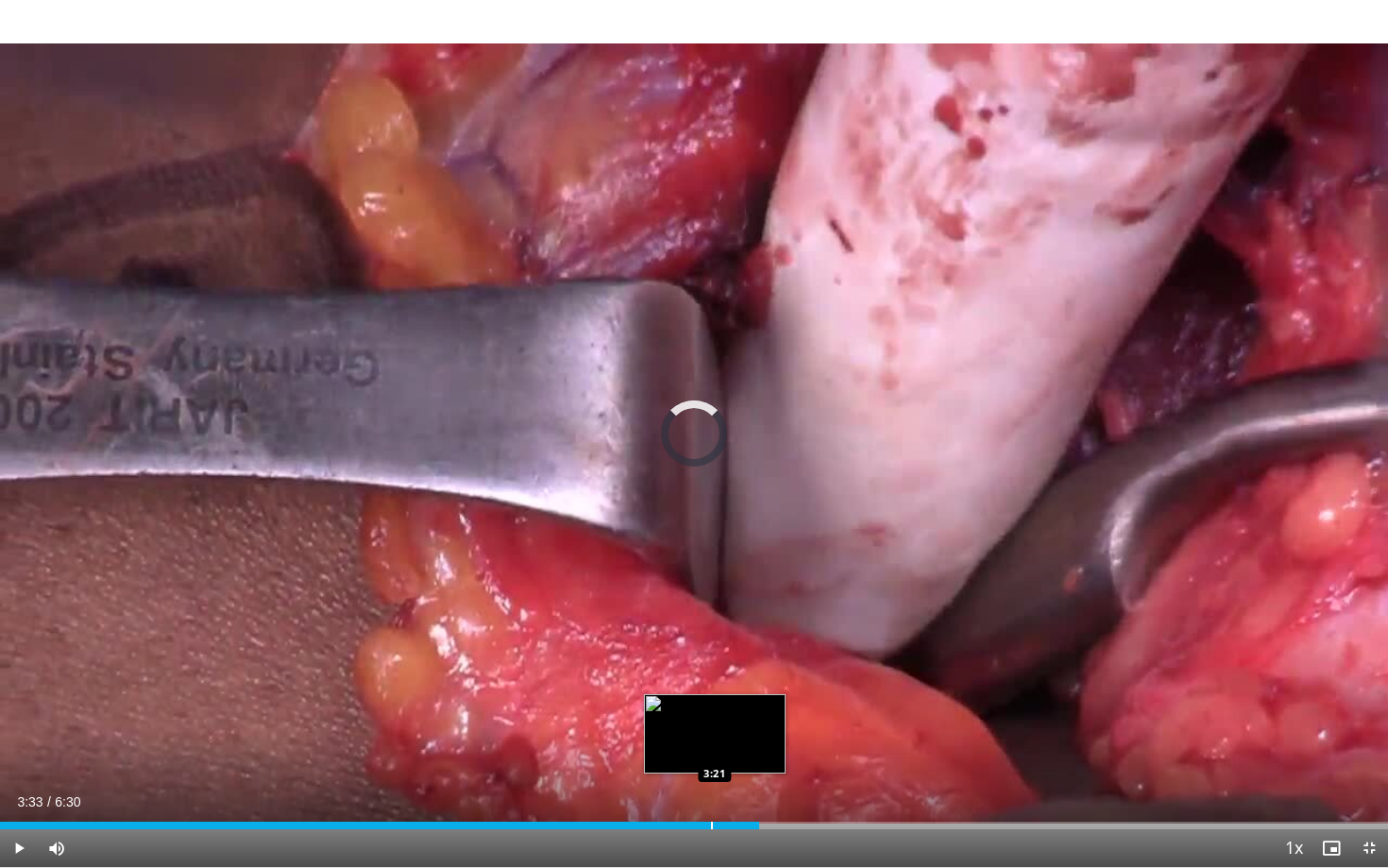
drag, startPoint x: 759, startPoint y: 823, endPoint x: 710, endPoint y: 823, distance: 49.0
click at [711, 727] on div "Progress Bar" at bounding box center [712, 825] width 2 height 8
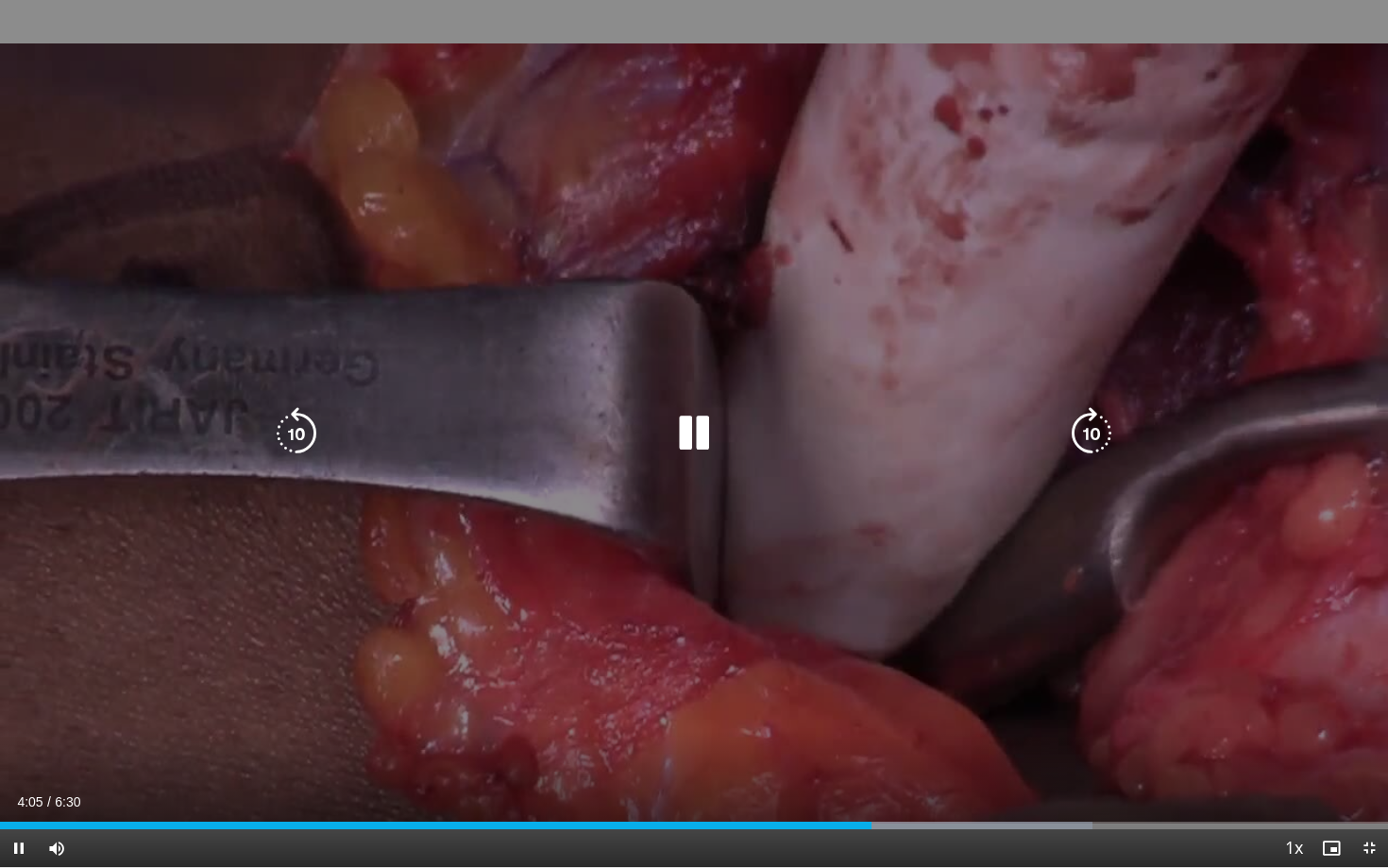
click at [293, 430] on icon "Video Player" at bounding box center [296, 434] width 53 height 53
click at [713, 436] on div "10 seconds Tap to unmute" at bounding box center [694, 434] width 1388 height 867
click at [699, 434] on icon "Video Player" at bounding box center [694, 434] width 53 height 53
click at [311, 433] on icon "Video Player" at bounding box center [296, 434] width 53 height 53
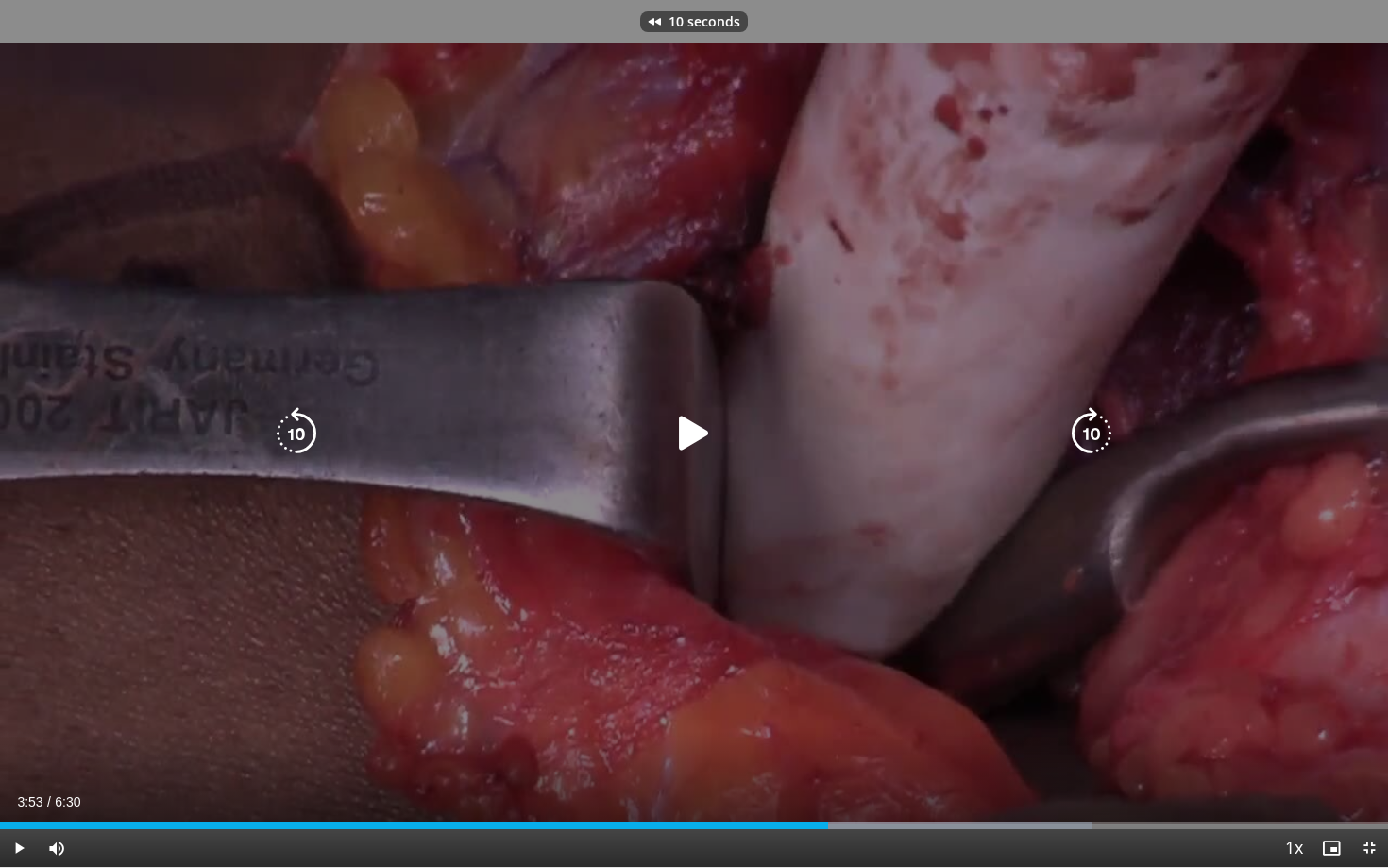
click at [695, 433] on icon "Video Player" at bounding box center [694, 434] width 53 height 53
click at [696, 431] on icon "Video Player" at bounding box center [694, 434] width 53 height 53
click at [684, 435] on icon "Video Player" at bounding box center [694, 434] width 53 height 53
click at [694, 437] on icon "Video Player" at bounding box center [694, 434] width 53 height 53
click at [682, 427] on icon "Video Player" at bounding box center [694, 434] width 53 height 53
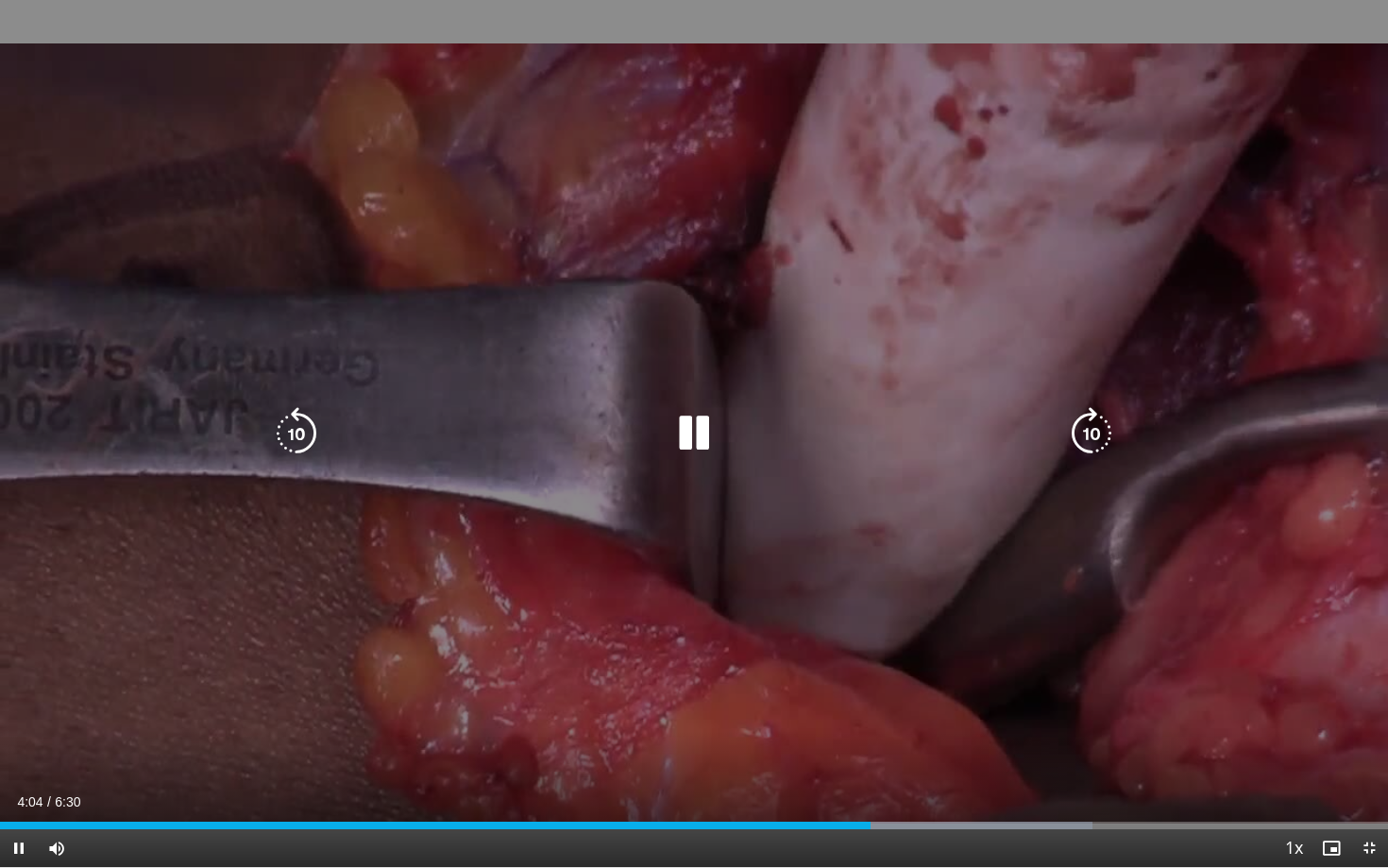
click at [693, 431] on icon "Video Player" at bounding box center [694, 434] width 53 height 53
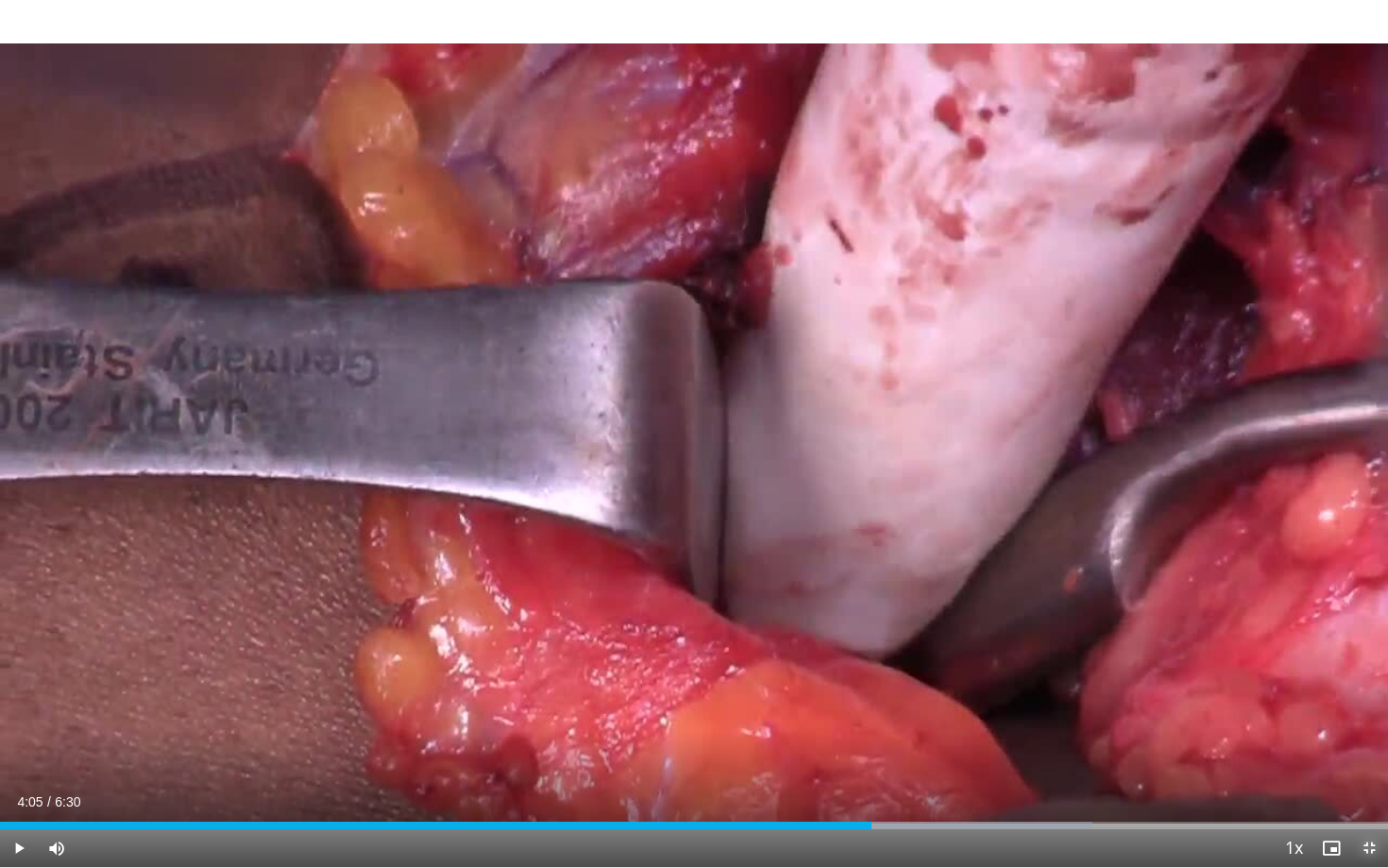
click at [1357, 727] on span "Video Player" at bounding box center [1369, 848] width 38 height 38
